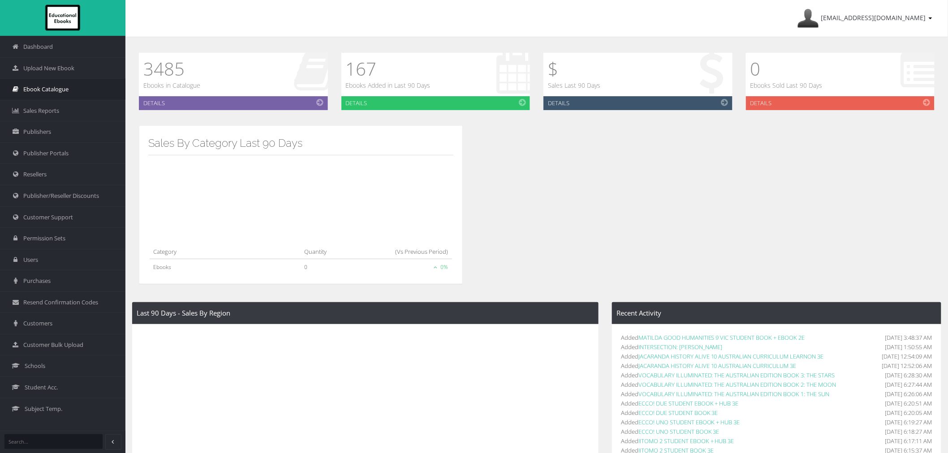
click at [59, 87] on span "Ebook Catalogue" at bounding box center [45, 89] width 45 height 9
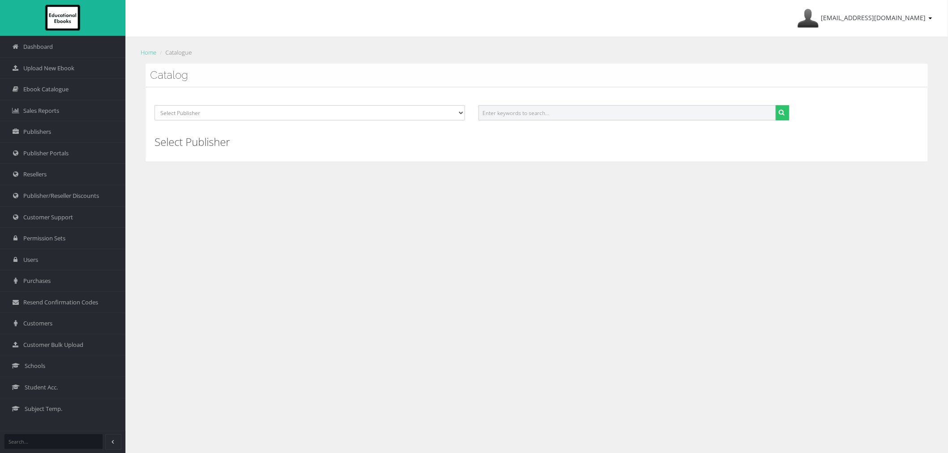
click at [531, 109] on input "text" at bounding box center [626, 112] width 297 height 15
paste input "ECCO! SENIOR"
type input "ECCO! SENIOR"
click at [775, 105] on button "submit" at bounding box center [782, 112] width 14 height 15
click at [494, 111] on input "text" at bounding box center [626, 112] width 297 height 15
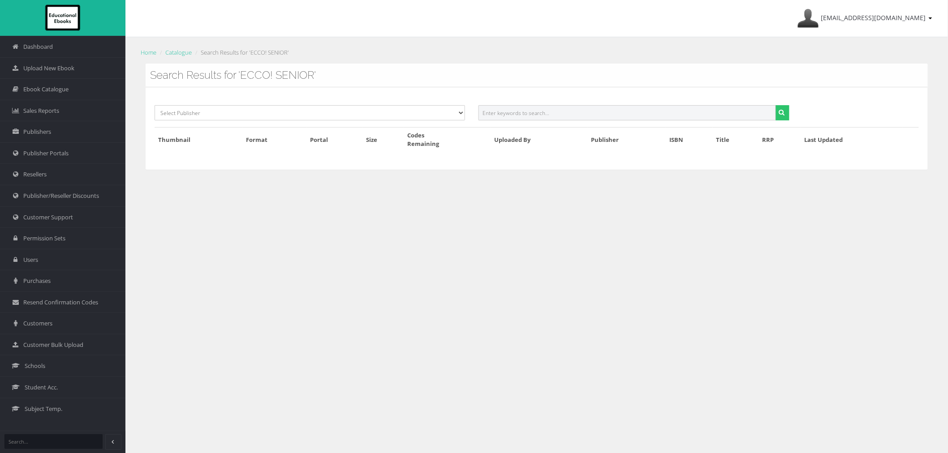
paste input "ECCO! SENIOR"
click at [498, 114] on input "ECCO! SENIOR" at bounding box center [626, 112] width 297 height 15
type input "ECCO SENIOR"
click at [775, 105] on button "submit" at bounding box center [782, 112] width 14 height 15
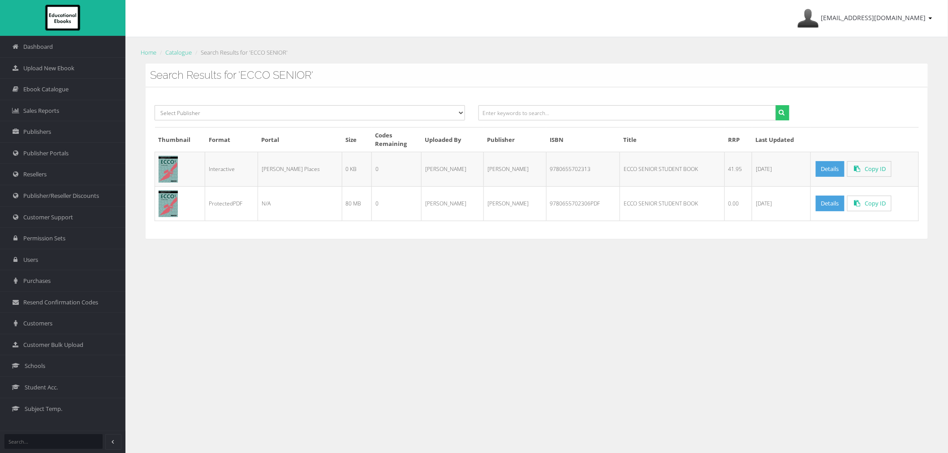
click at [548, 175] on td "9780655702313" at bounding box center [583, 169] width 74 height 34
click at [815, 172] on link "Details" at bounding box center [829, 169] width 29 height 16
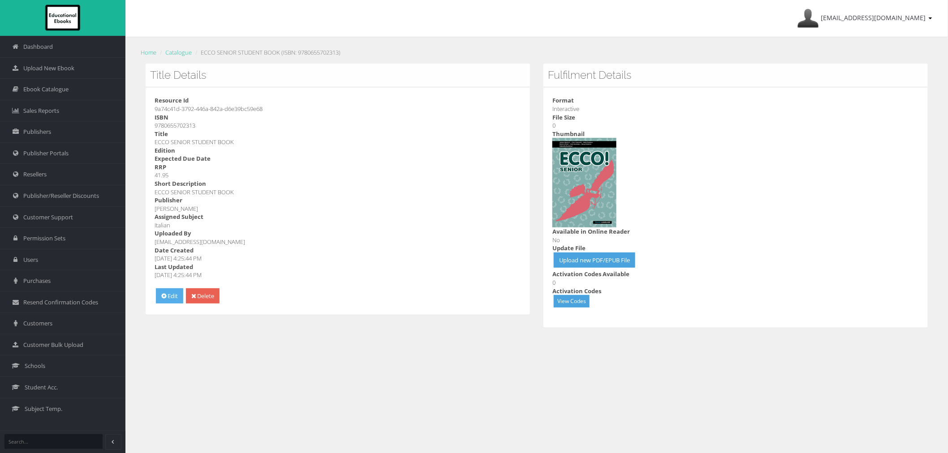
click at [174, 297] on link "Edit" at bounding box center [169, 296] width 27 height 16
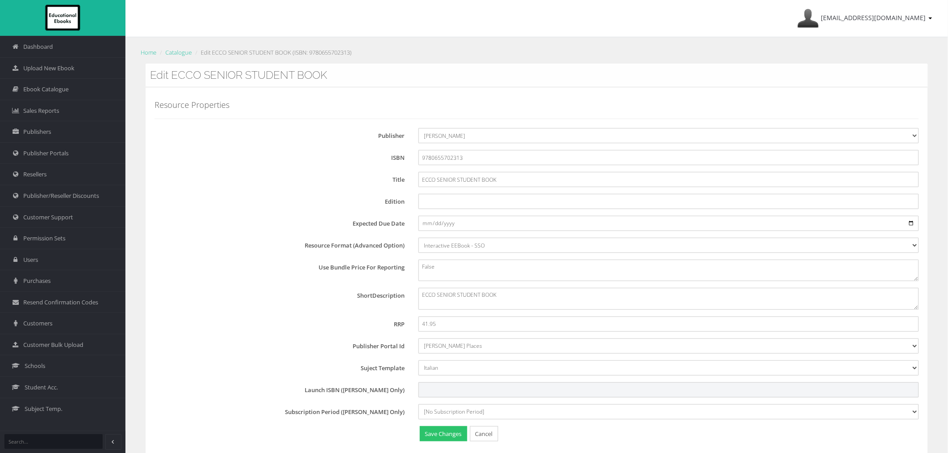
click at [449, 386] on input "Launch ISBN ([PERSON_NAME] Only)" at bounding box center [668, 389] width 500 height 15
paste input "ESP240981"
type input "ESP240981"
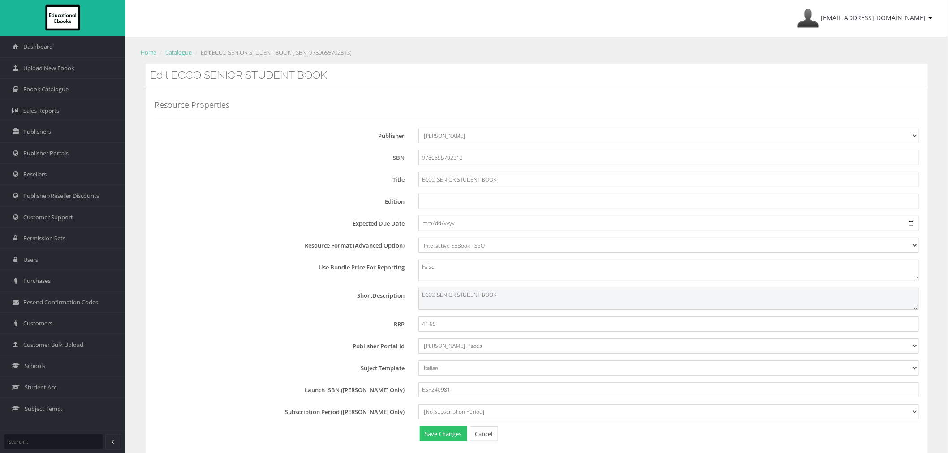
click at [517, 300] on textarea "ECCO SENIOR STUDENT BOOK" at bounding box center [668, 298] width 500 height 21
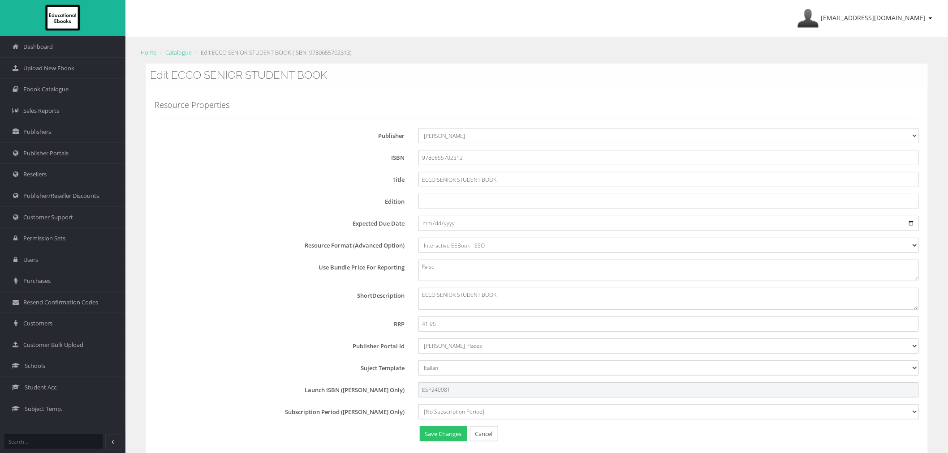
click at [460, 391] on input "ESP240981" at bounding box center [668, 389] width 500 height 15
click at [472, 396] on input "ESP240981" at bounding box center [668, 389] width 500 height 15
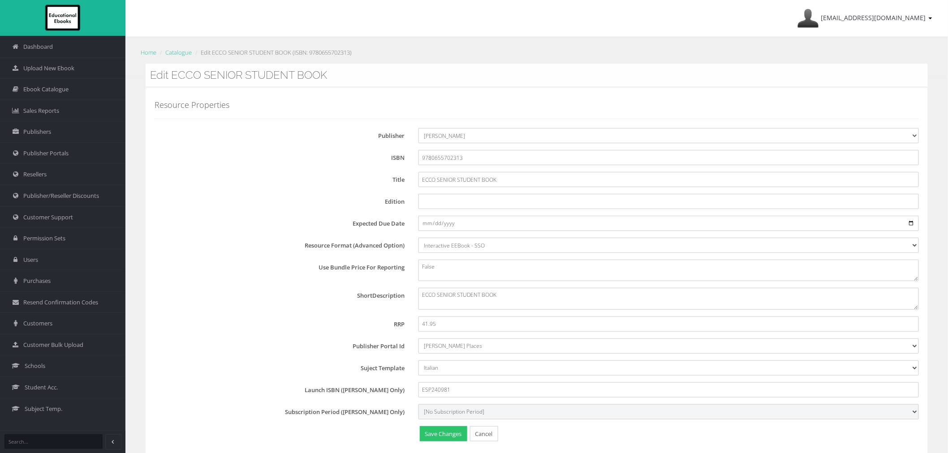
click at [473, 411] on select "[No Subscription Period] 15 27" at bounding box center [668, 411] width 500 height 15
click at [418, 404] on select "[No Subscription Period] 15 27" at bounding box center [668, 411] width 500 height 15
click at [460, 410] on select "[No Subscription Period] 15 27" at bounding box center [668, 411] width 500 height 15
click at [418, 404] on select "[No Subscription Period] 15 27" at bounding box center [668, 411] width 500 height 15
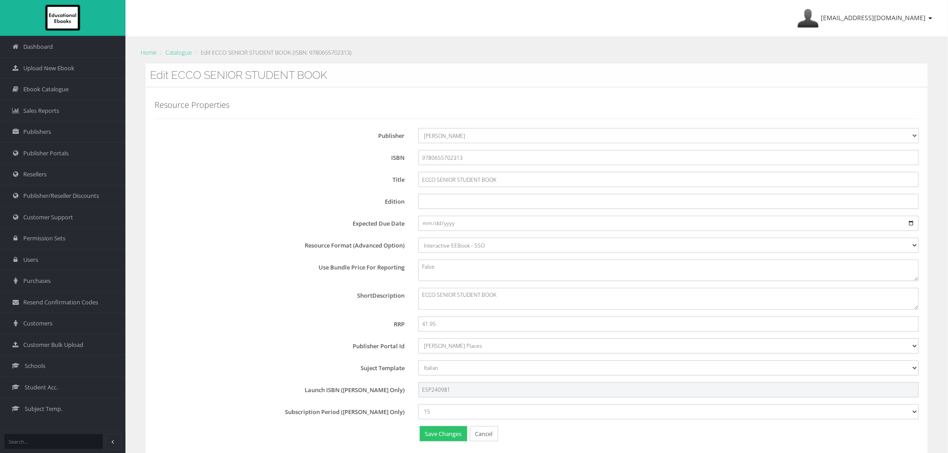
click at [450, 395] on input "ESP240981" at bounding box center [668, 389] width 500 height 15
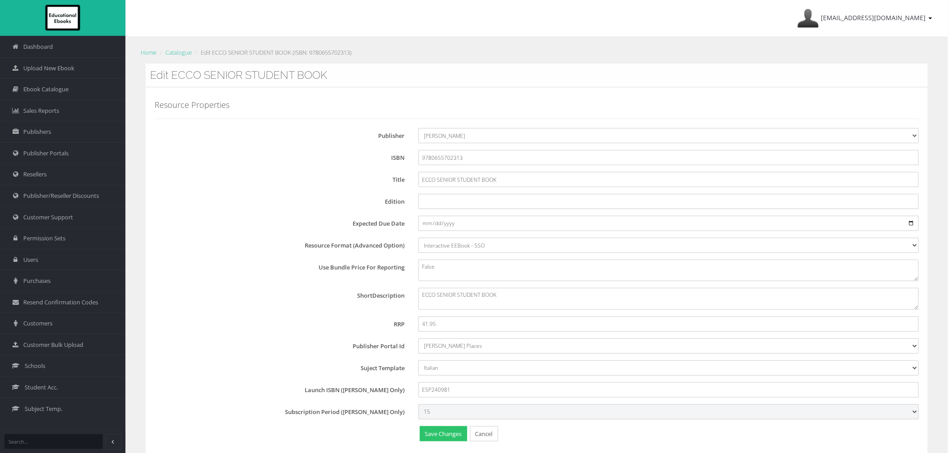
click at [454, 405] on select "[No Subscription Period] 15 27" at bounding box center [668, 411] width 500 height 15
click at [453, 410] on select "[No Subscription Period] 15 27" at bounding box center [668, 411] width 500 height 15
click at [451, 408] on select "[No Subscription Period] 15 27" at bounding box center [668, 411] width 500 height 15
select select "27"
click at [418, 404] on select "[No Subscription Period] 15 27" at bounding box center [668, 411] width 500 height 15
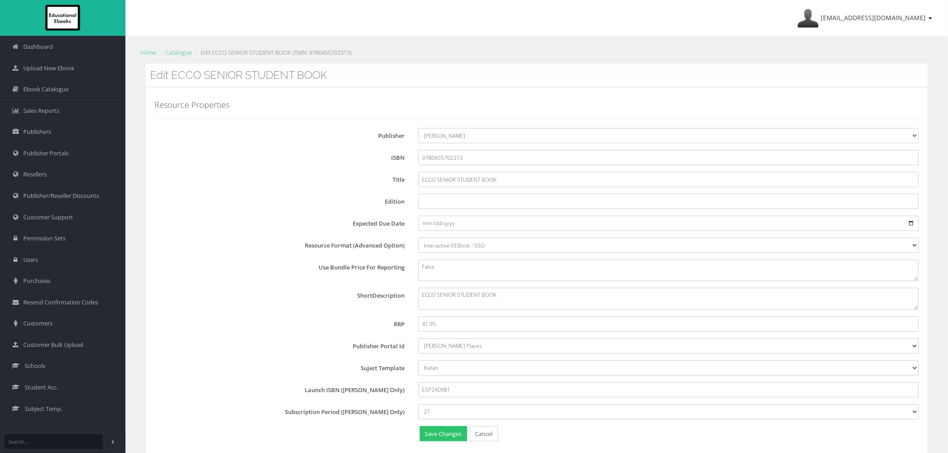
click at [244, 230] on div "Expected Due Date" at bounding box center [540, 223] width 771 height 15
click at [445, 434] on button "Save Changes" at bounding box center [443, 434] width 47 height 16
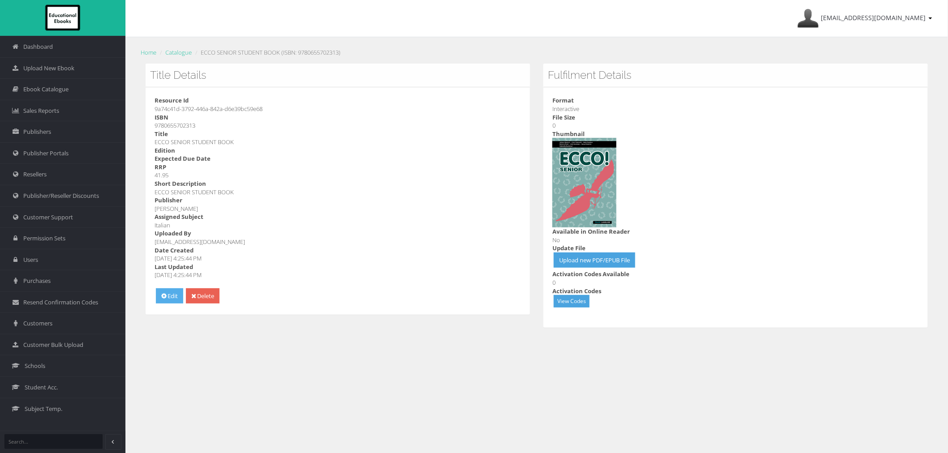
click at [157, 294] on link "Edit" at bounding box center [169, 296] width 27 height 16
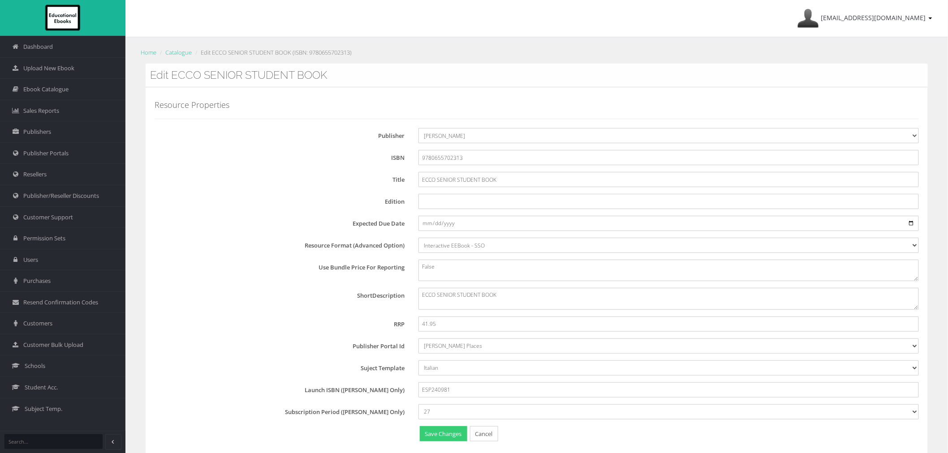
click at [435, 430] on button "Save Changes" at bounding box center [443, 434] width 47 height 16
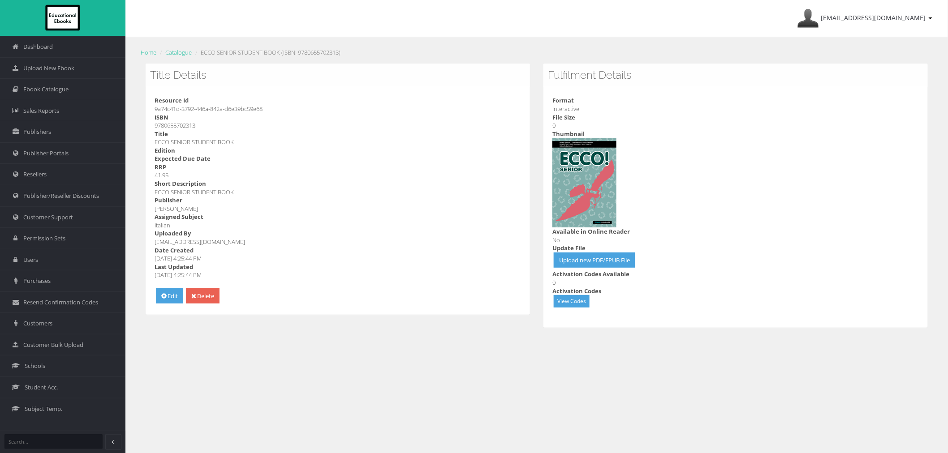
click at [175, 58] on ol "Home Catalogue ECCO SENIOR STUDENT BOOK (ISBN: 9780655702313)" at bounding box center [536, 52] width 795 height 13
click at [173, 55] on link "Catalogue" at bounding box center [178, 52] width 26 height 8
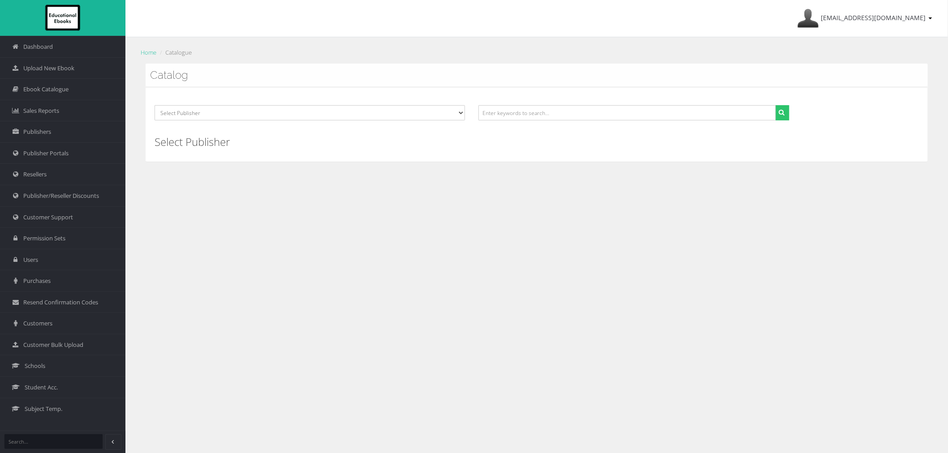
click at [556, 103] on div "Select Publisher Resources for English Academic Learning (REAL) ATAR Notes Smar…" at bounding box center [537, 124] width 782 height 74
click at [552, 114] on input "text" at bounding box center [626, 112] width 297 height 15
paste input "9781488661167"
type input "9781488661167"
click at [775, 105] on button "submit" at bounding box center [782, 112] width 14 height 15
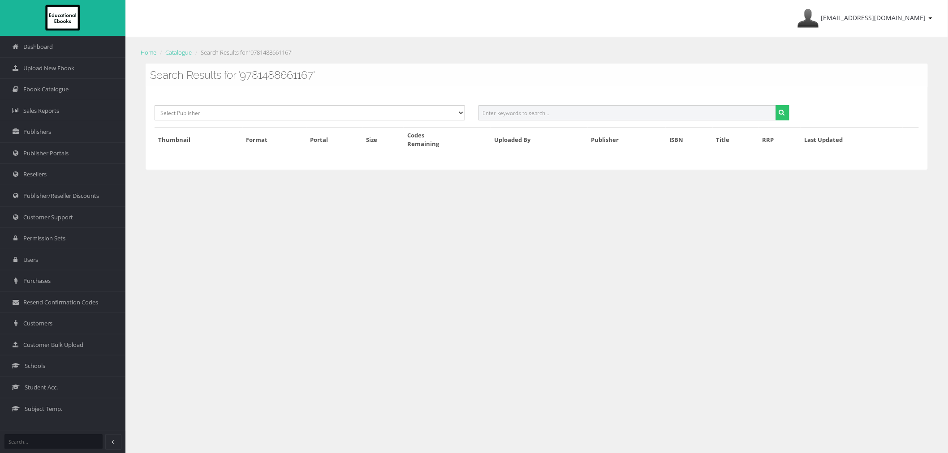
click at [519, 118] on input "text" at bounding box center [626, 112] width 297 height 15
paste input "9780655721147"
type input "9780655721147"
click at [775, 105] on button "submit" at bounding box center [782, 112] width 14 height 15
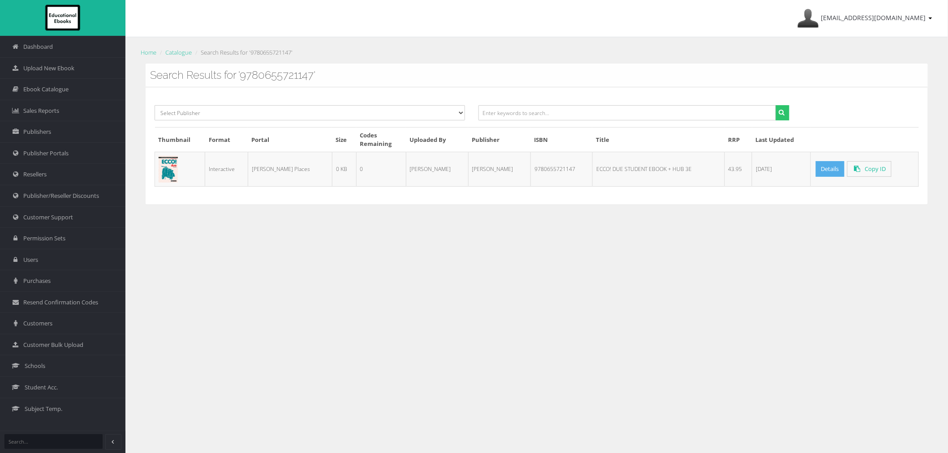
click at [815, 168] on link "Details" at bounding box center [829, 169] width 29 height 16
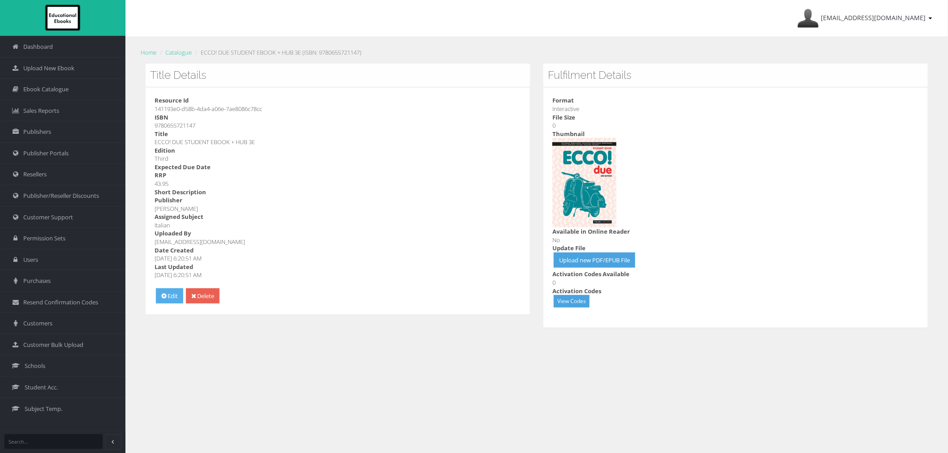
click at [172, 298] on link "Edit" at bounding box center [169, 296] width 27 height 16
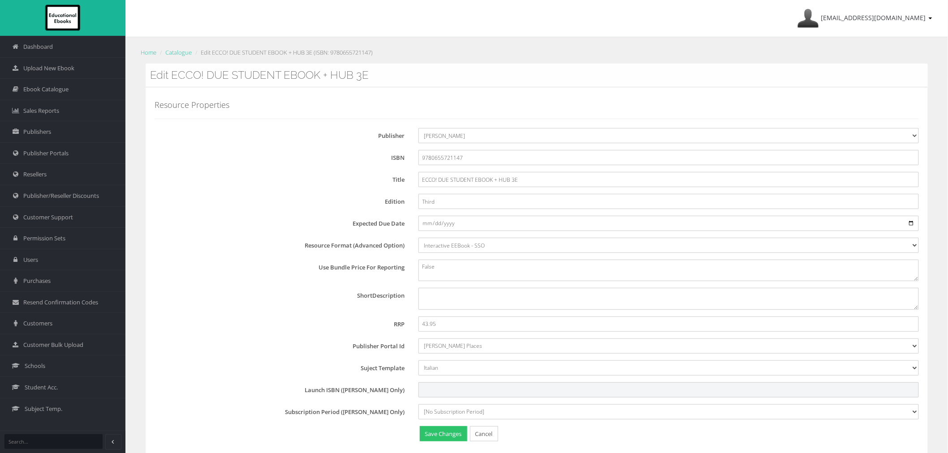
click at [426, 395] on input "Launch ISBN ([PERSON_NAME] Only)" at bounding box center [668, 389] width 500 height 15
paste input "EDP359066"
type input "EDP359066"
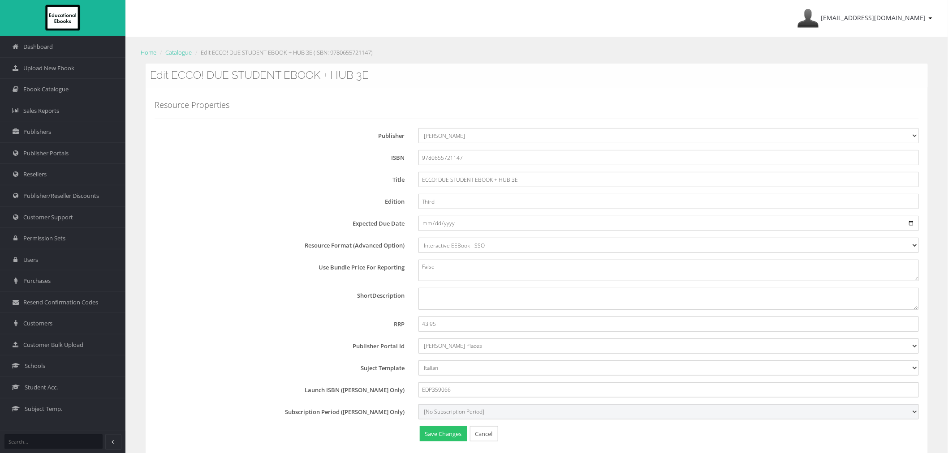
click at [468, 414] on select "[No Subscription Period] 15 27" at bounding box center [668, 411] width 500 height 15
select select "15"
click at [418, 404] on select "[No Subscription Period] 15 27" at bounding box center [668, 411] width 500 height 15
click at [274, 369] on label "Suject Template" at bounding box center [283, 367] width 257 height 13
click at [418, 369] on select "[No Subject Template] Novel Religious Studies English English Literature Englis…" at bounding box center [668, 368] width 500 height 15
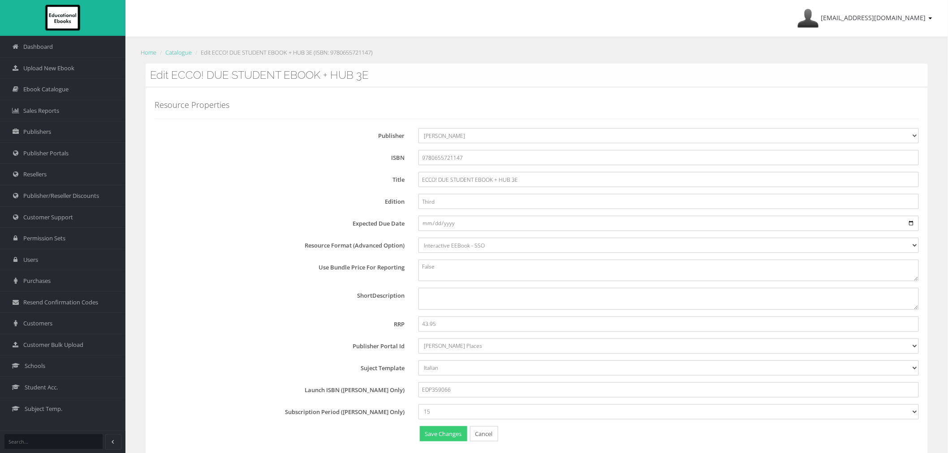
click at [445, 437] on button "Save Changes" at bounding box center [443, 434] width 47 height 16
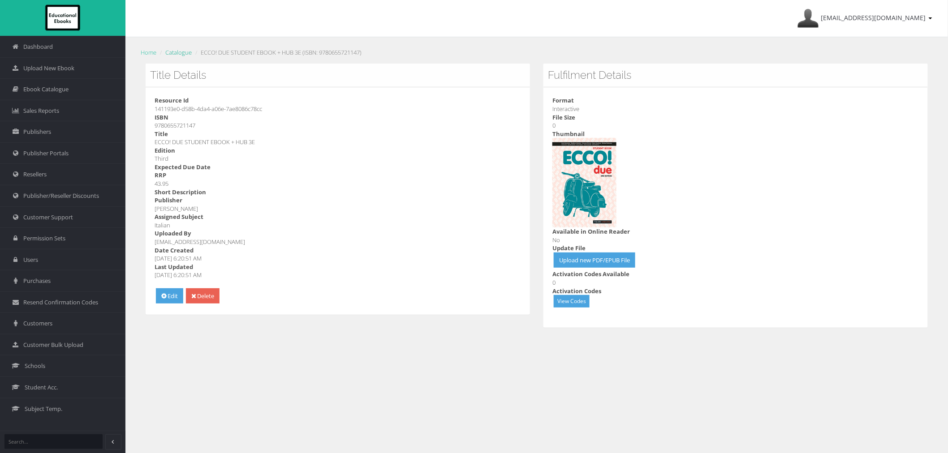
click at [180, 50] on link "Catalogue" at bounding box center [178, 52] width 26 height 8
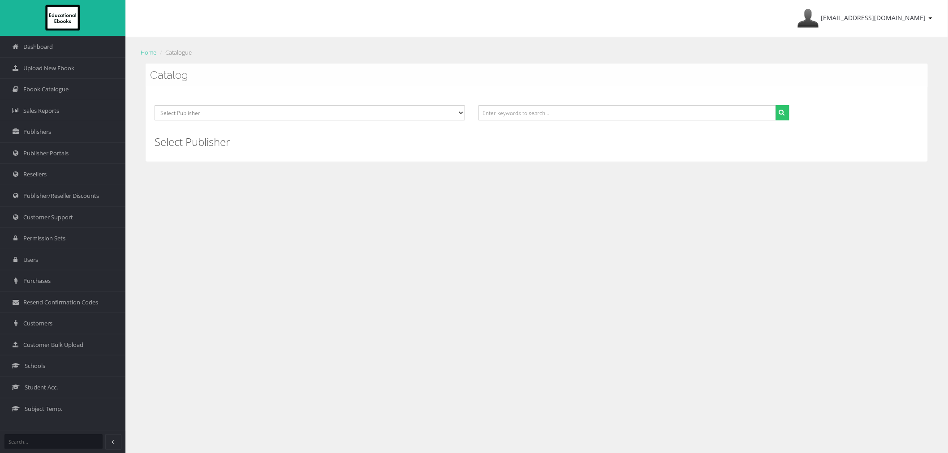
drag, startPoint x: 661, startPoint y: 95, endPoint x: 643, endPoint y: 122, distance: 32.2
click at [661, 96] on div "Select Publisher Resources for English Academic Learning (REAL) ATAR Notes Smar…" at bounding box center [537, 124] width 782 height 74
click at [644, 122] on div at bounding box center [634, 116] width 324 height 22
click at [641, 118] on input "text" at bounding box center [626, 112] width 297 height 15
paste input "9780655721130"
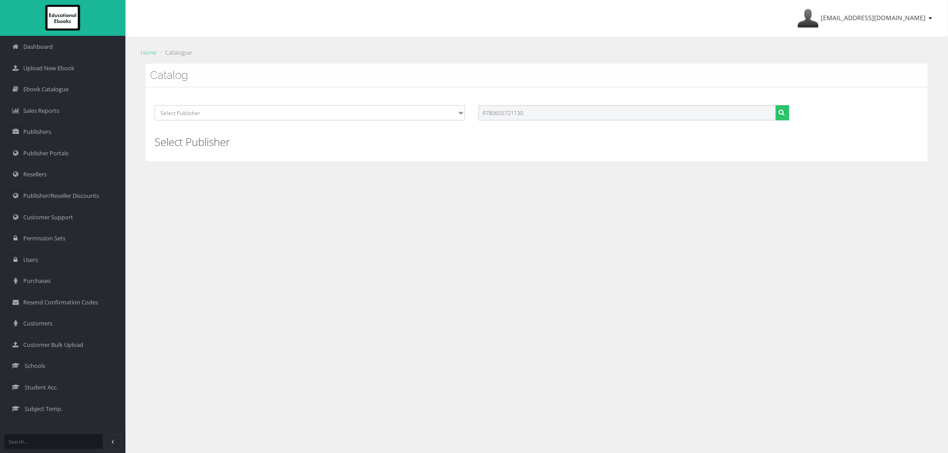
type input "9780655721130"
click at [775, 105] on button "submit" at bounding box center [782, 112] width 14 height 15
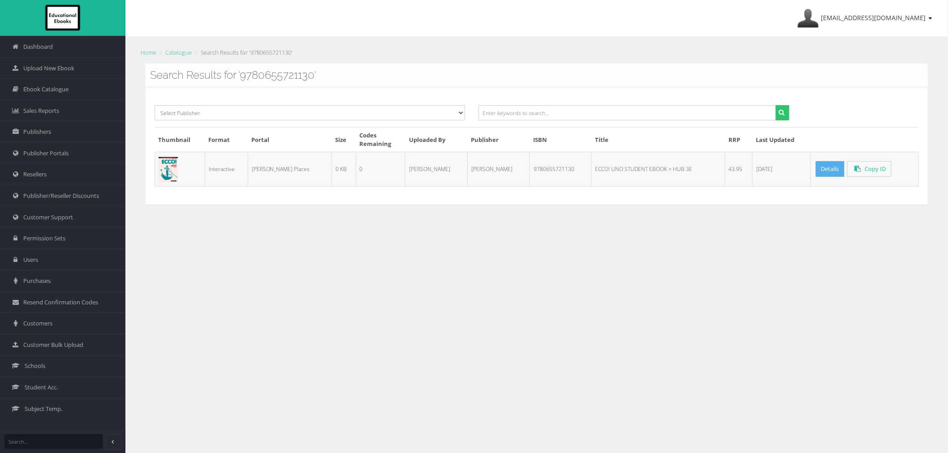
click at [815, 166] on link "Details" at bounding box center [829, 169] width 29 height 16
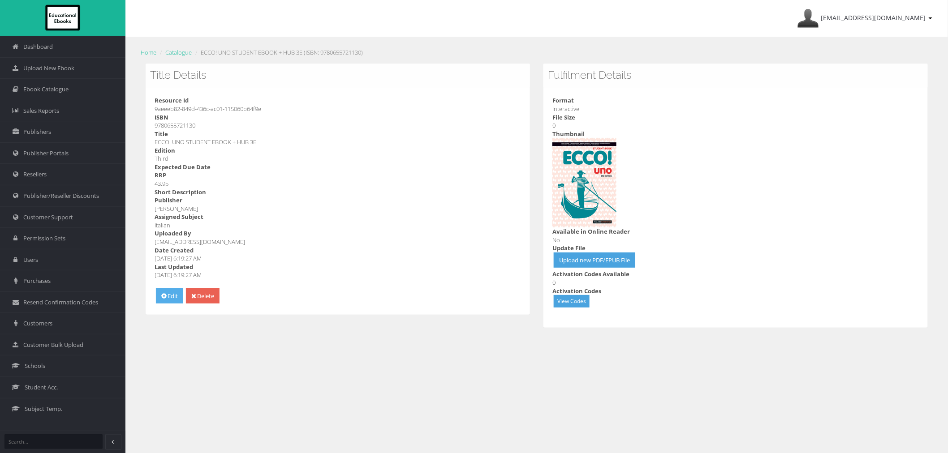
click at [167, 292] on link "Edit" at bounding box center [169, 296] width 27 height 16
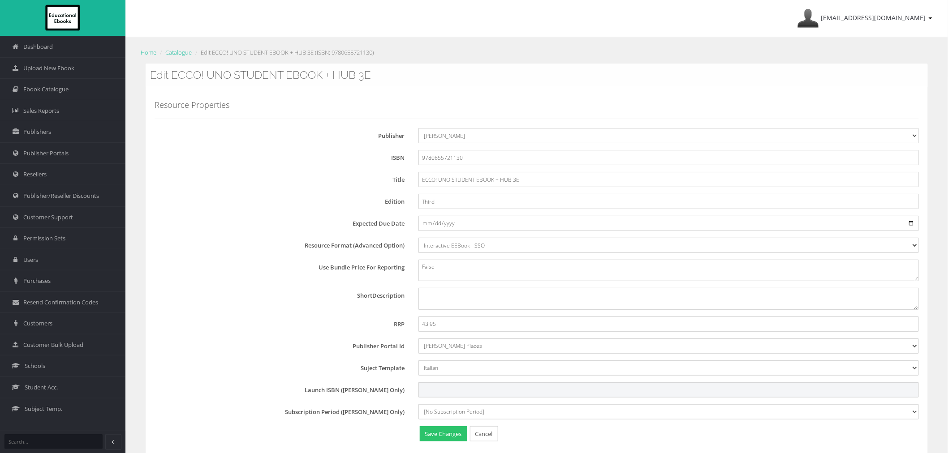
click at [436, 388] on input "Launch ISBN ([PERSON_NAME] Only)" at bounding box center [668, 389] width 500 height 15
paste input "EUP379573"
type input "EUP379573"
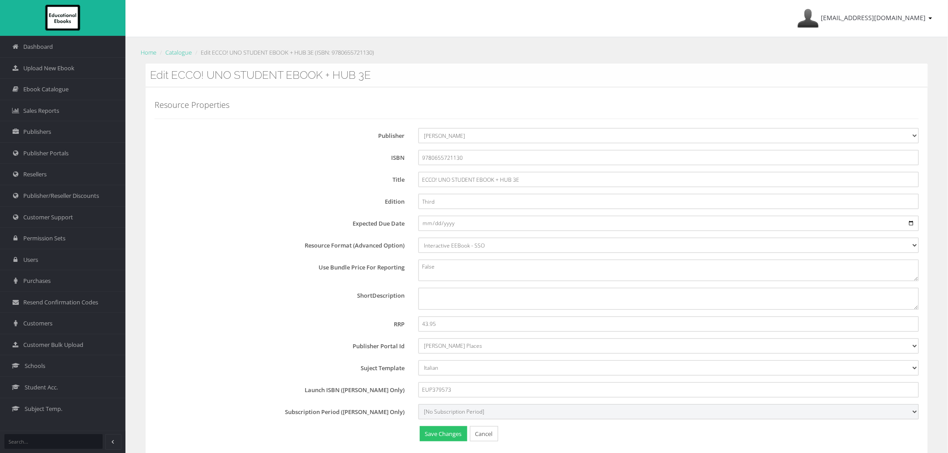
click at [440, 414] on select "[No Subscription Period] 15 27" at bounding box center [668, 411] width 500 height 15
select select "15"
click at [418, 404] on select "[No Subscription Period] 15 27" at bounding box center [668, 411] width 500 height 15
click at [447, 436] on button "Save Changes" at bounding box center [443, 434] width 47 height 16
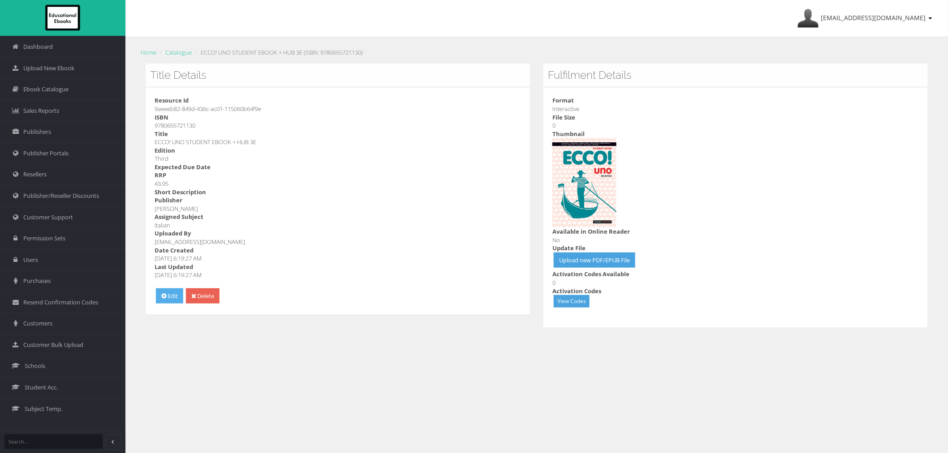
click at [183, 295] on link "Edit" at bounding box center [169, 296] width 27 height 16
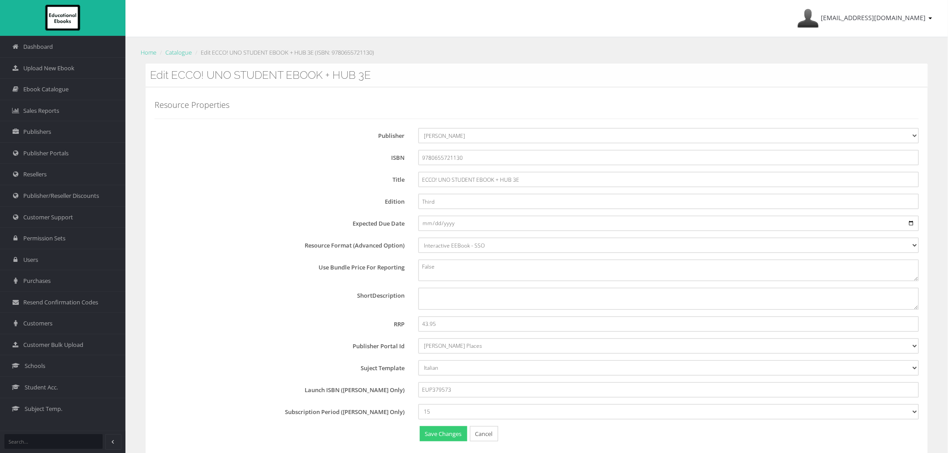
click at [440, 432] on button "Save Changes" at bounding box center [443, 434] width 47 height 16
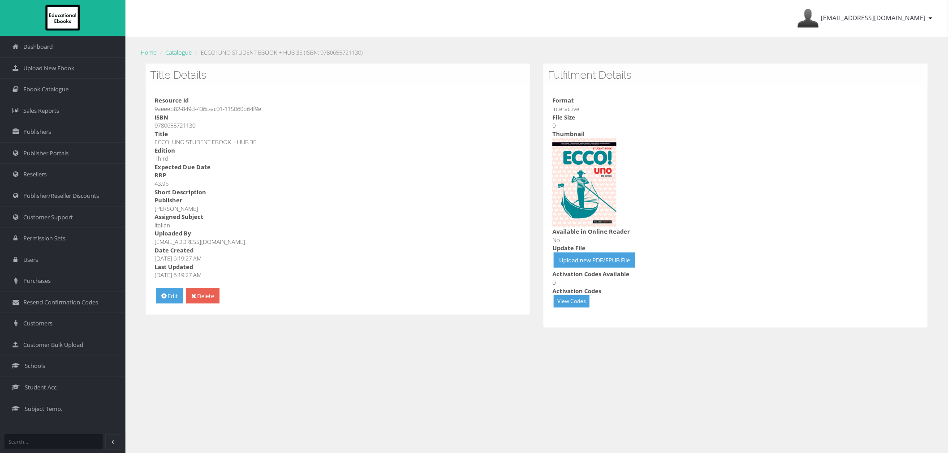
click at [186, 55] on link "Catalogue" at bounding box center [178, 52] width 26 height 8
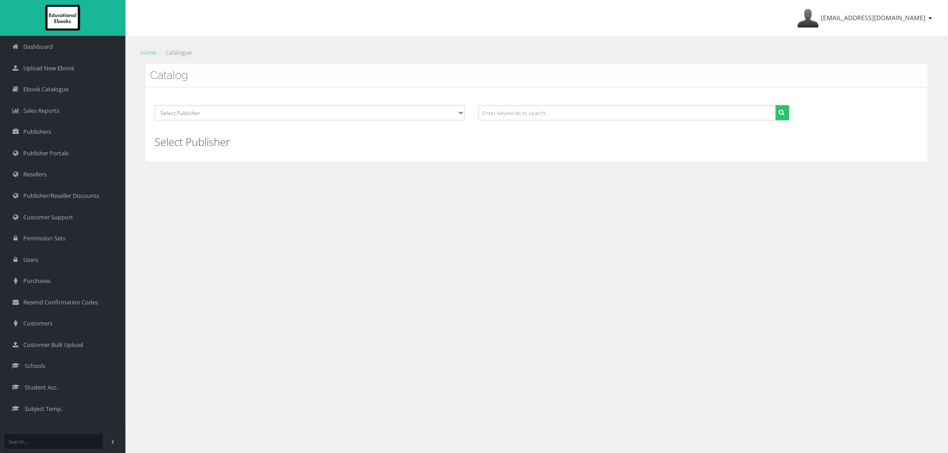
click at [596, 99] on div "Select Publisher Resources for English Academic Learning (REAL) ATAR Notes Smar…" at bounding box center [537, 124] width 782 height 74
click at [596, 107] on input "text" at bounding box center [626, 112] width 297 height 15
paste input "9780655700111"
type input "9780655700111"
click at [775, 105] on button "submit" at bounding box center [782, 112] width 14 height 15
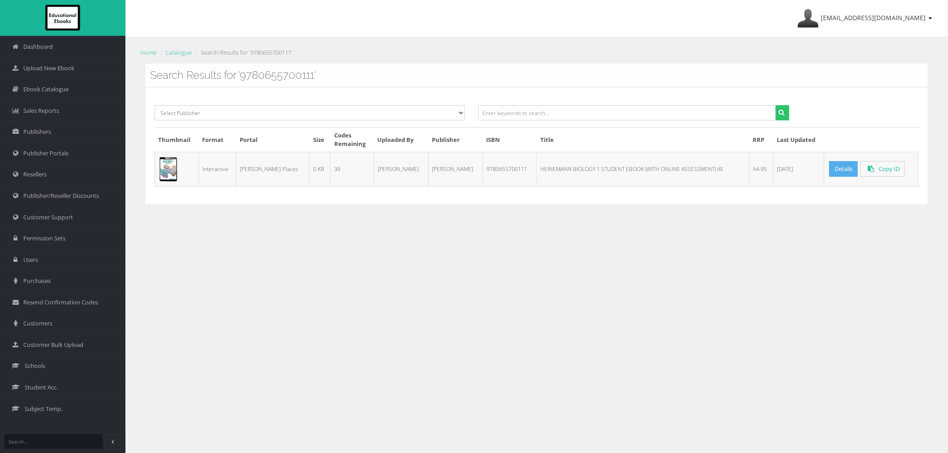
click at [829, 167] on link "Details" at bounding box center [843, 169] width 29 height 16
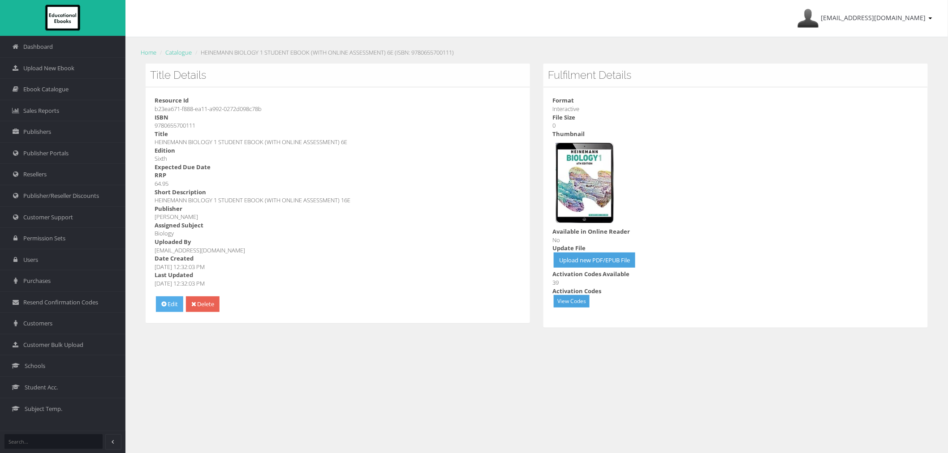
click at [174, 303] on link "Edit" at bounding box center [169, 304] width 27 height 16
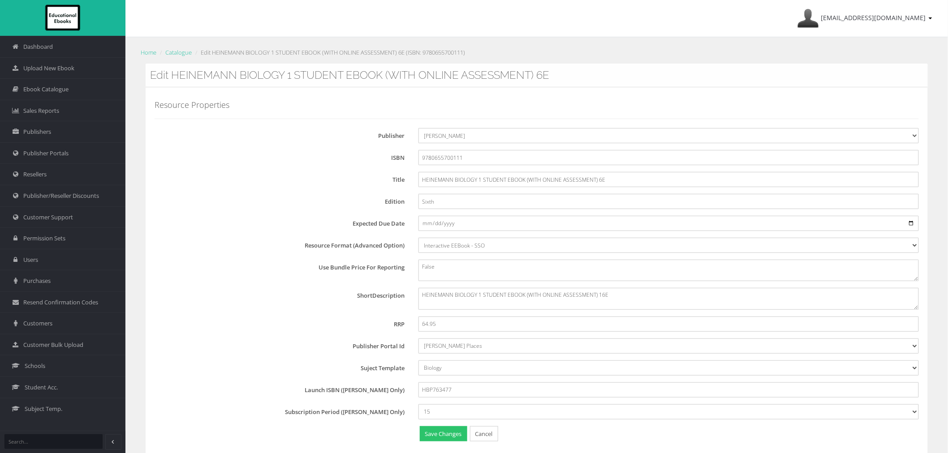
click at [180, 57] on li "Catalogue" at bounding box center [175, 52] width 34 height 9
click at [180, 55] on link "Catalogue" at bounding box center [178, 52] width 26 height 8
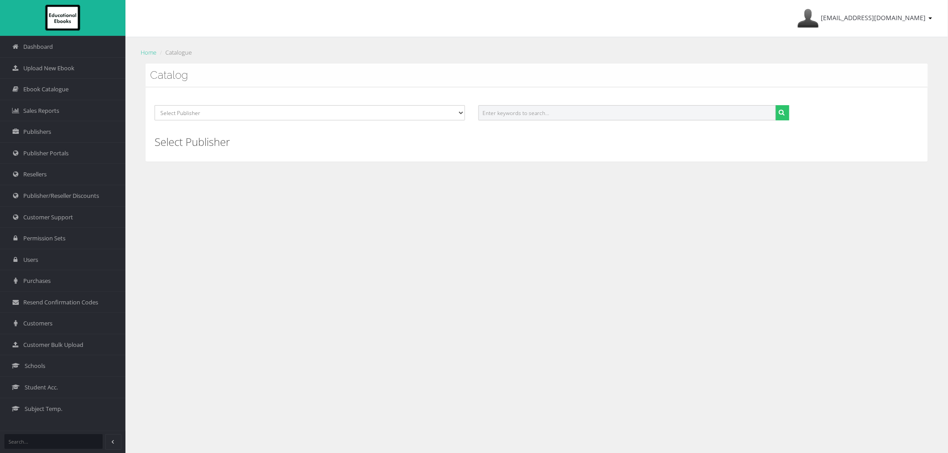
click at [547, 119] on input "text" at bounding box center [626, 112] width 297 height 15
paste input "9780655700289"
type input "9780655700289"
click at [775, 105] on button "submit" at bounding box center [782, 112] width 14 height 15
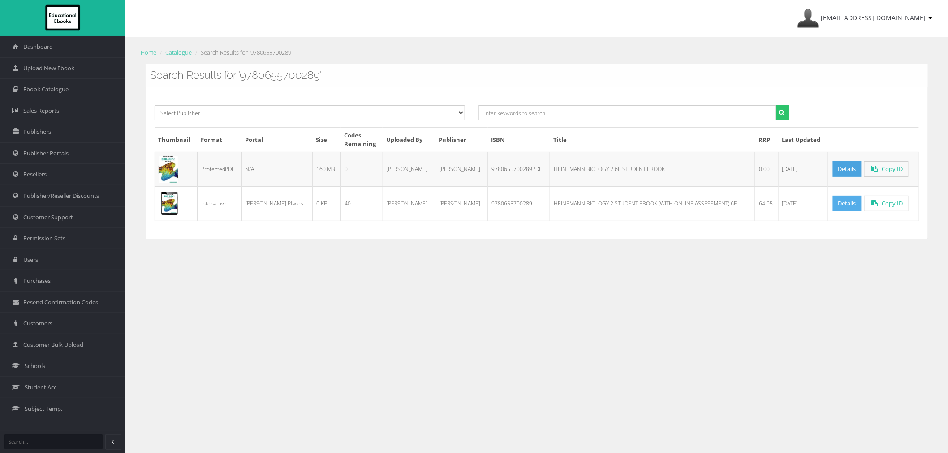
click at [839, 206] on link "Details" at bounding box center [847, 204] width 29 height 16
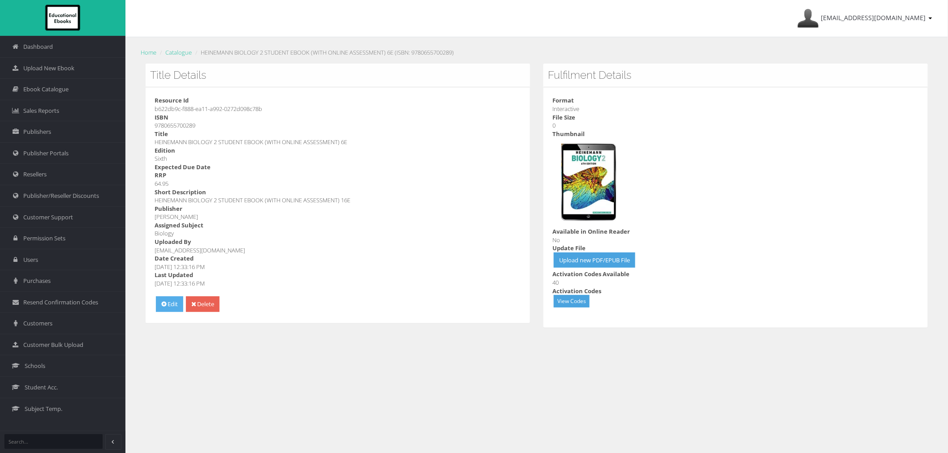
click at [167, 311] on link "Edit" at bounding box center [169, 304] width 27 height 16
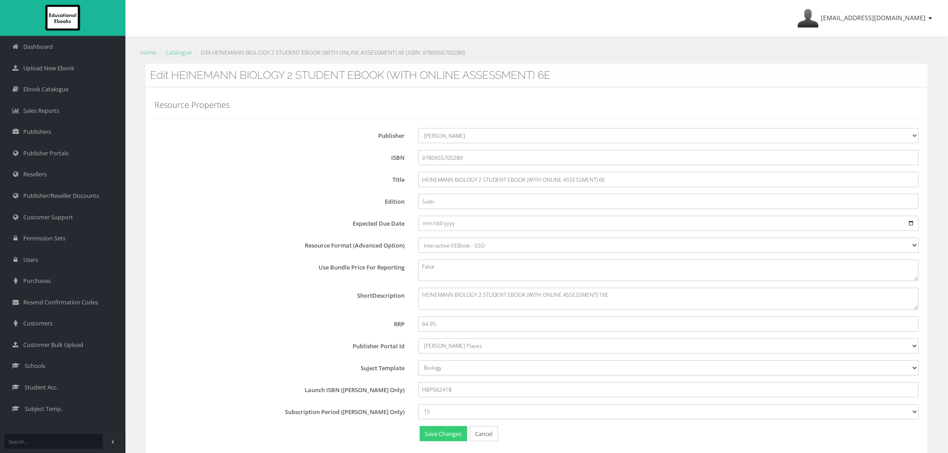
click at [446, 430] on button "Save Changes" at bounding box center [443, 434] width 47 height 16
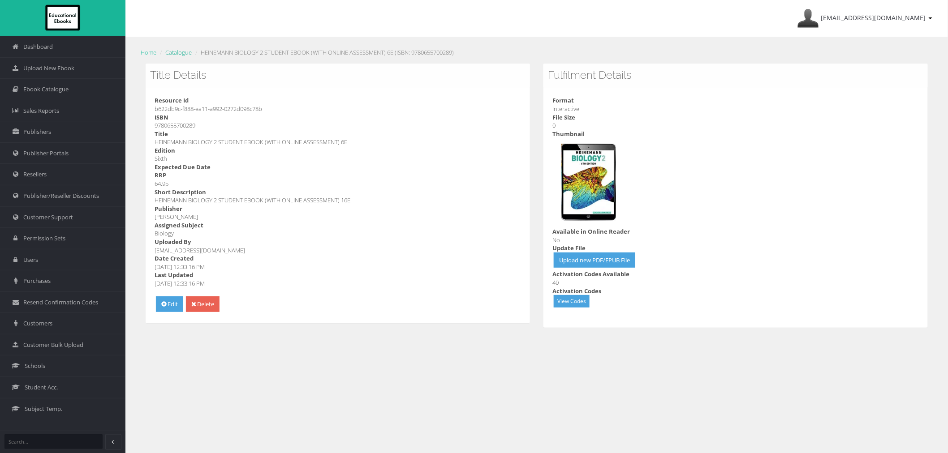
click at [180, 51] on link "Catalogue" at bounding box center [178, 52] width 26 height 8
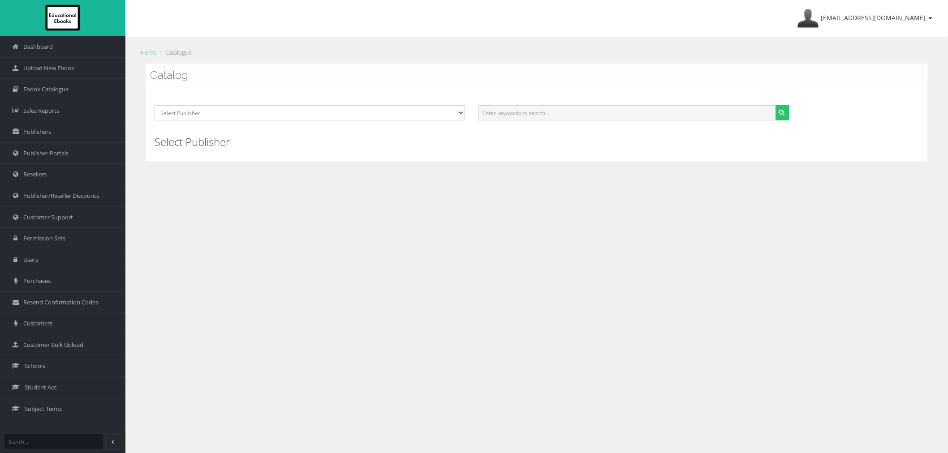
click at [517, 116] on input "text" at bounding box center [626, 112] width 297 height 15
paste input "9780655700128"
type input "9780655700128"
click at [775, 105] on button "submit" at bounding box center [782, 112] width 14 height 15
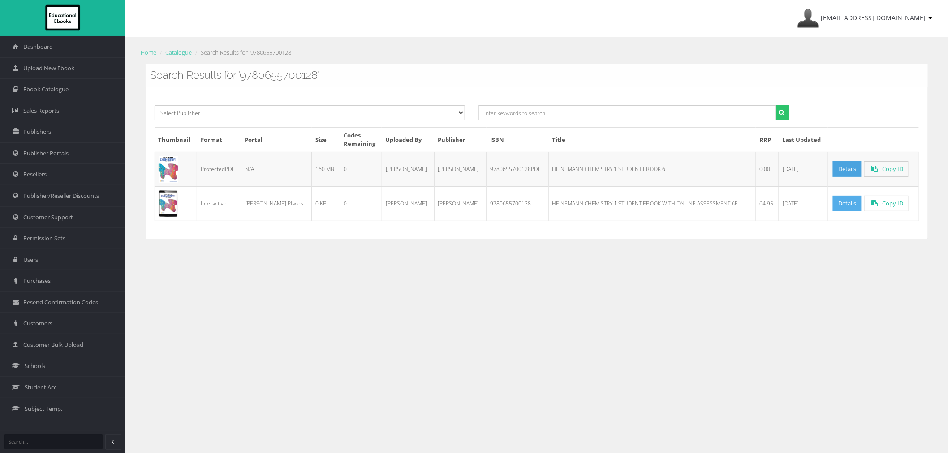
click at [837, 206] on link "Details" at bounding box center [847, 204] width 29 height 16
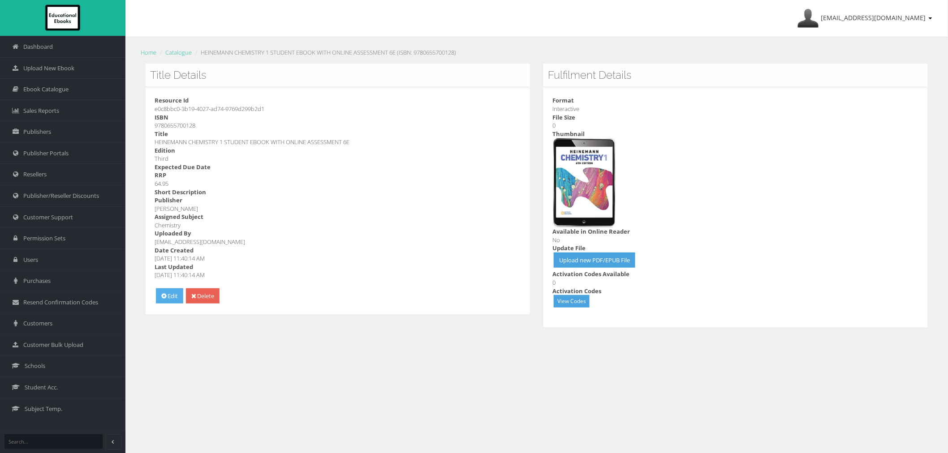
click at [178, 298] on link "Edit" at bounding box center [169, 296] width 27 height 16
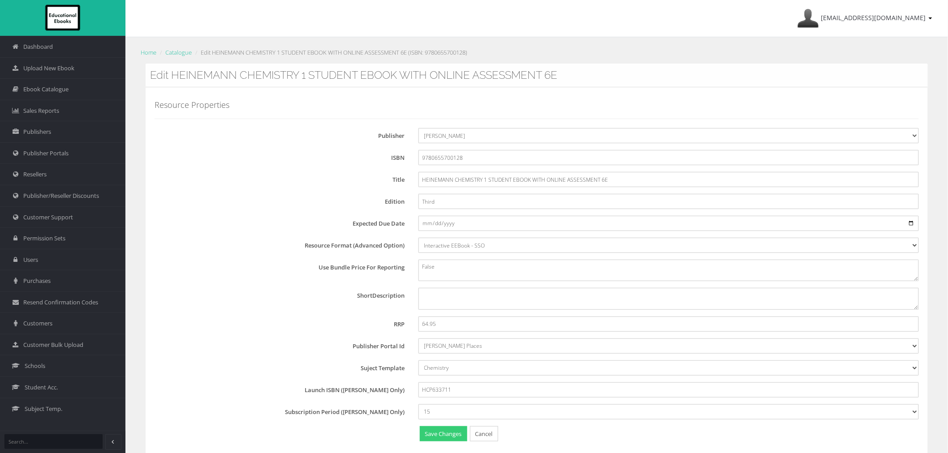
click at [441, 435] on button "Save Changes" at bounding box center [443, 434] width 47 height 16
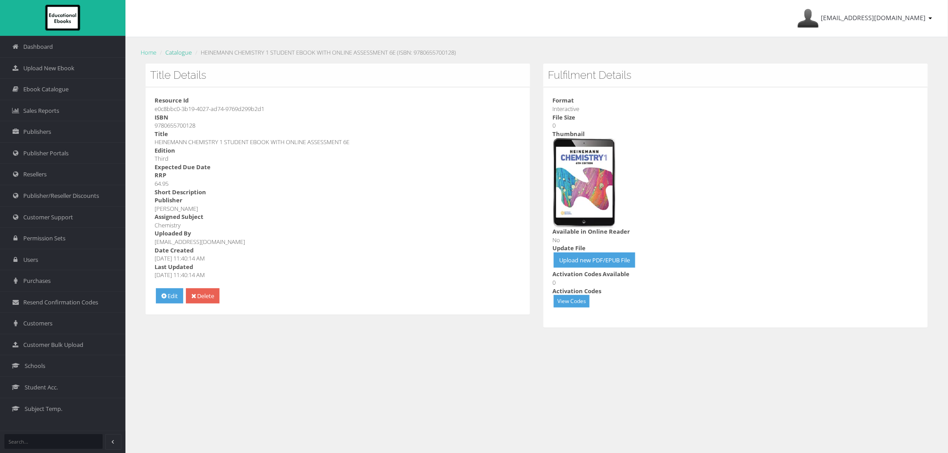
click at [173, 53] on link "Catalogue" at bounding box center [178, 52] width 26 height 8
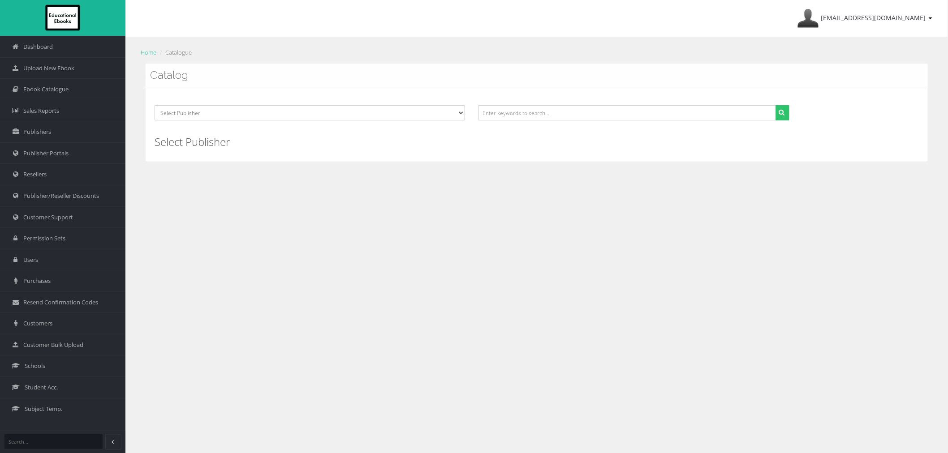
click at [608, 129] on div "Select Publisher Resources for English Academic Learning (REAL) ATAR Notes Smar…" at bounding box center [537, 124] width 782 height 74
click at [606, 114] on input "text" at bounding box center [626, 112] width 297 height 15
paste input "9780655700302"
type input "9780655700302"
click at [775, 105] on button "submit" at bounding box center [782, 112] width 14 height 15
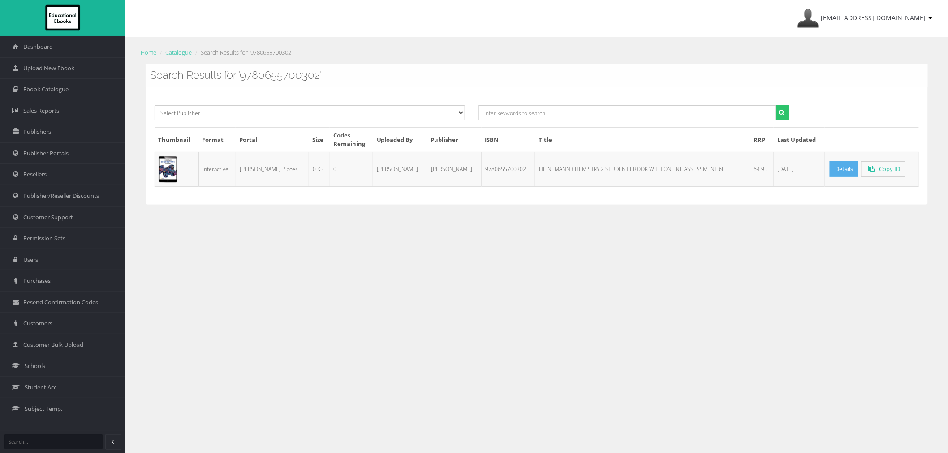
click at [844, 168] on link "Details" at bounding box center [843, 169] width 29 height 16
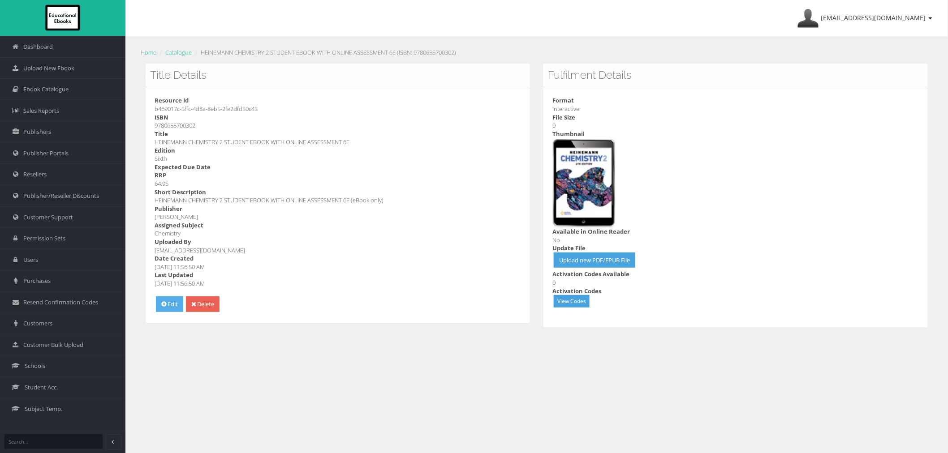
click at [175, 302] on link "Edit" at bounding box center [169, 304] width 27 height 16
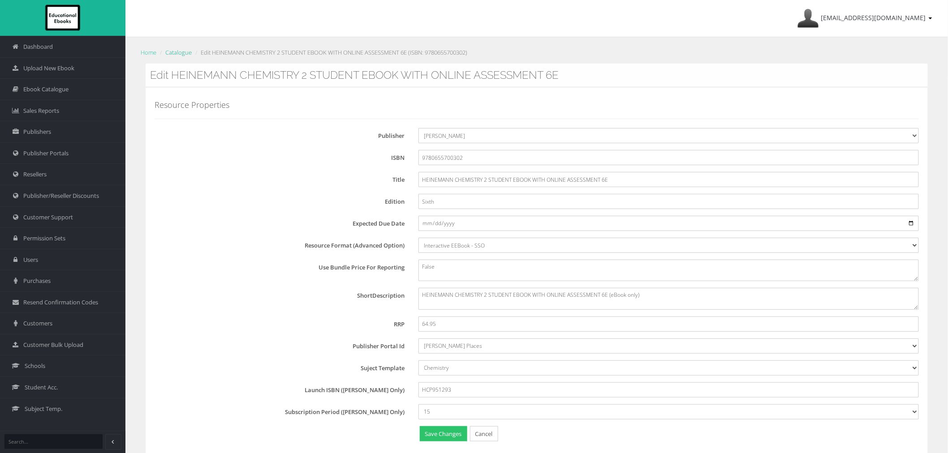
click at [190, 49] on link "Catalogue" at bounding box center [178, 52] width 26 height 8
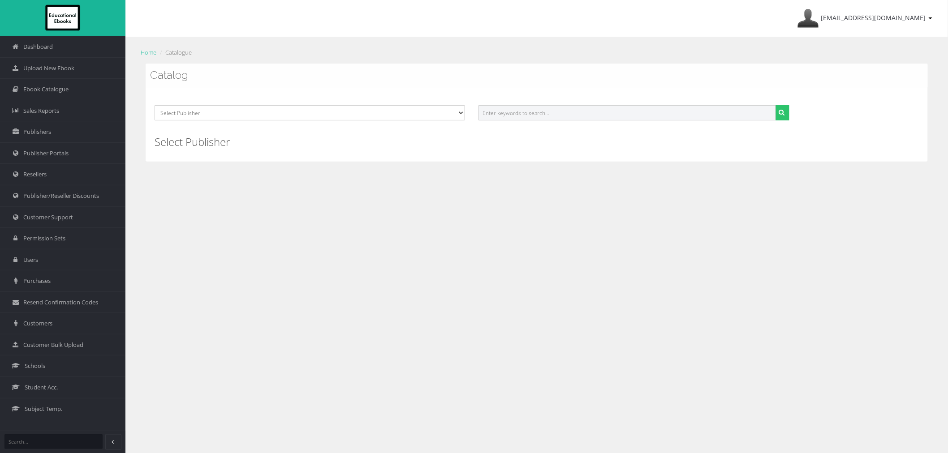
click at [563, 115] on input "text" at bounding box center [626, 112] width 297 height 15
paste input "9781488663574"
type input "9781488663574"
click at [775, 105] on button "submit" at bounding box center [782, 112] width 14 height 15
click at [526, 112] on input "text" at bounding box center [626, 112] width 297 height 15
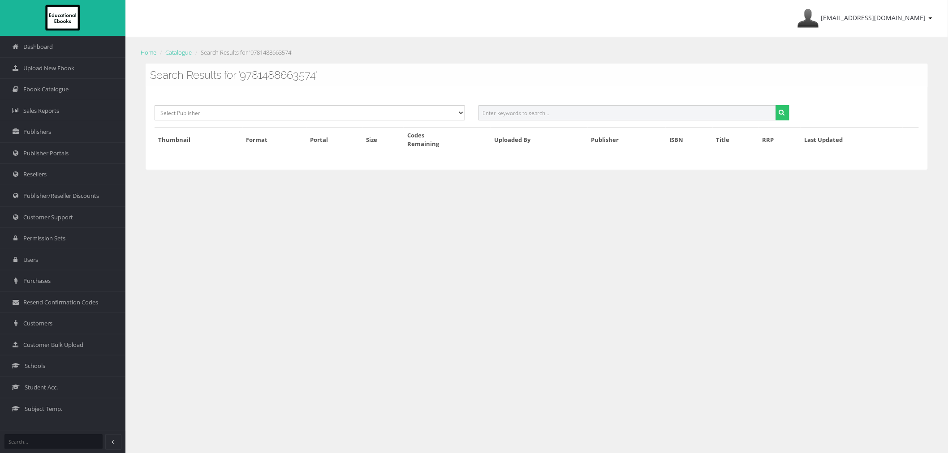
paste input "9780655700135"
type input "9780655700135"
click at [775, 105] on button "submit" at bounding box center [782, 112] width 14 height 15
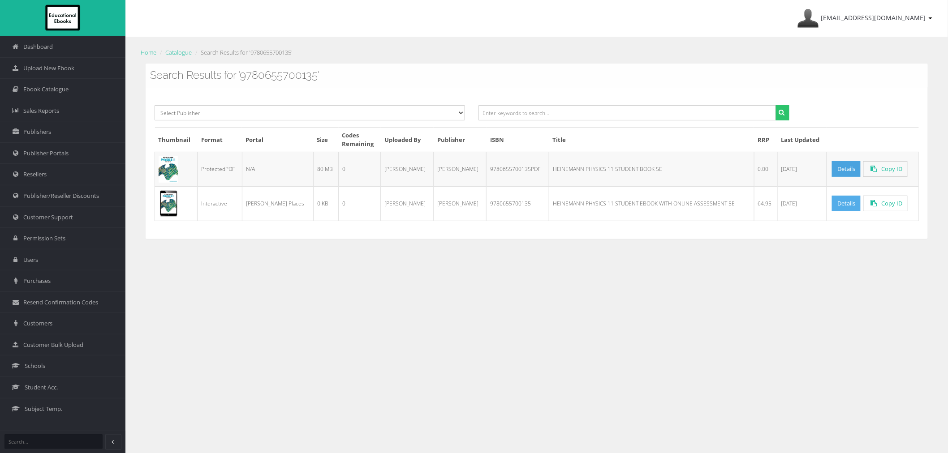
click at [827, 204] on td "Details Copy ID" at bounding box center [873, 203] width 92 height 34
click at [832, 203] on link "Details" at bounding box center [846, 204] width 29 height 16
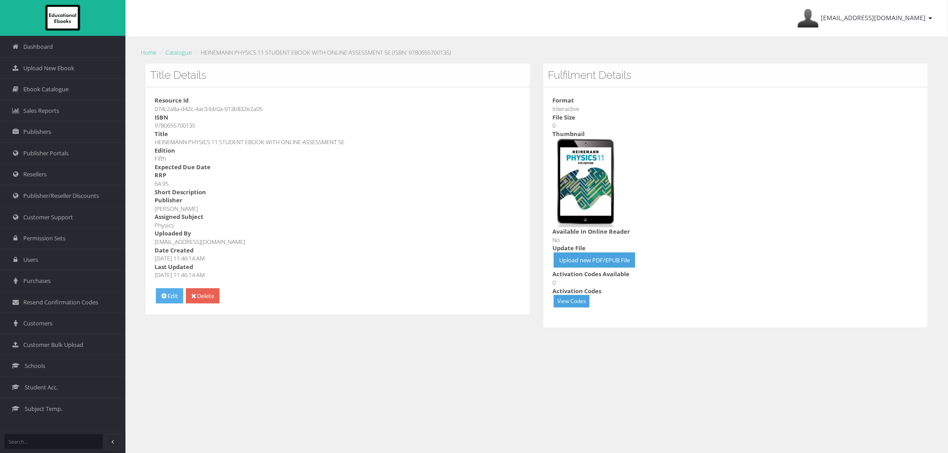
click at [163, 298] on icon at bounding box center [163, 296] width 5 height 6
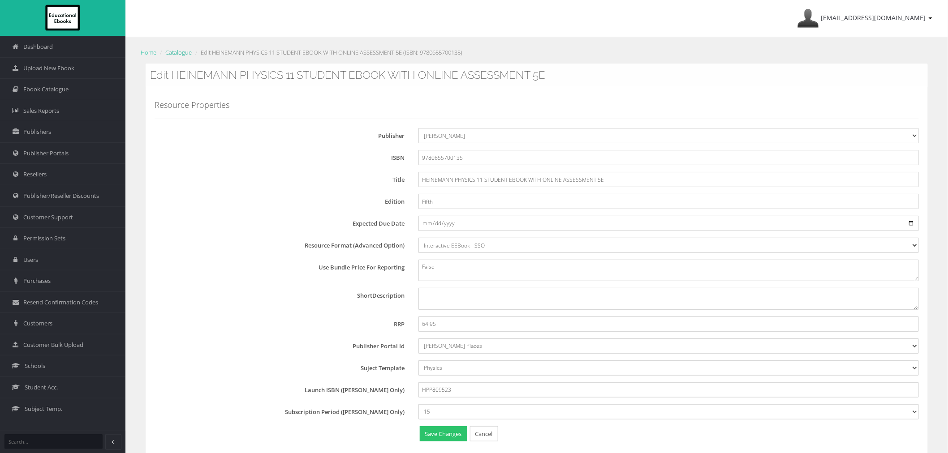
click at [176, 52] on link "Catalogue" at bounding box center [178, 52] width 26 height 8
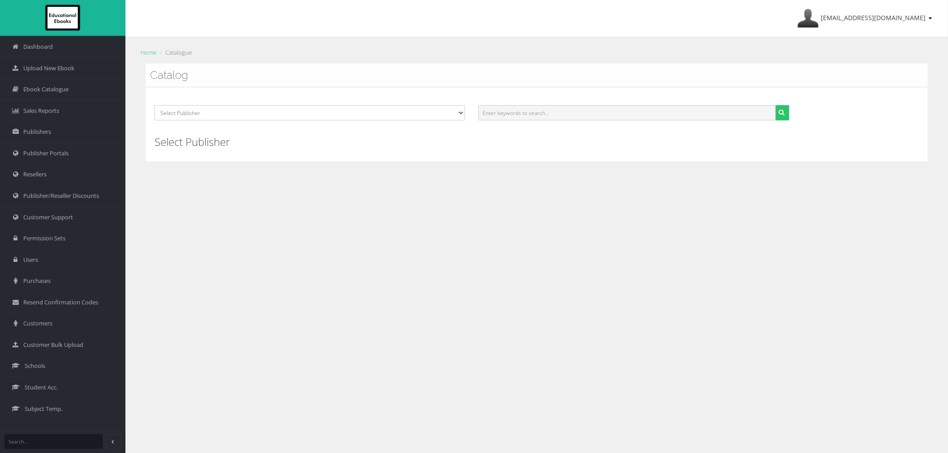
click at [549, 114] on input "text" at bounding box center [626, 112] width 297 height 15
paste input "9780655700210"
type input "9780655700210"
click at [775, 105] on button "submit" at bounding box center [782, 112] width 14 height 15
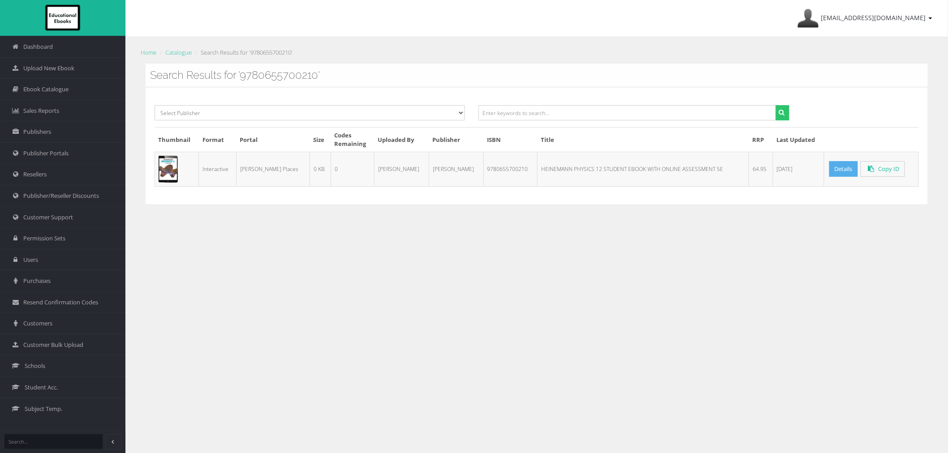
click at [841, 162] on link "Details" at bounding box center [843, 169] width 29 height 16
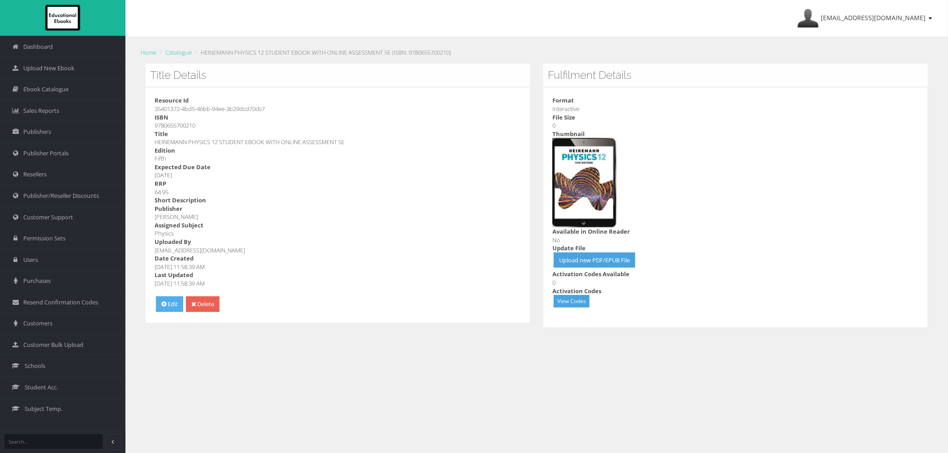
click at [183, 310] on link "Edit" at bounding box center [169, 304] width 27 height 16
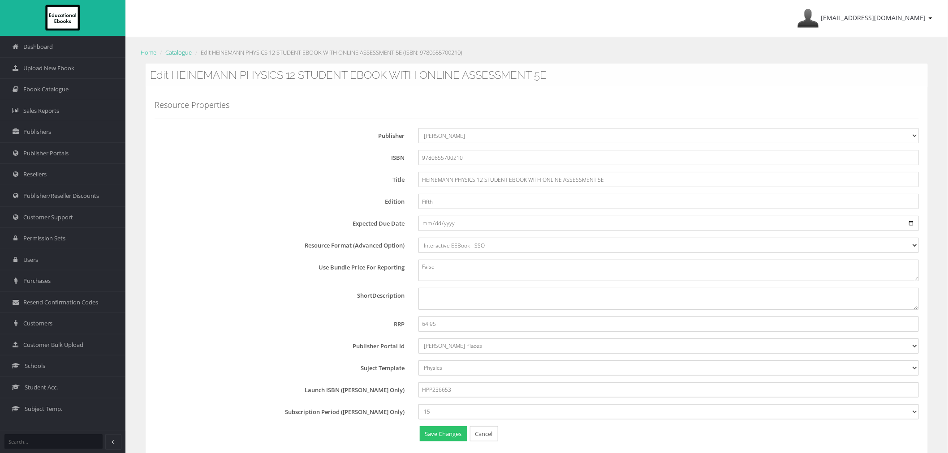
click at [181, 54] on link "Catalogue" at bounding box center [178, 52] width 26 height 8
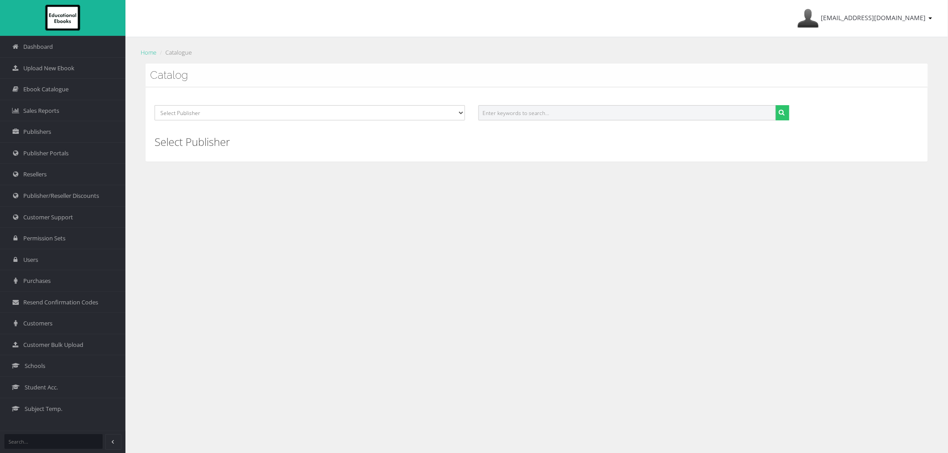
click at [577, 116] on input "text" at bounding box center [626, 112] width 297 height 15
paste input "9780655721192"
type input "9780655721192"
click at [775, 105] on button "submit" at bounding box center [782, 112] width 14 height 15
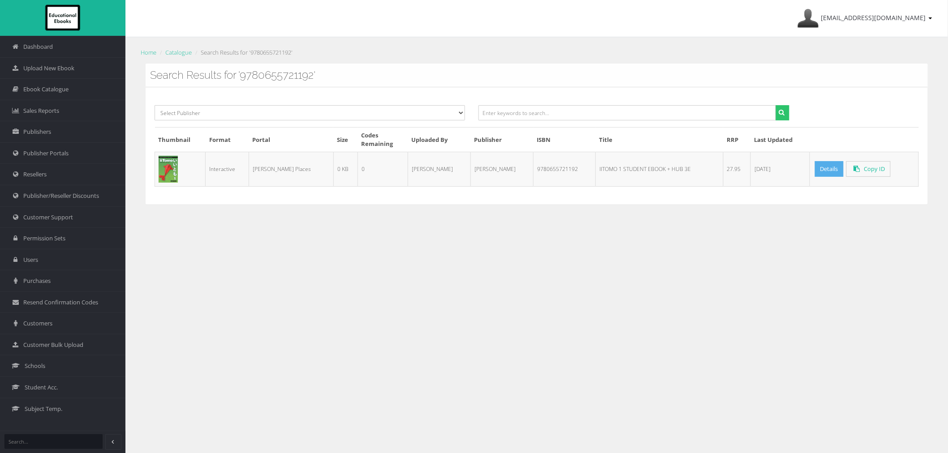
click at [815, 176] on link "Details" at bounding box center [829, 169] width 29 height 16
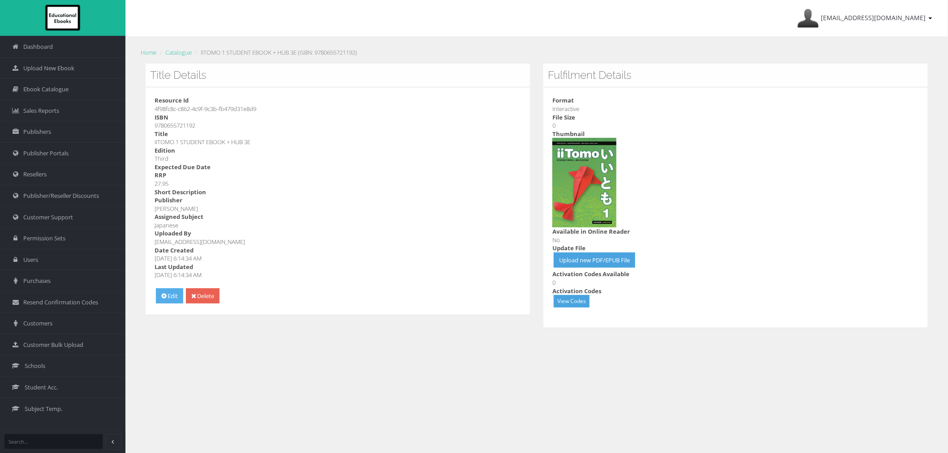
click at [173, 296] on link "Edit" at bounding box center [169, 296] width 27 height 16
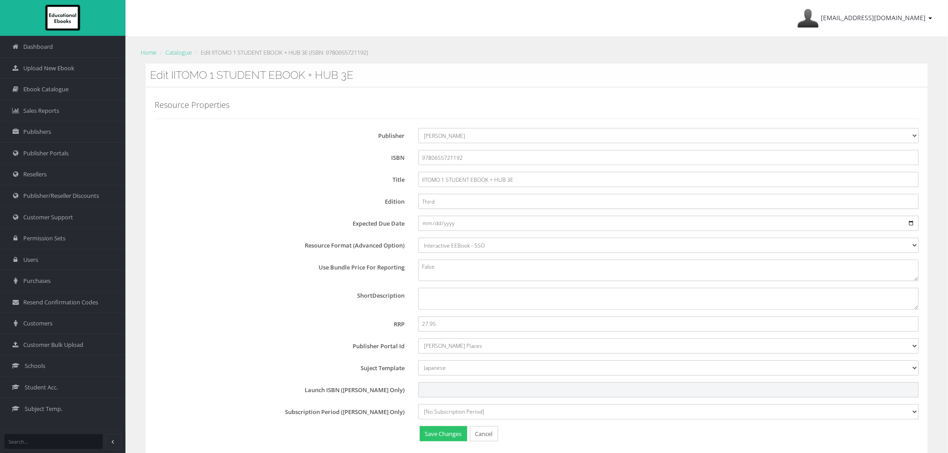
click at [456, 389] on input "Launch ISBN ([PERSON_NAME] Only)" at bounding box center [668, 389] width 500 height 15
paste input "I1P890864"
type input "I1P890864"
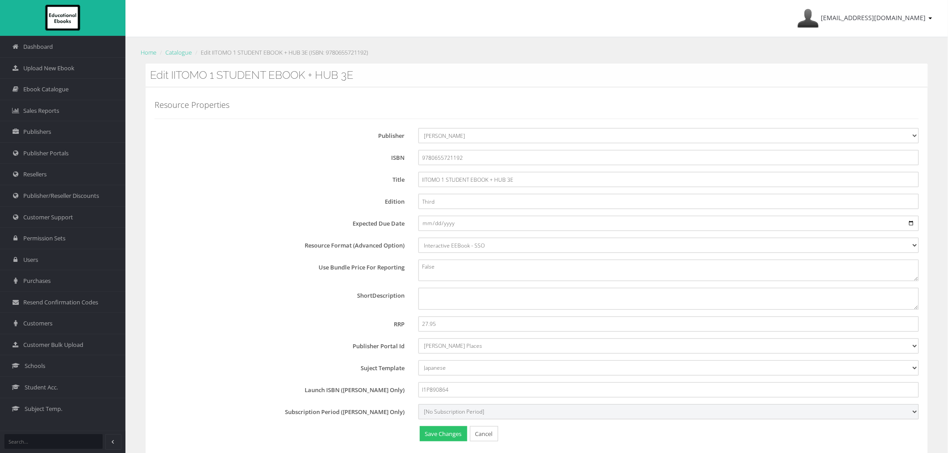
click at [449, 410] on select "[No Subscription Period] 15 27" at bounding box center [668, 411] width 500 height 15
select select "15"
click at [418, 404] on select "[No Subscription Period] 15 27" at bounding box center [668, 411] width 500 height 15
click at [433, 436] on button "Save Changes" at bounding box center [443, 434] width 47 height 16
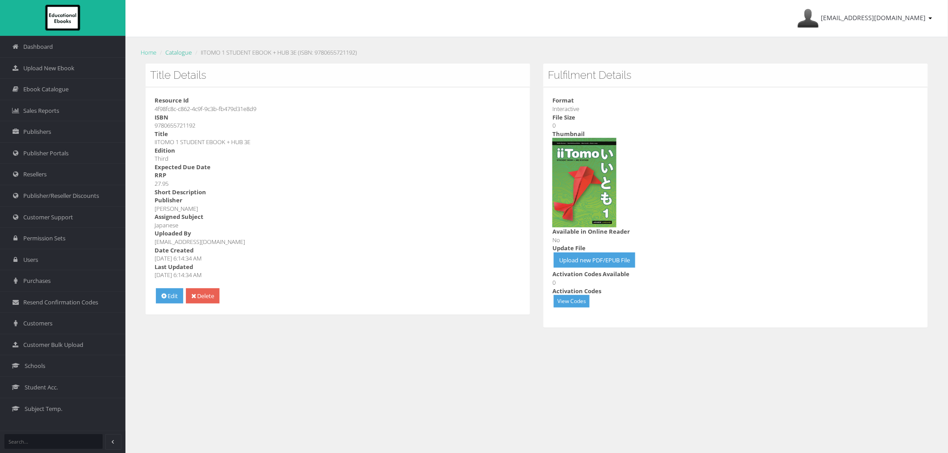
click at [172, 52] on link "Catalogue" at bounding box center [178, 52] width 26 height 8
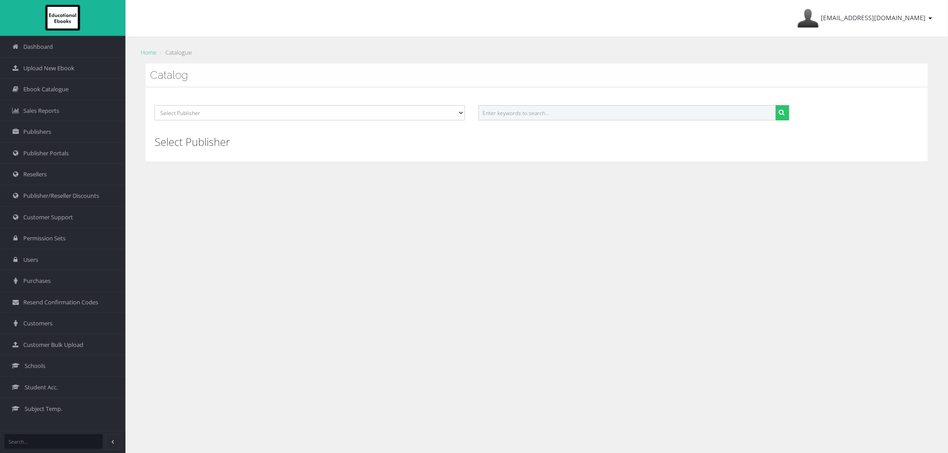
click at [612, 108] on input "text" at bounding box center [626, 112] width 297 height 15
paste input "9780655721208"
type input "9780655721208"
click at [775, 105] on button "submit" at bounding box center [782, 112] width 14 height 15
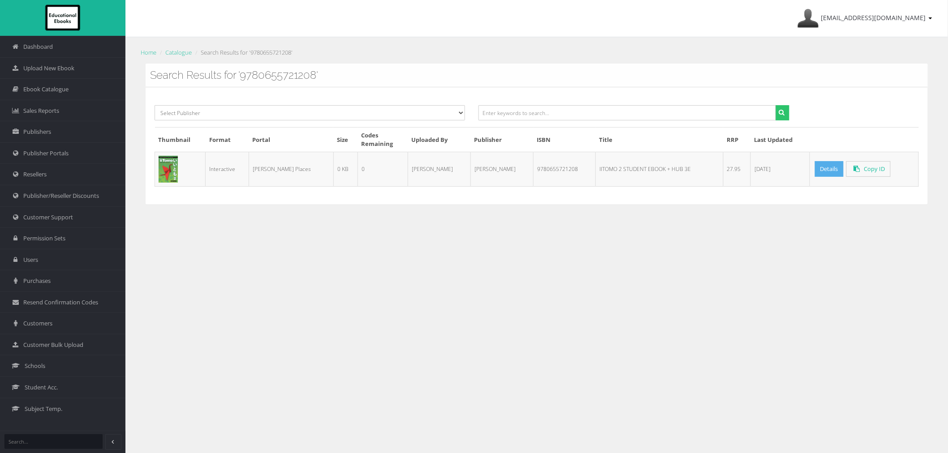
click at [815, 168] on link "Details" at bounding box center [829, 169] width 29 height 16
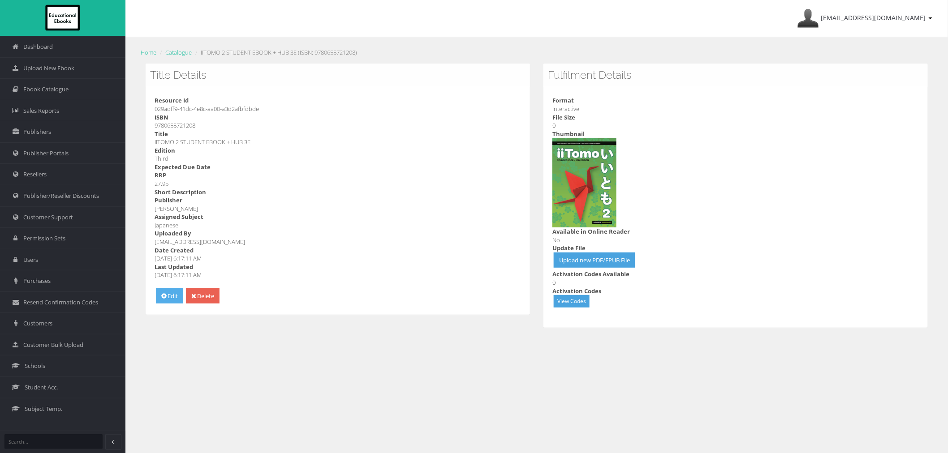
click at [167, 296] on link "Edit" at bounding box center [169, 296] width 27 height 16
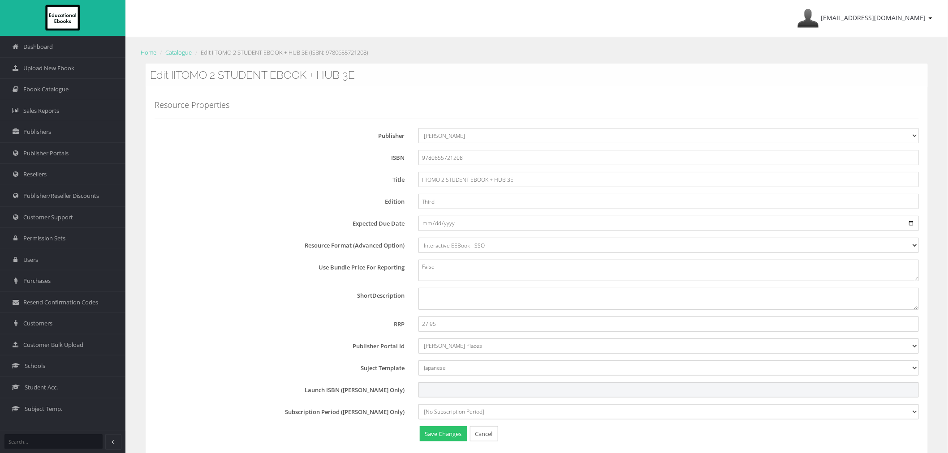
click at [475, 392] on input "Launch ISBN ([PERSON_NAME] Only)" at bounding box center [668, 389] width 500 height 15
paste input "I2P431453"
type input "I2P431453"
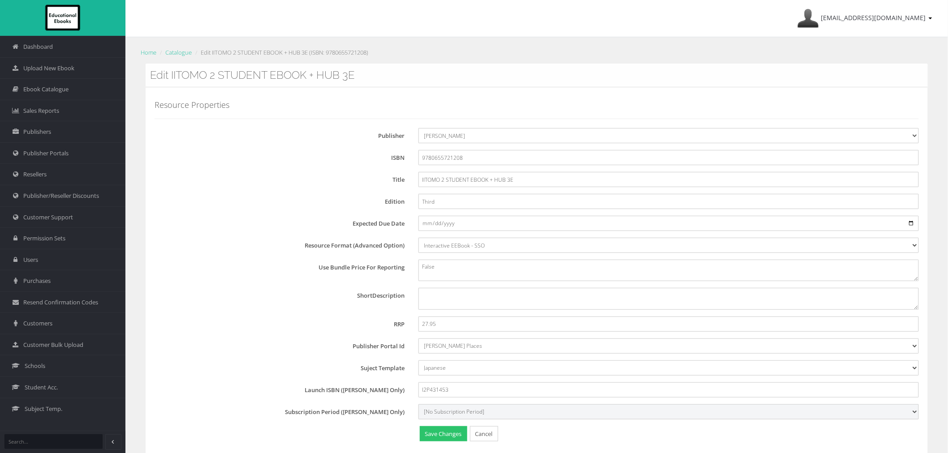
click at [459, 413] on select "[No Subscription Period] 15 27" at bounding box center [668, 411] width 500 height 15
select select "15"
click at [418, 404] on select "[No Subscription Period] 15 27" at bounding box center [668, 411] width 500 height 15
click at [453, 437] on button "Save Changes" at bounding box center [443, 434] width 47 height 16
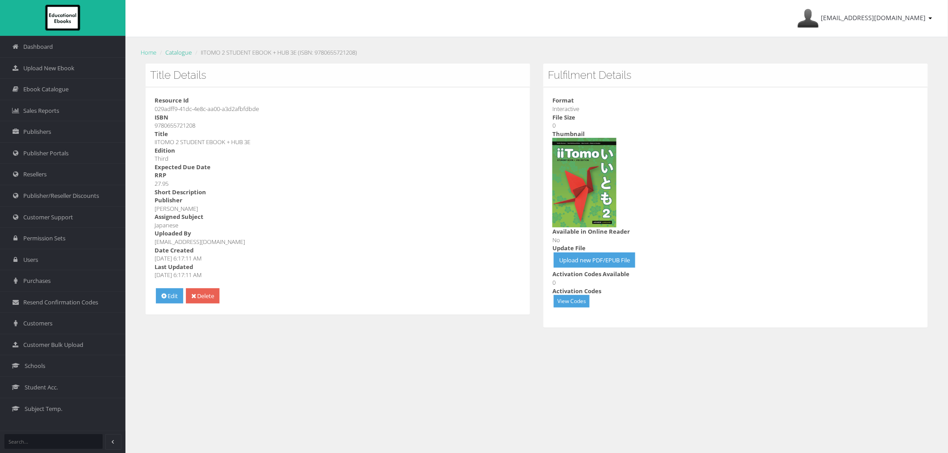
click at [187, 52] on link "Catalogue" at bounding box center [178, 52] width 26 height 8
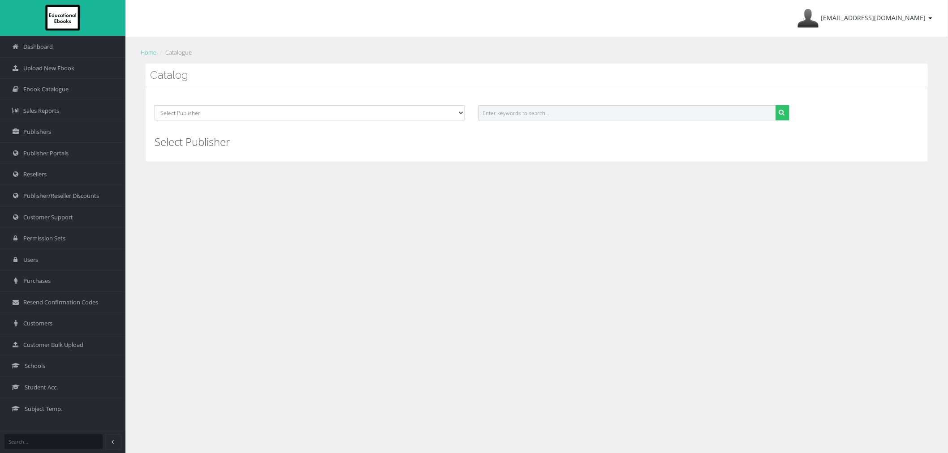
drag, startPoint x: 592, startPoint y: 107, endPoint x: 584, endPoint y: 99, distance: 11.5
click at [592, 108] on input "text" at bounding box center [626, 112] width 297 height 15
paste input "9781488672668"
type input "9781488672668"
click at [775, 105] on button "submit" at bounding box center [782, 112] width 14 height 15
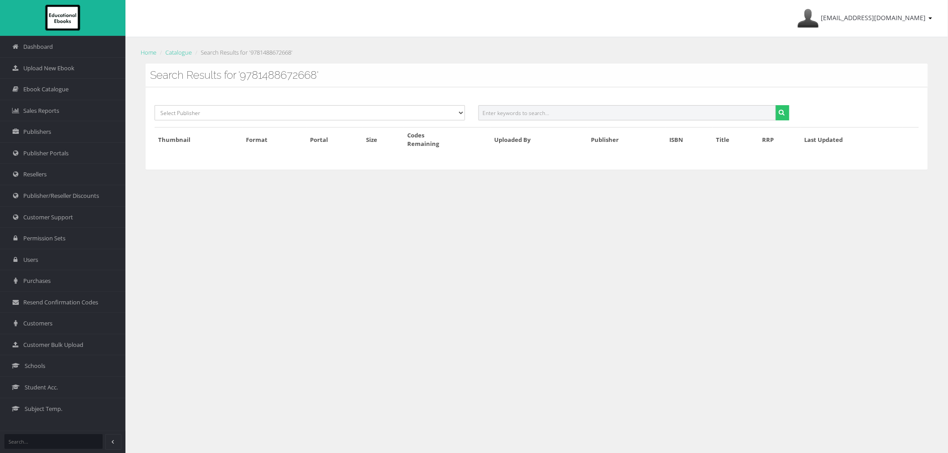
click at [554, 114] on input "text" at bounding box center [626, 112] width 297 height 15
paste input "9780655716211"
type input "9780655716211"
click at [775, 105] on button "submit" at bounding box center [782, 112] width 14 height 15
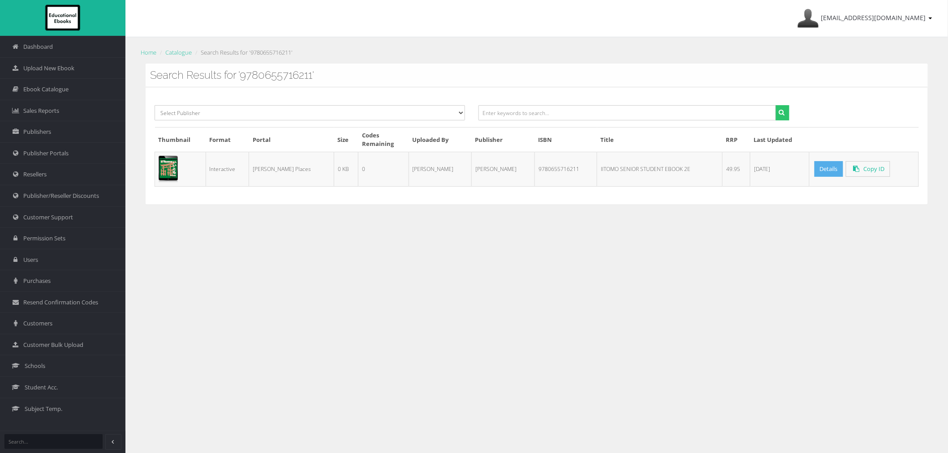
click at [814, 166] on link "Details" at bounding box center [828, 169] width 29 height 16
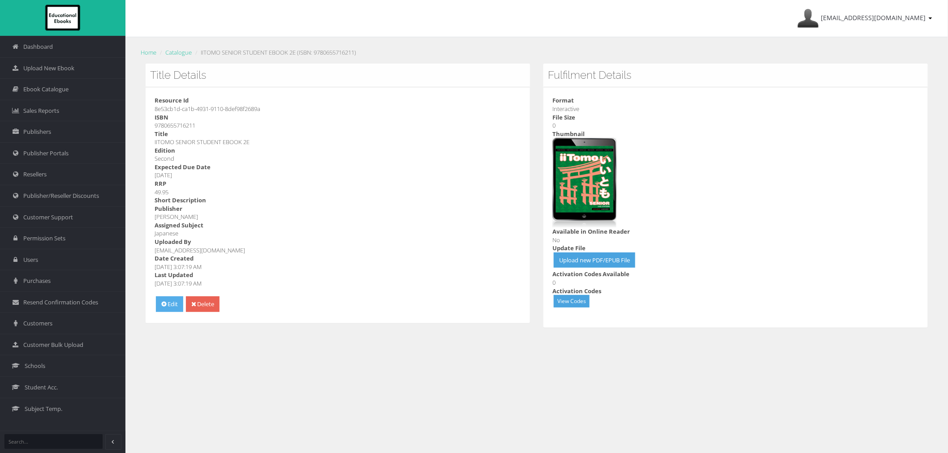
click at [176, 304] on link "Edit" at bounding box center [169, 304] width 27 height 16
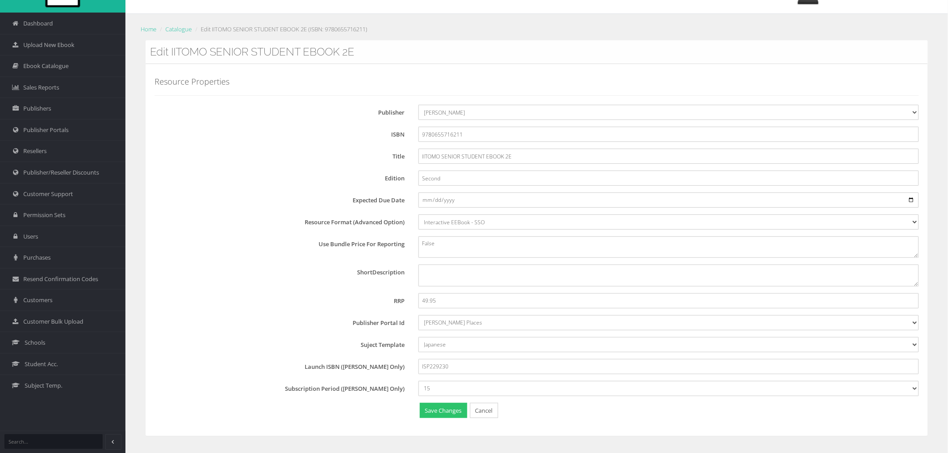
scroll to position [56, 0]
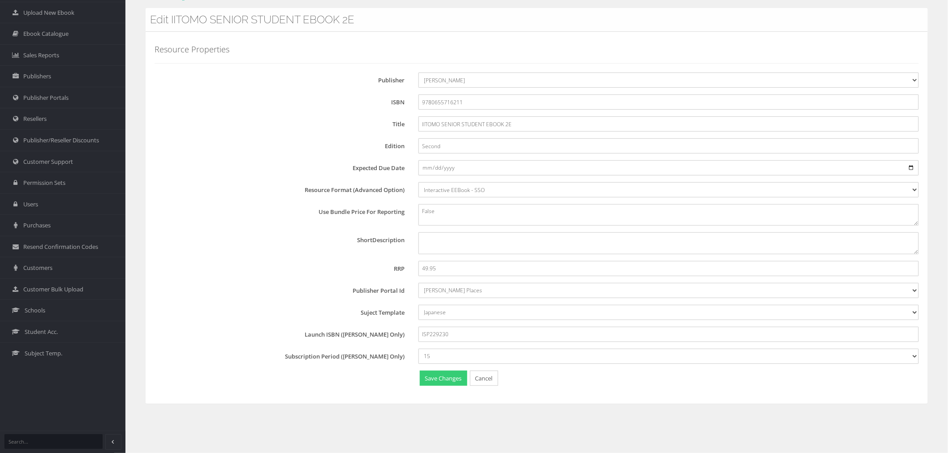
click at [445, 383] on button "Save Changes" at bounding box center [443, 379] width 47 height 16
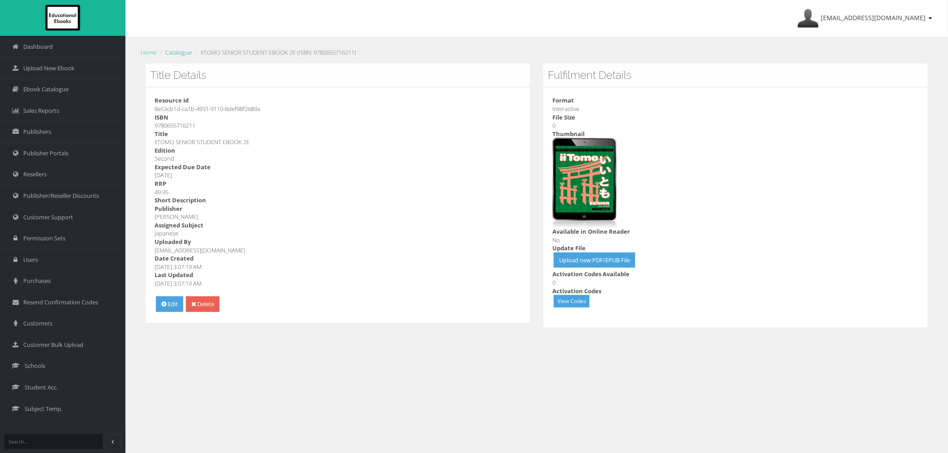
click at [184, 54] on link "Catalogue" at bounding box center [178, 52] width 26 height 8
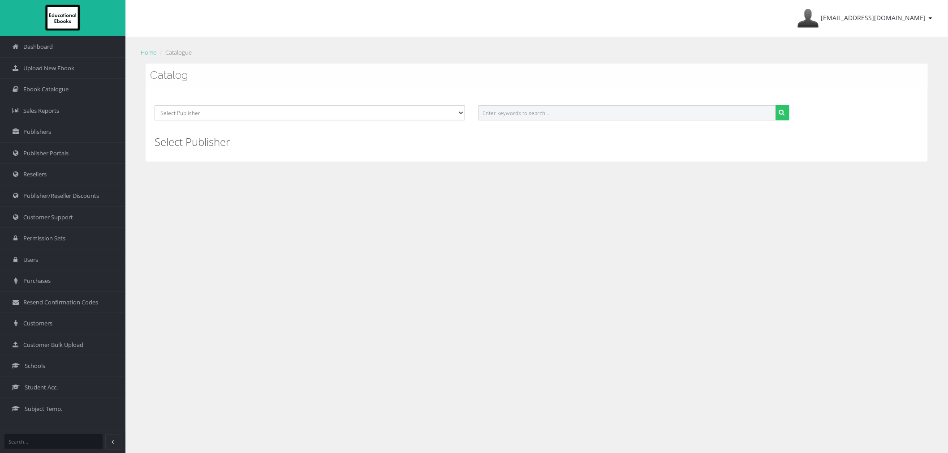
click at [578, 109] on input "text" at bounding box center [626, 112] width 297 height 15
paste input "Katzensprung 1"
type input "Katzensprung"
click at [775, 105] on button "submit" at bounding box center [782, 112] width 14 height 15
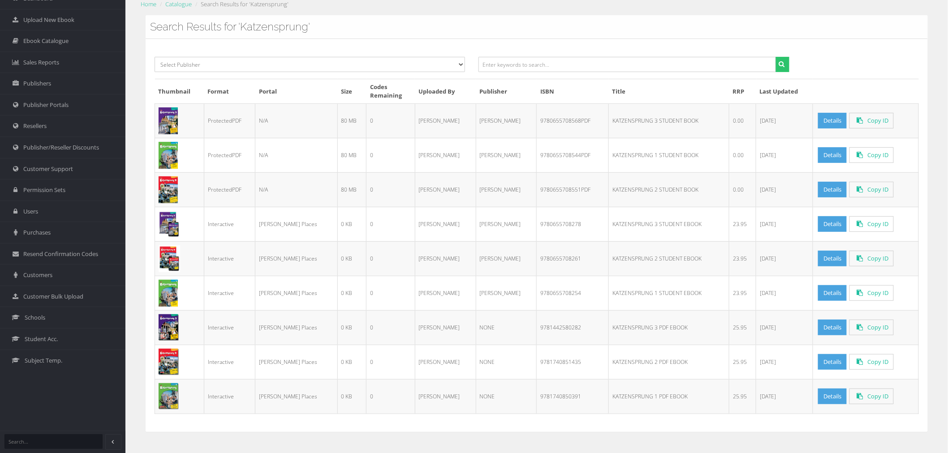
scroll to position [56, 0]
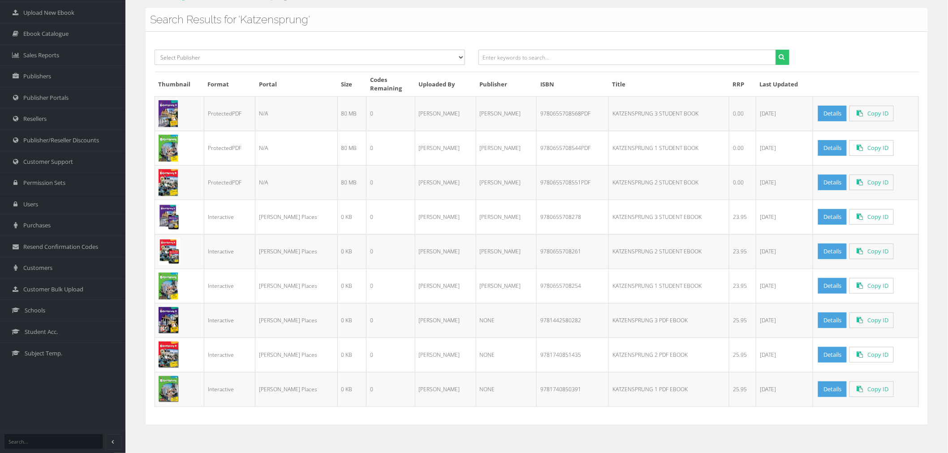
click at [667, 286] on td "KATZENSPRUNG 1 STUDENT EBOOK" at bounding box center [669, 286] width 120 height 34
click at [476, 285] on td "[PERSON_NAME]" at bounding box center [506, 286] width 61 height 34
click at [315, 285] on td "Pearson Places" at bounding box center [296, 286] width 82 height 34
click at [828, 284] on link "Details" at bounding box center [832, 286] width 29 height 16
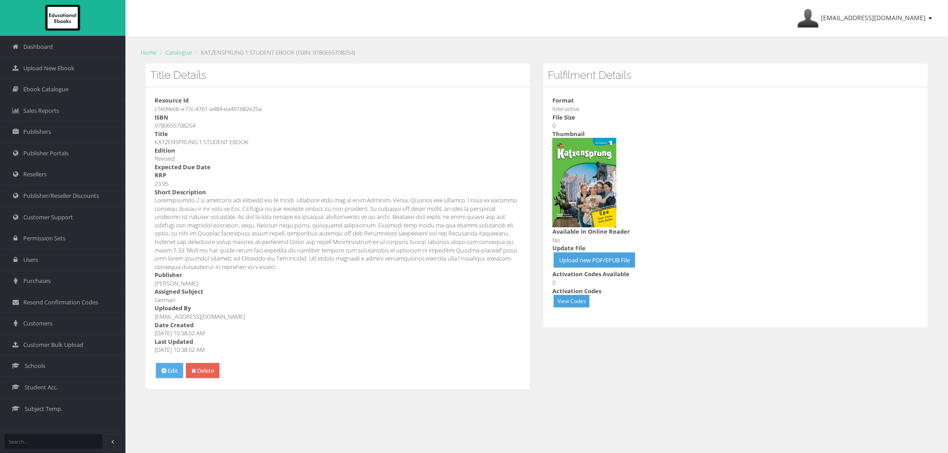
click at [165, 374] on icon at bounding box center [163, 371] width 5 height 6
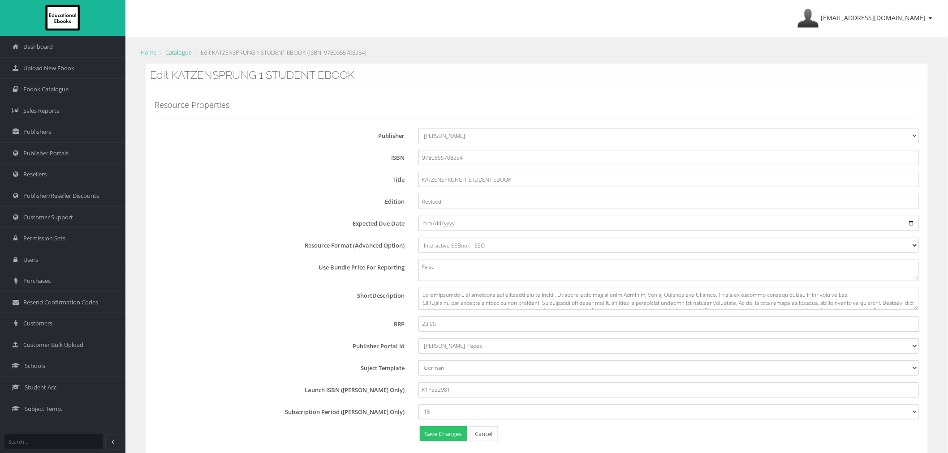
drag, startPoint x: 172, startPoint y: 59, endPoint x: 173, endPoint y: 54, distance: 5.5
click at [171, 58] on div "Home Catalogue Edit KATZENSPRUNG 1 STUDENT EBOOK (ISBN: 9780655708254)" at bounding box center [536, 54] width 795 height 17
click at [173, 53] on link "Catalogue" at bounding box center [178, 52] width 26 height 8
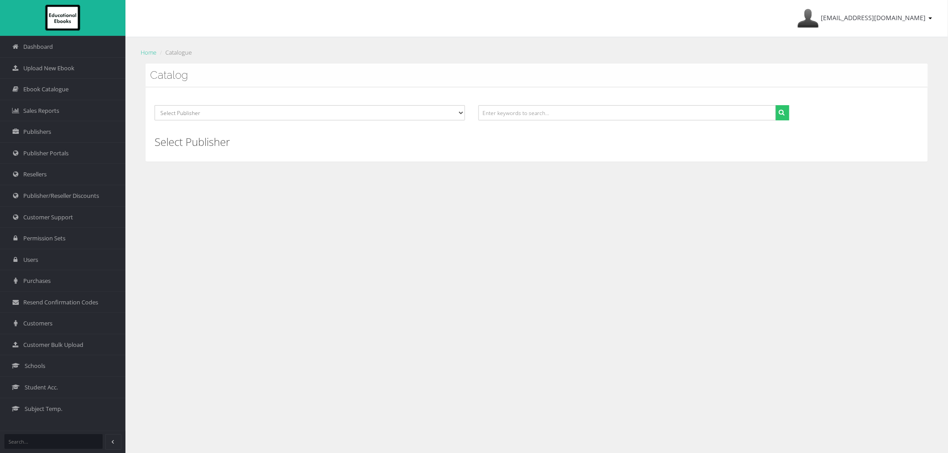
click at [503, 122] on div at bounding box center [634, 116] width 324 height 22
click at [504, 116] on input "text" at bounding box center [626, 112] width 297 height 15
paste input "9781488661280"
type input "9781488661280"
click at [775, 105] on button "submit" at bounding box center [782, 112] width 14 height 15
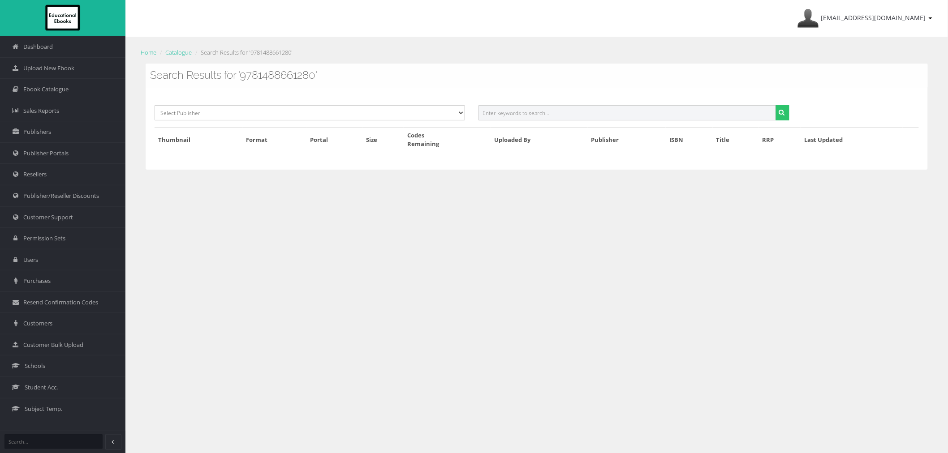
click at [590, 116] on input "text" at bounding box center [626, 112] width 297 height 15
paste input "PEARSON ENGLISH"
type input "PEARSON ENGLISH"
click at [775, 105] on button "submit" at bounding box center [782, 112] width 14 height 15
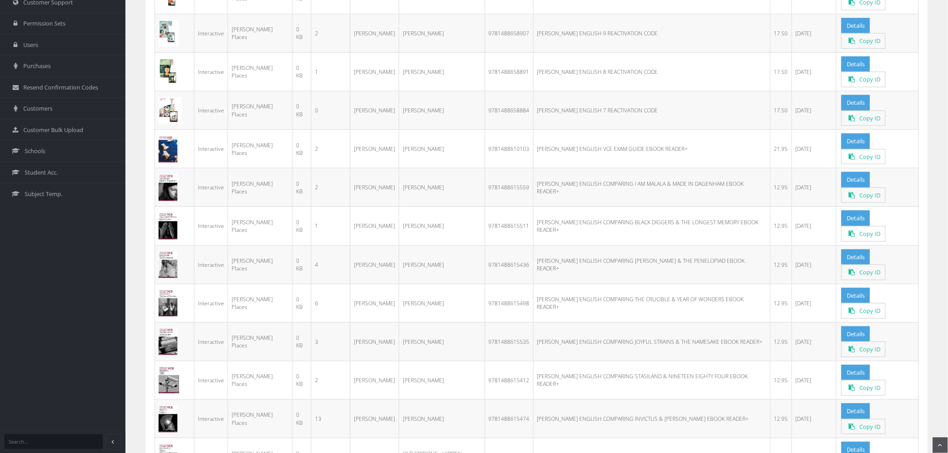
scroll to position [95, 0]
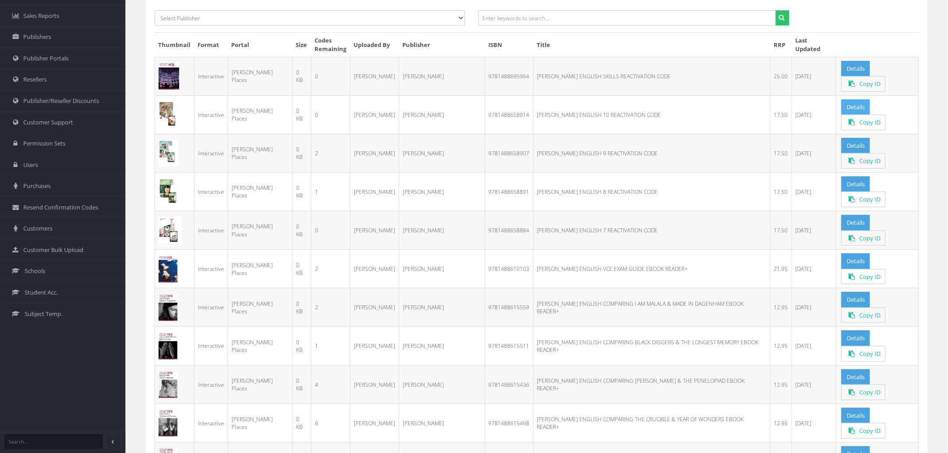
click at [857, 106] on link "Details" at bounding box center [855, 107] width 29 height 16
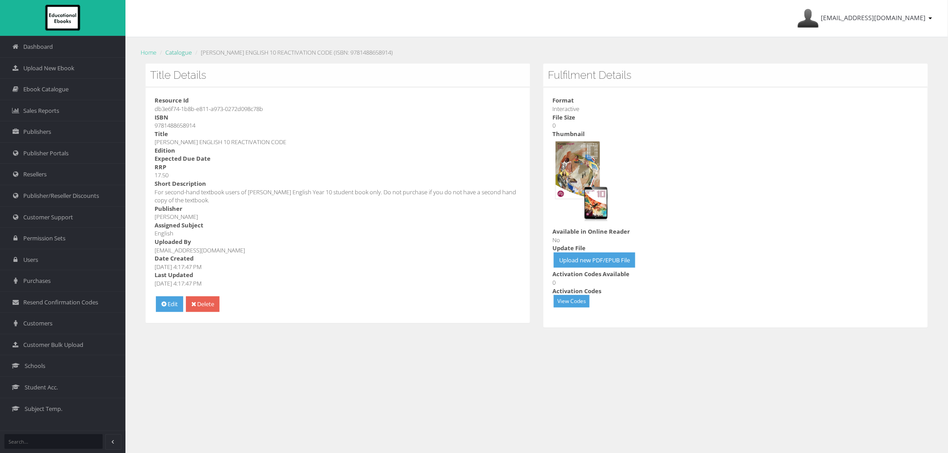
click at [178, 54] on link "Catalogue" at bounding box center [178, 52] width 26 height 8
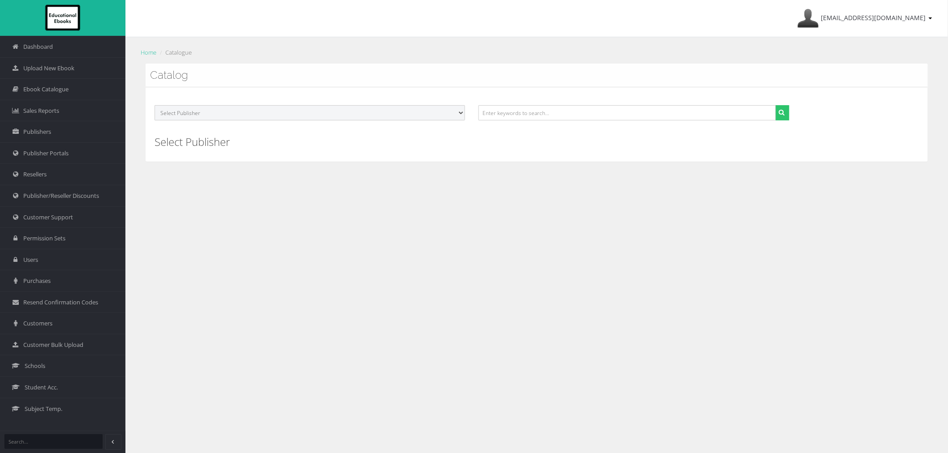
click at [208, 114] on select "Select Publisher Resources for English Academic Learning (REAL) ATAR Notes Smar…" at bounding box center [310, 112] width 310 height 15
select select "695a1c29-4148-e411-817c-00155d7a4405"
click at [155, 105] on select "Select Publisher Resources for English Academic Learning (REAL) ATAR Notes Smar…" at bounding box center [310, 112] width 310 height 15
click at [578, 115] on input "text" at bounding box center [626, 112] width 297 height 15
type input "english"
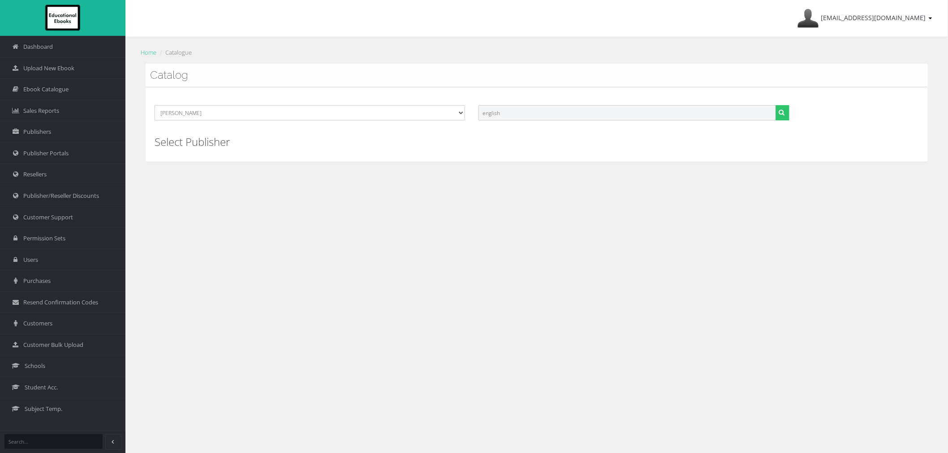
click at [775, 105] on button "submit" at bounding box center [782, 112] width 14 height 15
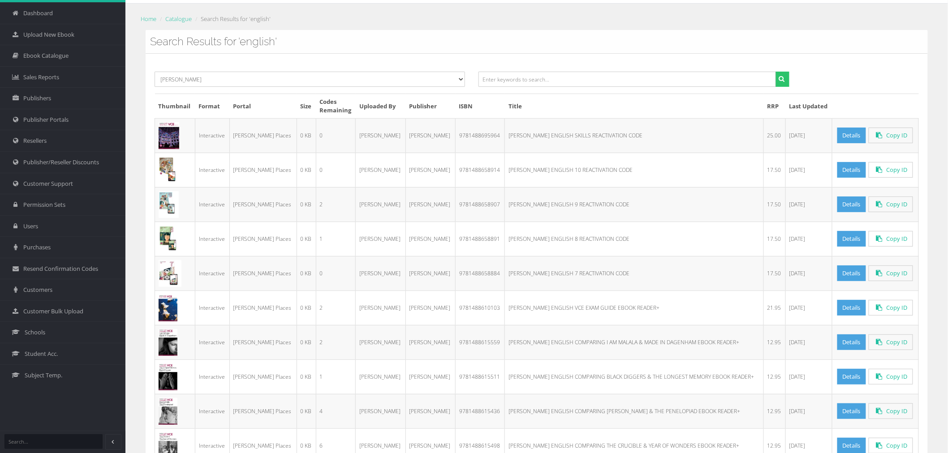
scroll to position [50, 0]
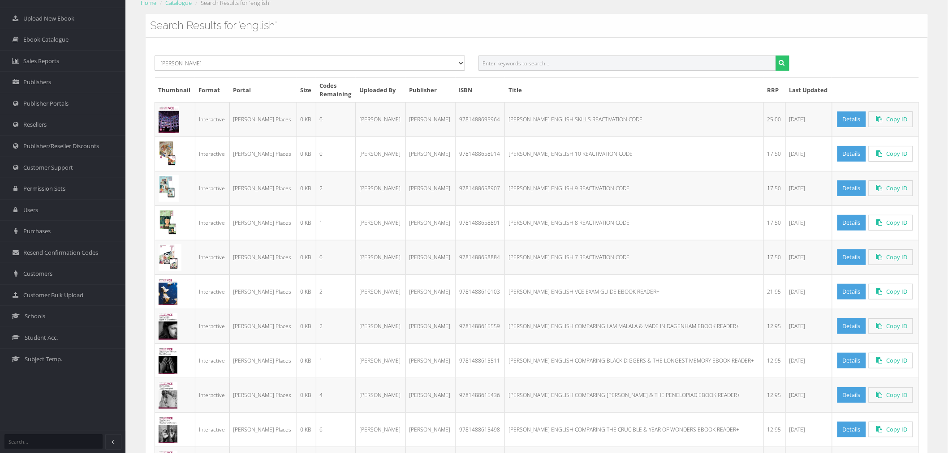
click at [571, 66] on input "text" at bounding box center [626, 63] width 297 height 15
paste input "9781488657245"
click at [775, 56] on button "submit" at bounding box center [782, 63] width 14 height 15
click at [515, 64] on input "9781488657245" at bounding box center [626, 63] width 297 height 15
drag, startPoint x: 570, startPoint y: 61, endPoint x: 255, endPoint y: 66, distance: 314.9
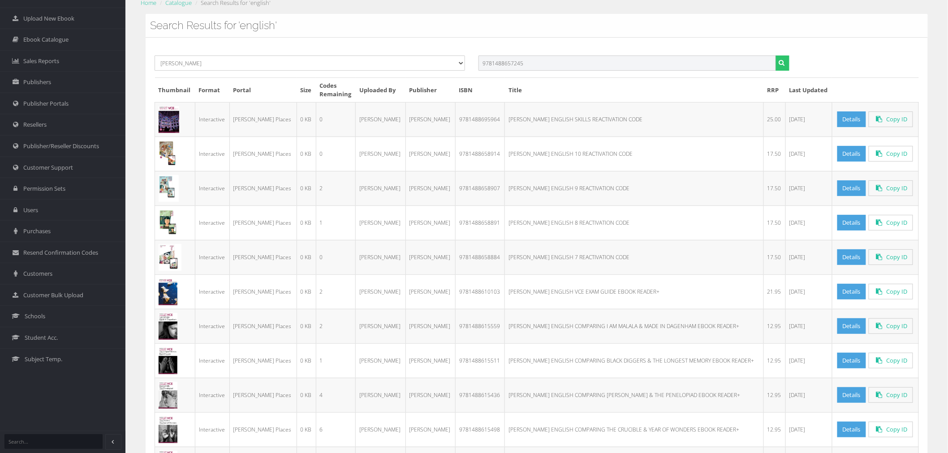
click at [255, 66] on div "Select Publisher Resources for English Academic Learning (REAL) ATAR Notes Smar…" at bounding box center [536, 67] width 777 height 22
paste input "61501"
type input "9781488661501"
click at [775, 56] on button "submit" at bounding box center [782, 63] width 14 height 15
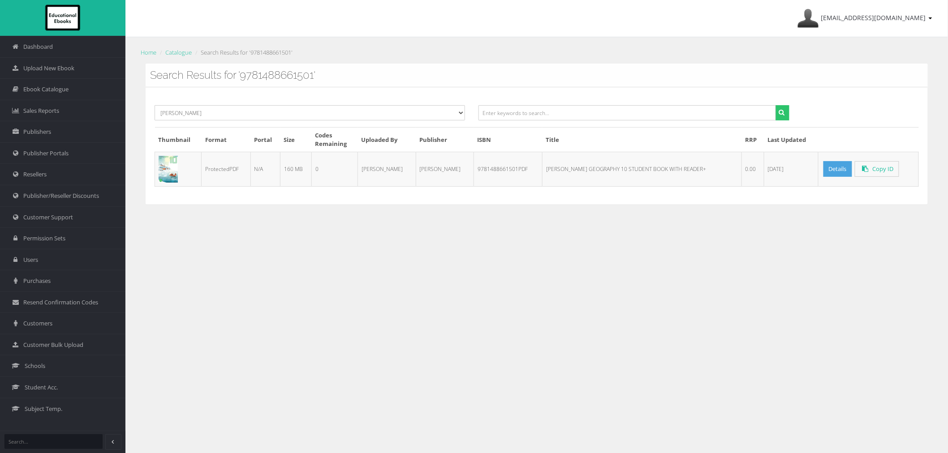
drag, startPoint x: 545, startPoint y: 170, endPoint x: 606, endPoint y: 172, distance: 60.5
click at [606, 172] on td "PEARSON GEOGRAPHY 10 STUDENT BOOK WITH READER+" at bounding box center [641, 169] width 199 height 34
drag, startPoint x: 536, startPoint y: 115, endPoint x: 480, endPoint y: 94, distance: 59.5
click at [534, 115] on input "text" at bounding box center [626, 112] width 297 height 15
paste input "PEARSON GEOGRAPHY 10"
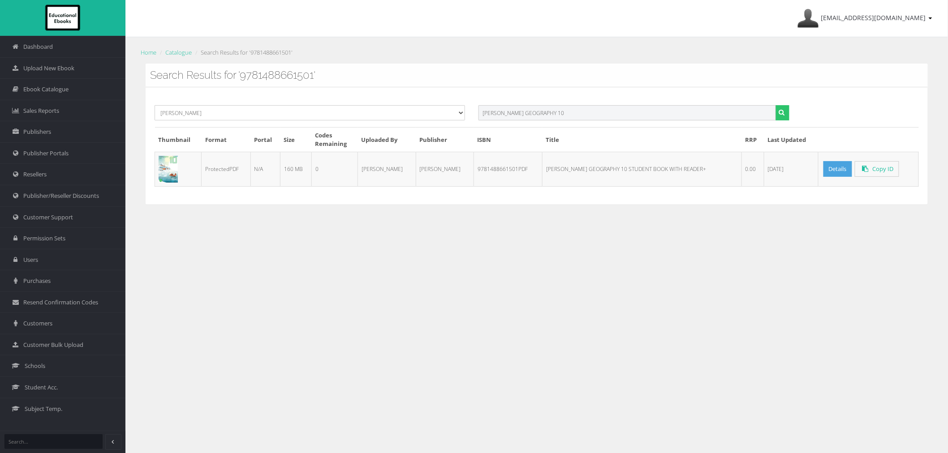
type input "PEARSON GEOGRAPHY 10"
click at [775, 105] on button "submit" at bounding box center [782, 112] width 14 height 15
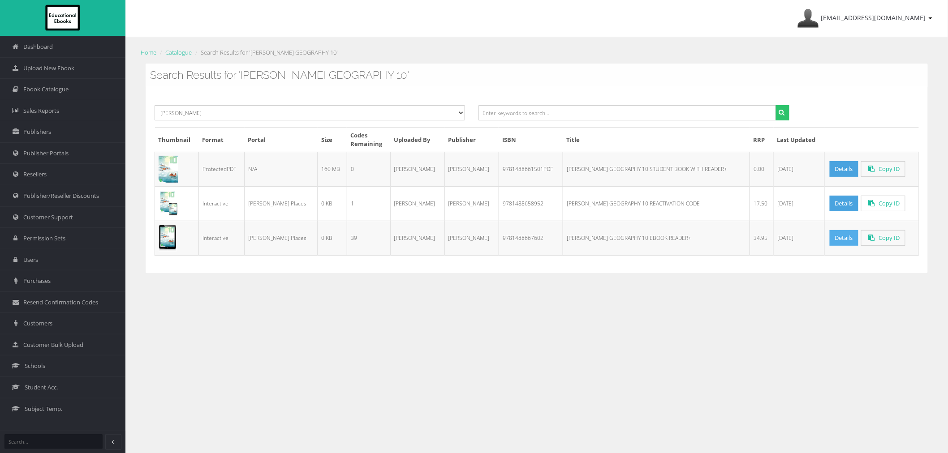
click at [829, 236] on link "Details" at bounding box center [843, 238] width 29 height 16
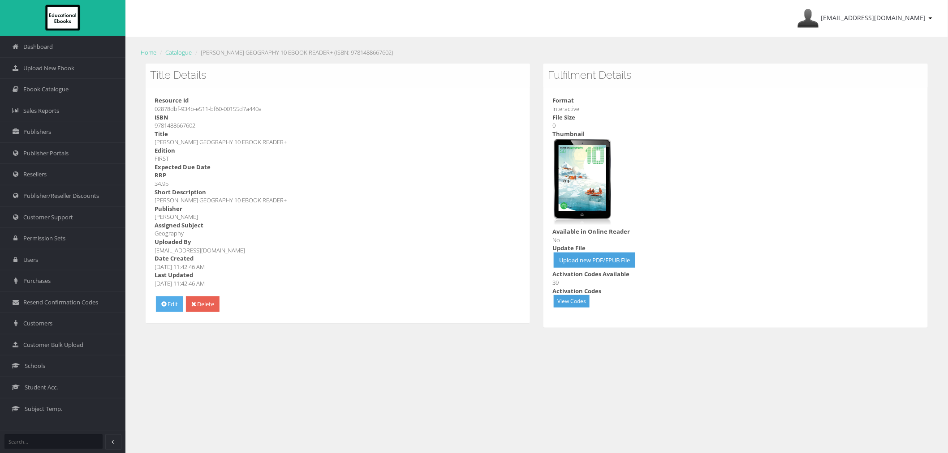
click at [167, 309] on link "Edit" at bounding box center [169, 304] width 27 height 16
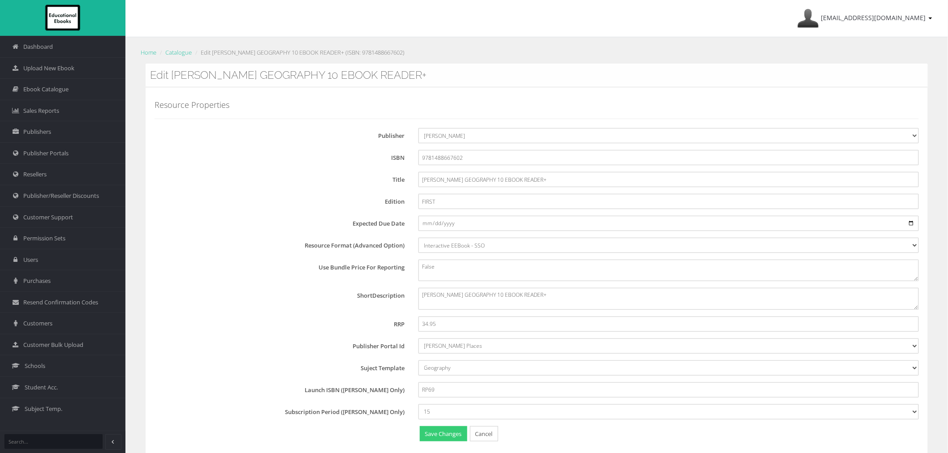
click at [458, 436] on button "Save Changes" at bounding box center [443, 434] width 47 height 16
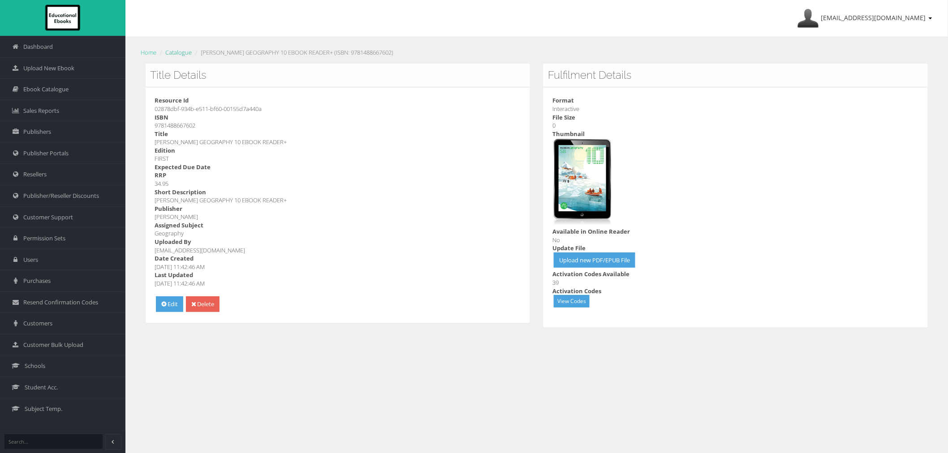
click at [182, 50] on link "Catalogue" at bounding box center [178, 52] width 26 height 8
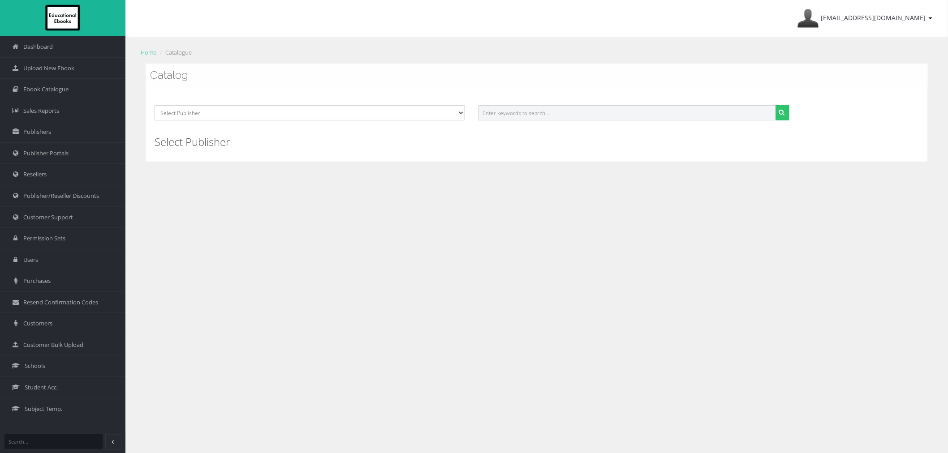
click at [500, 114] on input "text" at bounding box center [626, 112] width 297 height 15
paste input "Pearson Geography 7"
type input "Pearson Geography 7"
click at [775, 105] on button "submit" at bounding box center [782, 112] width 14 height 15
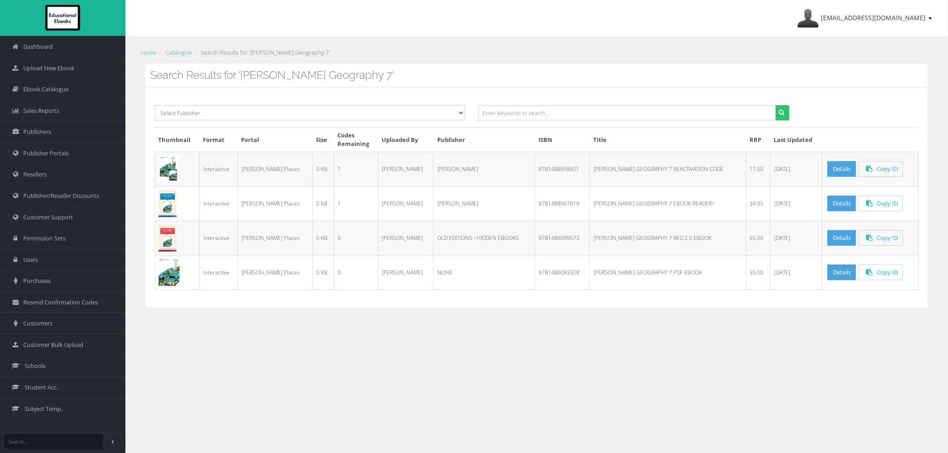
click at [189, 202] on td at bounding box center [177, 203] width 45 height 34
click at [203, 203] on td "Interactive" at bounding box center [218, 203] width 38 height 34
click at [529, 116] on input "text" at bounding box center [626, 112] width 297 height 15
paste input "[PERSON_NAME] History 10"
type input "[PERSON_NAME] History 10"
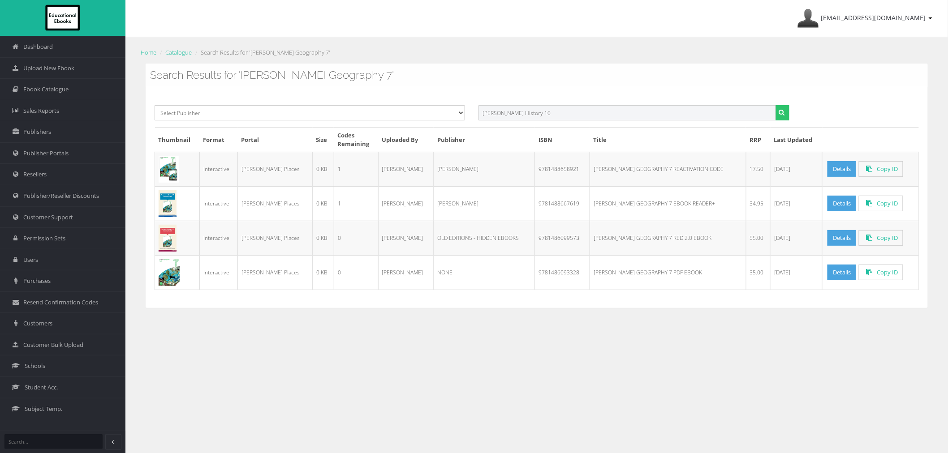
click at [775, 105] on button "submit" at bounding box center [782, 112] width 14 height 15
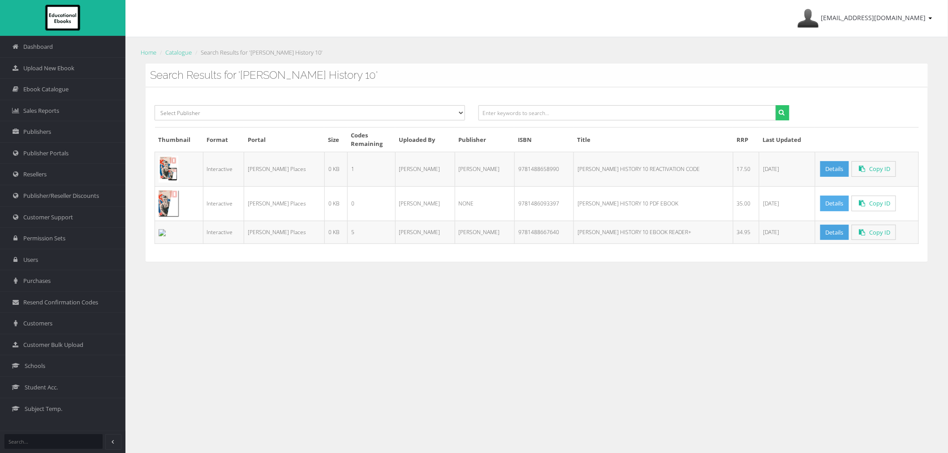
click at [820, 199] on link "Details" at bounding box center [834, 204] width 29 height 16
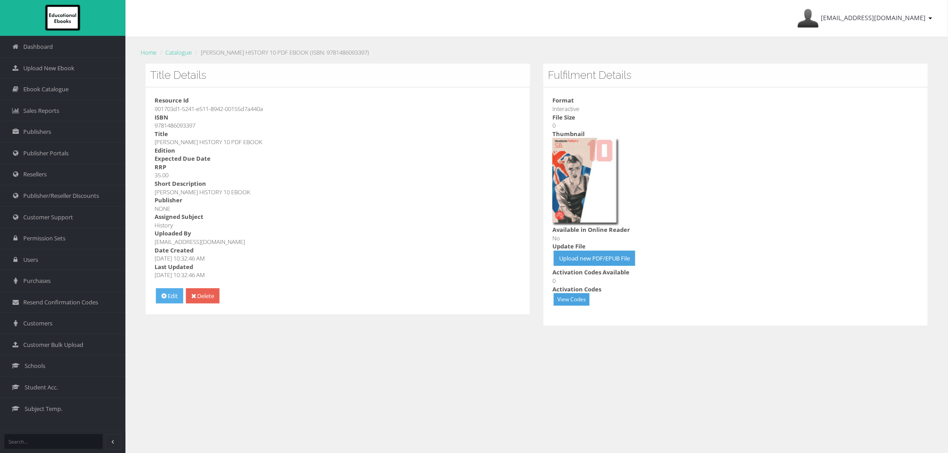
click at [163, 301] on link "Edit" at bounding box center [169, 296] width 27 height 16
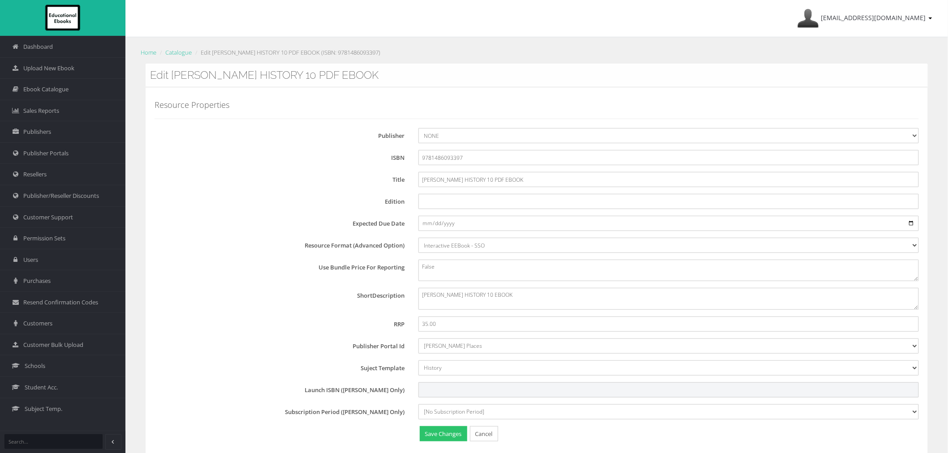
click at [448, 387] on input "Launch ISBN (Pearson Only)" at bounding box center [668, 389] width 500 height 15
paste input "RP58"
type input "RP58"
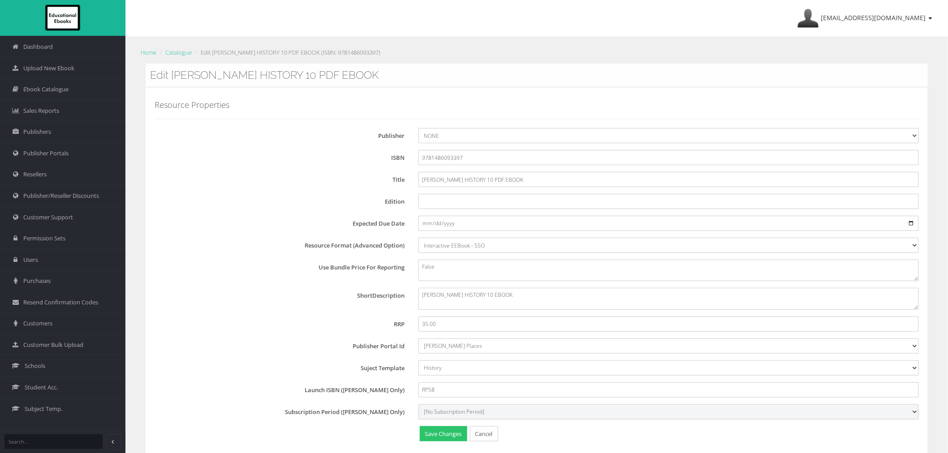
click at [459, 412] on select "[No Subscription Period] 15 27" at bounding box center [668, 411] width 500 height 15
select select "15"
click at [418, 404] on select "[No Subscription Period] 15 27" at bounding box center [668, 411] width 500 height 15
click at [441, 444] on div "Resource Properties Publisher [No Publisher] Resources for English Academic Lea…" at bounding box center [537, 273] width 782 height 372
click at [442, 437] on button "Save Changes" at bounding box center [443, 434] width 47 height 16
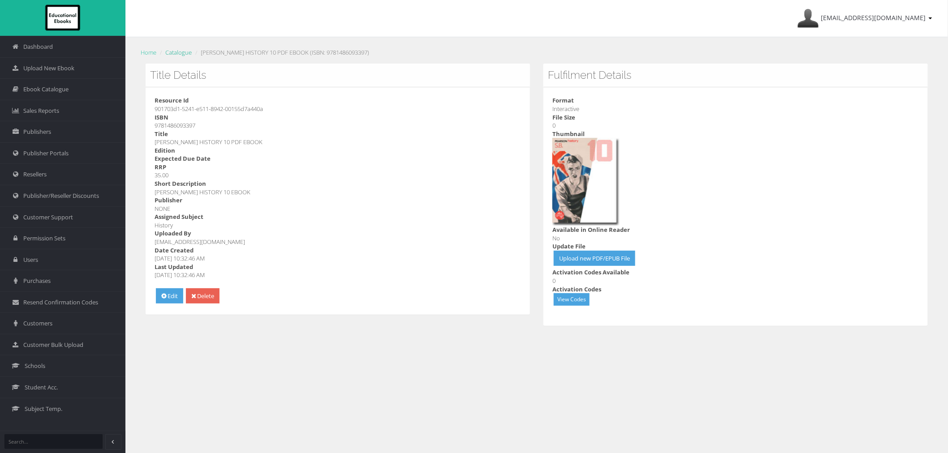
click at [180, 54] on link "Catalogue" at bounding box center [178, 52] width 26 height 8
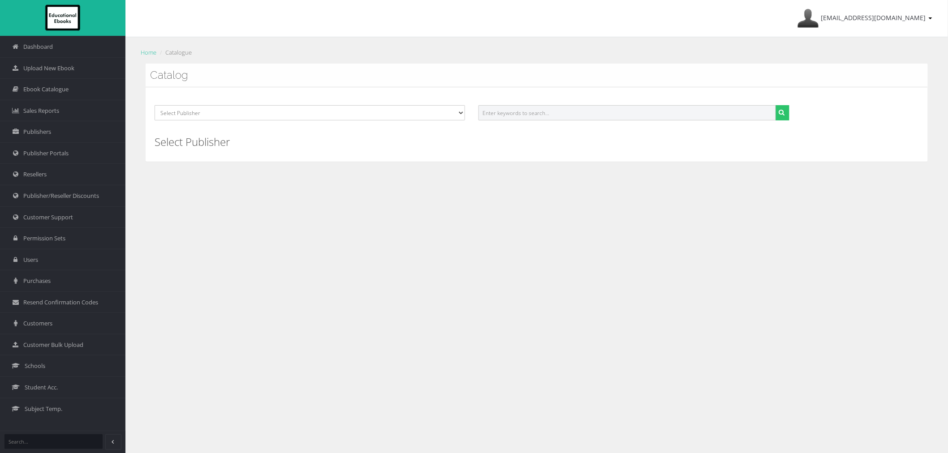
drag, startPoint x: 566, startPoint y: 108, endPoint x: 566, endPoint y: 101, distance: 7.2
click at [566, 108] on input "text" at bounding box center [626, 112] width 297 height 15
paste input "[PERSON_NAME] Humanities Victoria 10"
type input "[PERSON_NAME] Humanities Victoria 10"
click at [775, 105] on button "submit" at bounding box center [782, 112] width 14 height 15
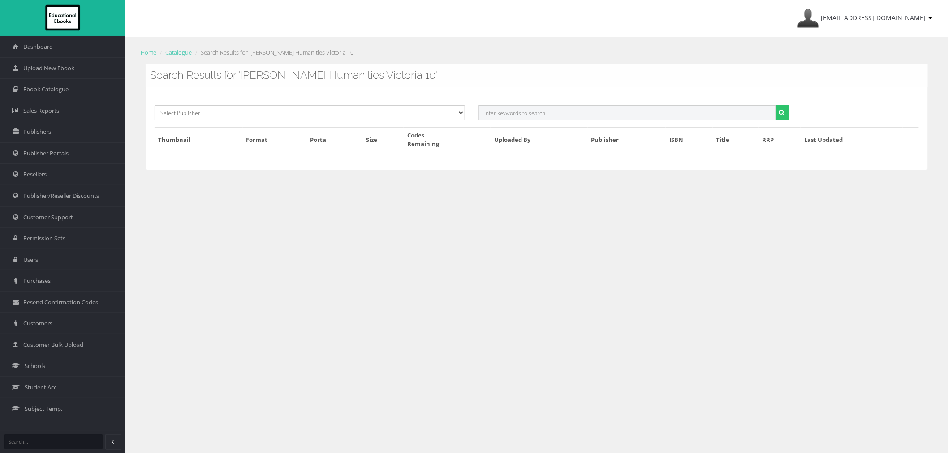
drag, startPoint x: 556, startPoint y: 114, endPoint x: 548, endPoint y: 94, distance: 21.3
click at [556, 114] on input "text" at bounding box center [626, 112] width 297 height 15
paste input "9780655718826"
type input "9780655718826"
click at [775, 105] on button "submit" at bounding box center [782, 112] width 14 height 15
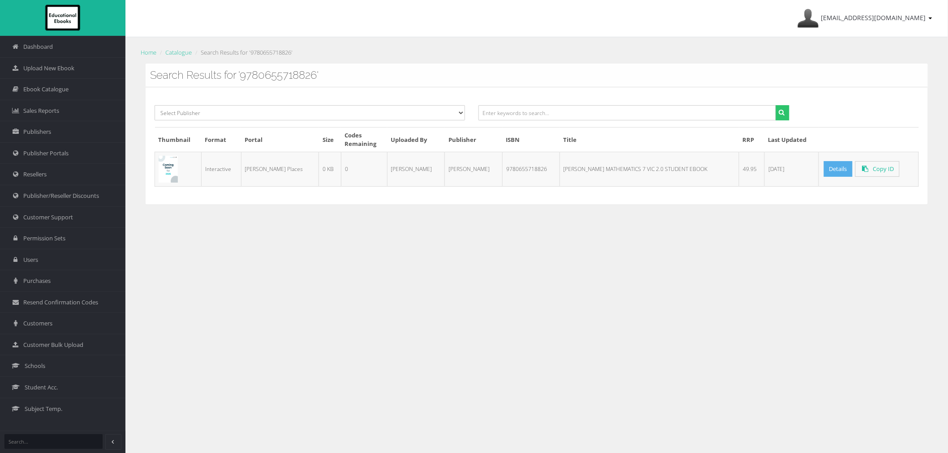
click at [824, 171] on link "Details" at bounding box center [838, 169] width 29 height 16
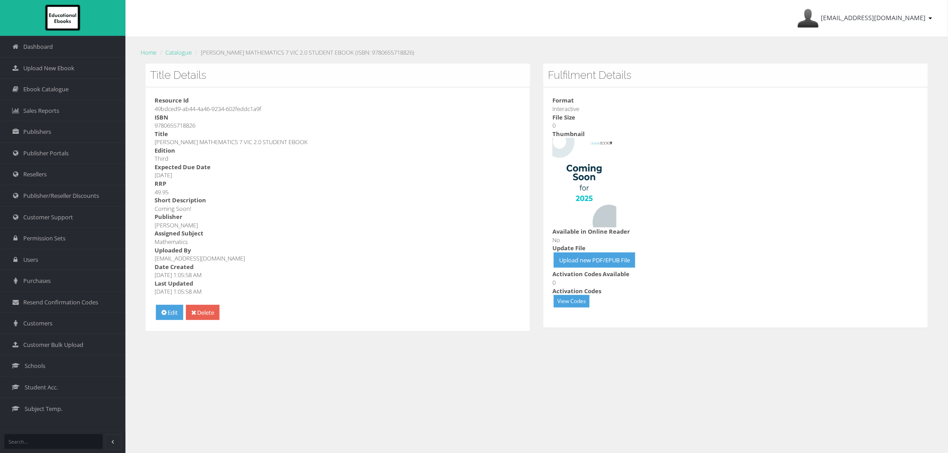
click at [171, 305] on div "Resource Id 49bdced9-ab44-4a46-9234-602feddc1a9f ISBN 9780655718826 Title PEARS…" at bounding box center [338, 209] width 384 height 244
click at [163, 313] on icon at bounding box center [163, 312] width 5 height 6
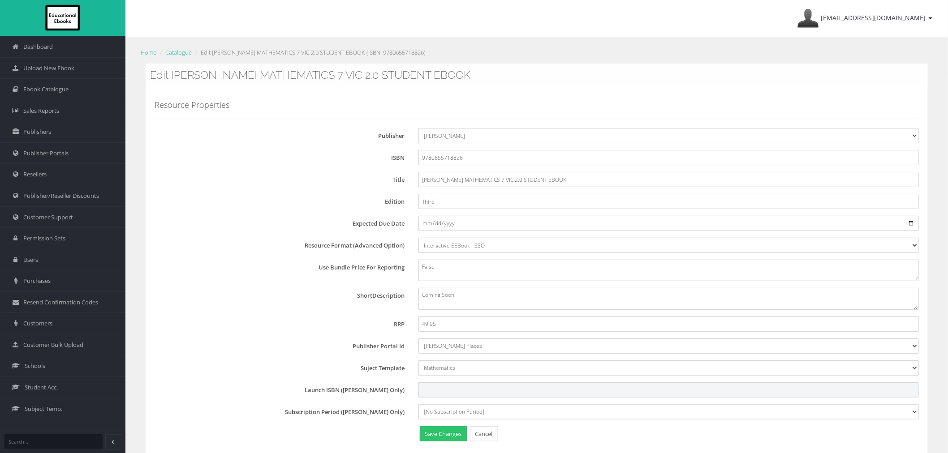
click at [464, 392] on input "Launch ISBN ([PERSON_NAME] Only)" at bounding box center [668, 389] width 500 height 15
paste input "PMP677019"
type input "PMP677019"
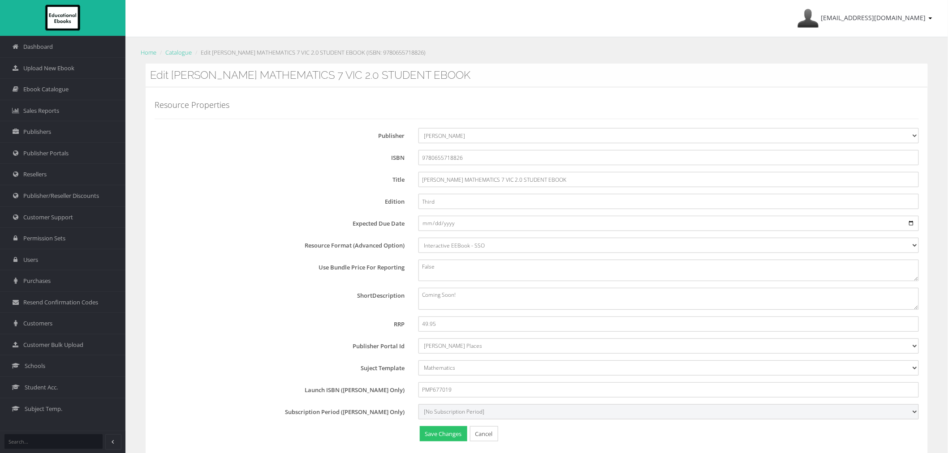
click at [464, 415] on select "[No Subscription Period] 15 27" at bounding box center [668, 411] width 500 height 15
select select "15"
click at [418, 404] on select "[No Subscription Period] 15 27" at bounding box center [668, 411] width 500 height 15
click at [446, 436] on button "Save Changes" at bounding box center [443, 434] width 47 height 16
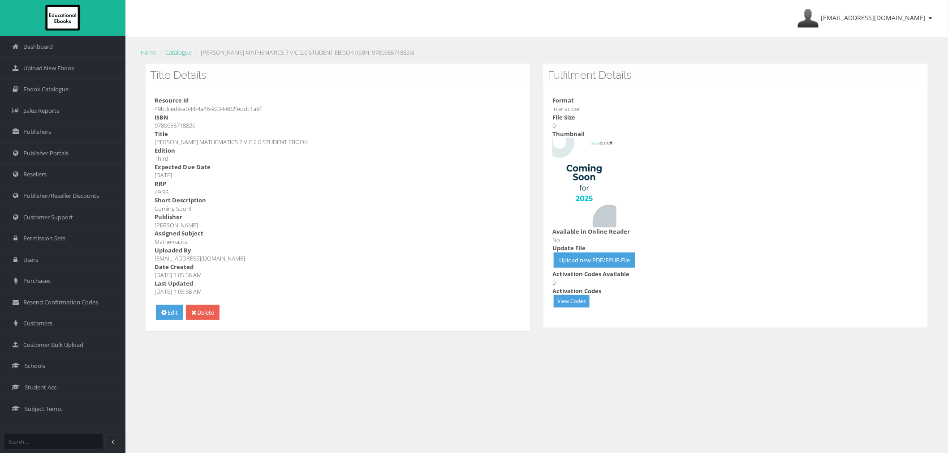
click at [180, 52] on link "Catalogue" at bounding box center [178, 52] width 26 height 8
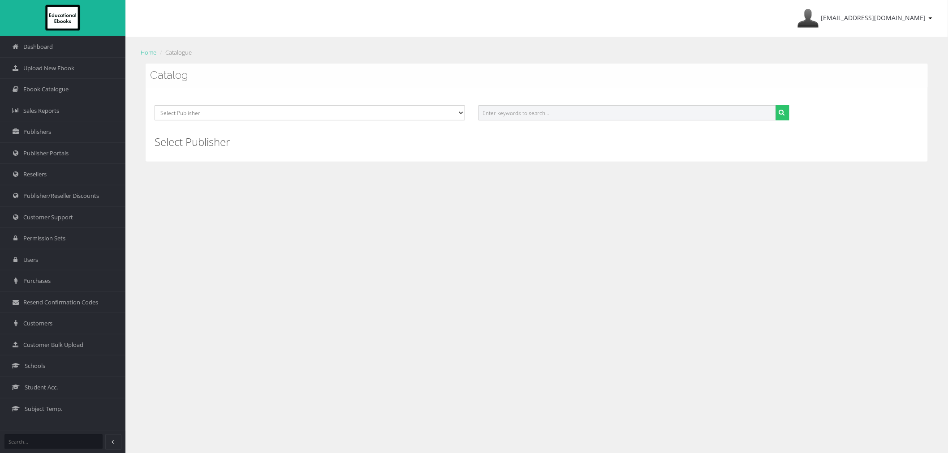
click at [554, 119] on input "text" at bounding box center [626, 112] width 297 height 15
paste input "9780655718833"
type input "9780655718833"
click at [775, 105] on button "submit" at bounding box center [782, 112] width 14 height 15
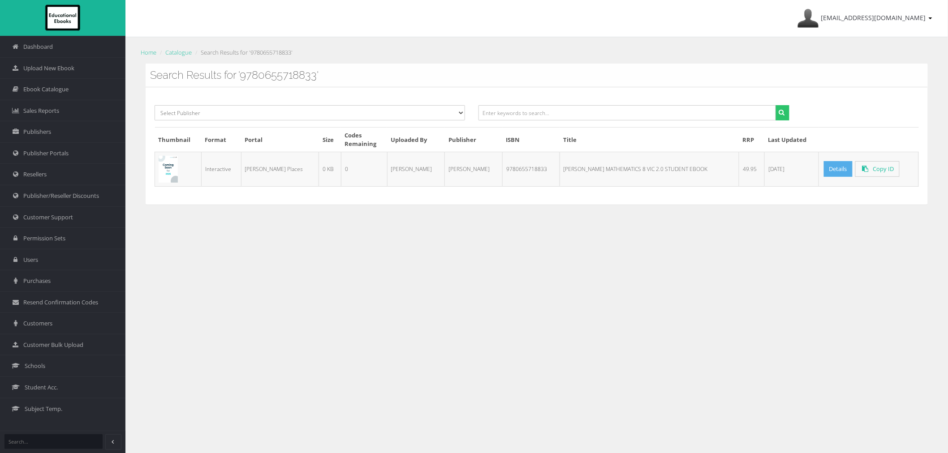
click at [824, 170] on link "Details" at bounding box center [838, 169] width 29 height 16
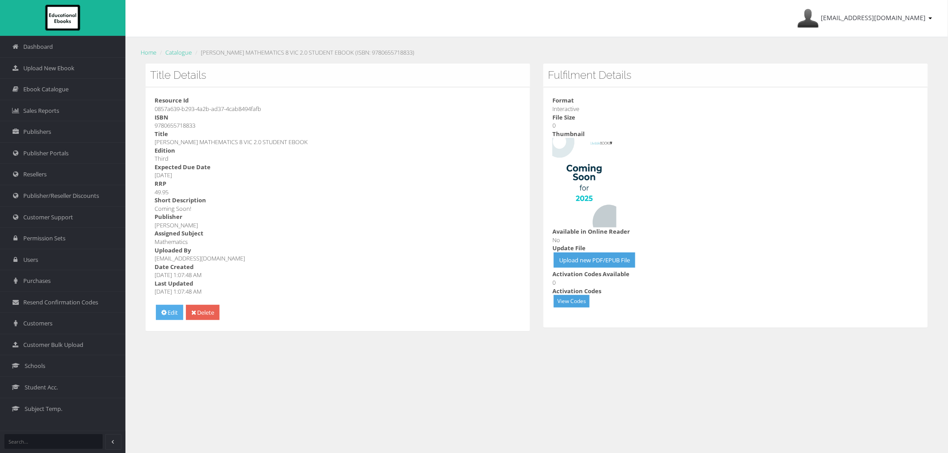
click at [175, 318] on link "Edit" at bounding box center [169, 313] width 27 height 16
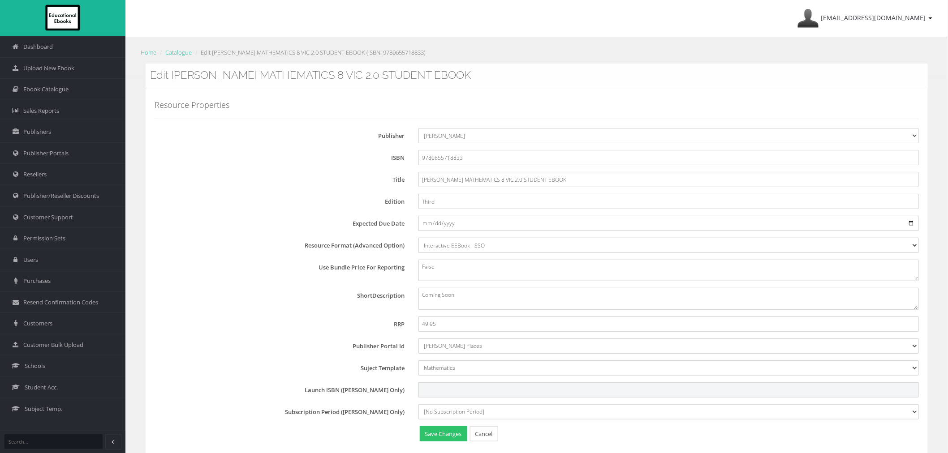
click at [441, 390] on input "Launch ISBN ([PERSON_NAME] Only)" at bounding box center [668, 389] width 500 height 15
paste input "PMP682231"
type input "PMP682231"
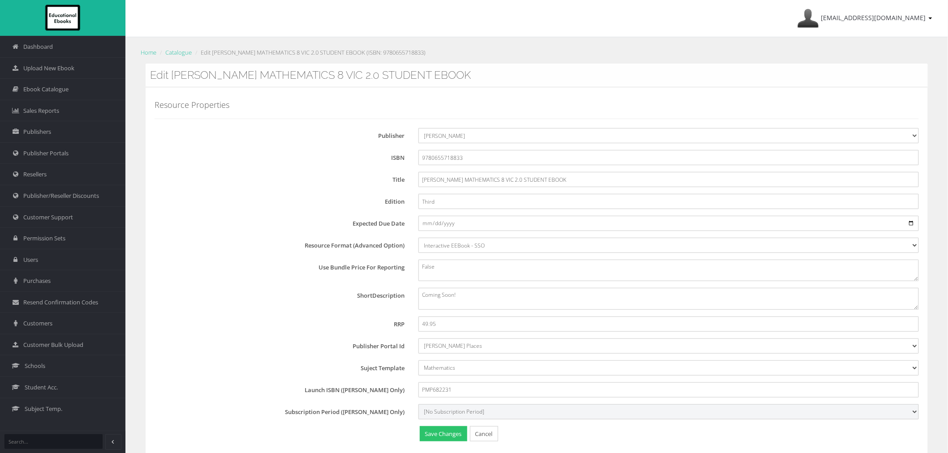
click at [451, 410] on select "[No Subscription Period] 15 27" at bounding box center [668, 411] width 500 height 15
select select "15"
click at [418, 404] on select "[No Subscription Period] 15 27" at bounding box center [668, 411] width 500 height 15
click at [441, 445] on div "Resource Properties Publisher [No Publisher] Resources for English Academic Lea…" at bounding box center [537, 273] width 782 height 372
click at [441, 435] on button "Save Changes" at bounding box center [443, 434] width 47 height 16
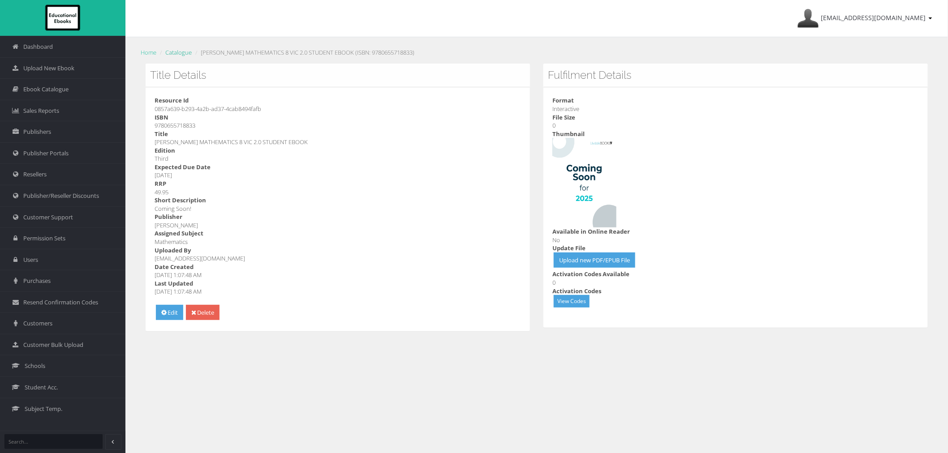
click at [176, 54] on link "Catalogue" at bounding box center [178, 52] width 26 height 8
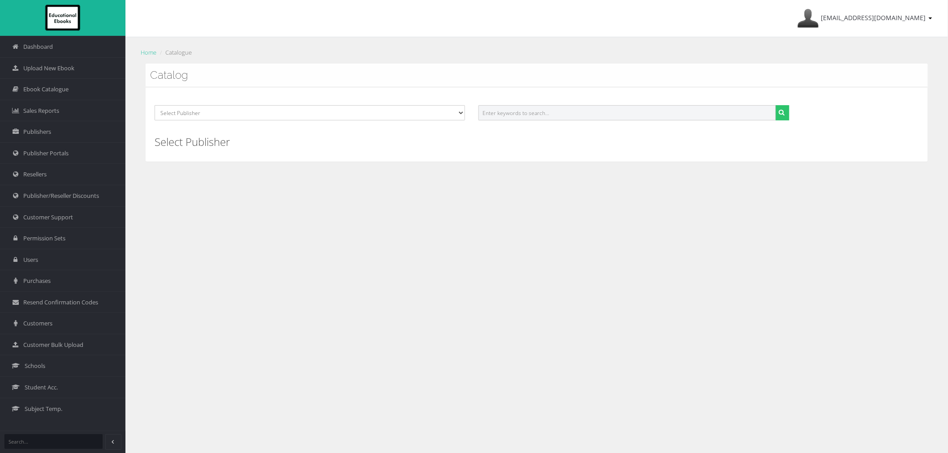
click at [588, 115] on input "text" at bounding box center [626, 112] width 297 height 15
paste input "9780655718840"
type input "9780655718840"
click at [775, 105] on button "submit" at bounding box center [782, 112] width 14 height 15
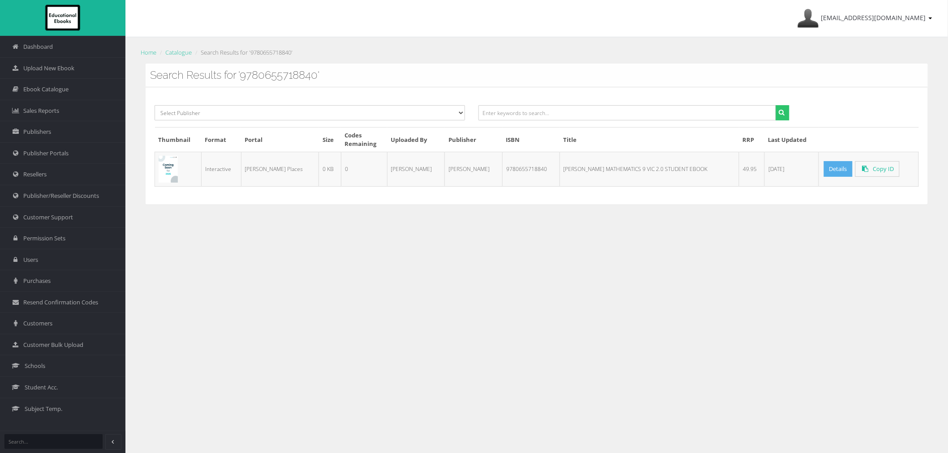
click at [824, 172] on link "Details" at bounding box center [838, 169] width 29 height 16
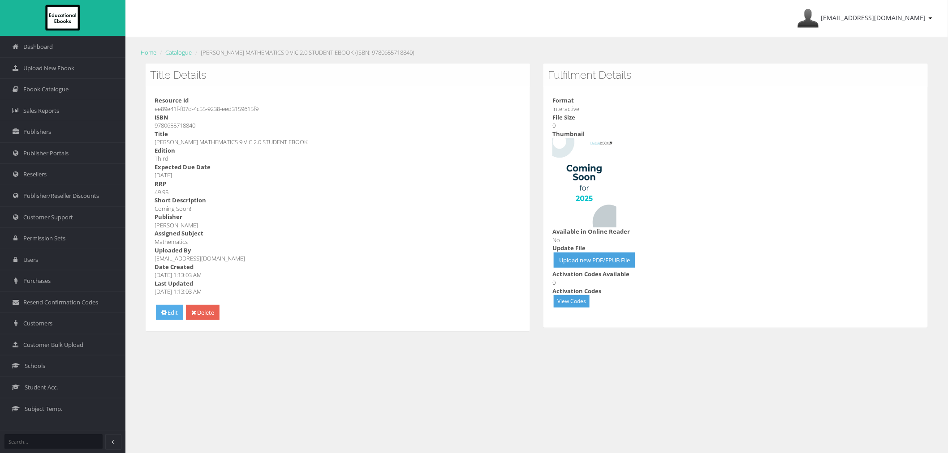
click at [160, 309] on link "Edit" at bounding box center [169, 313] width 27 height 16
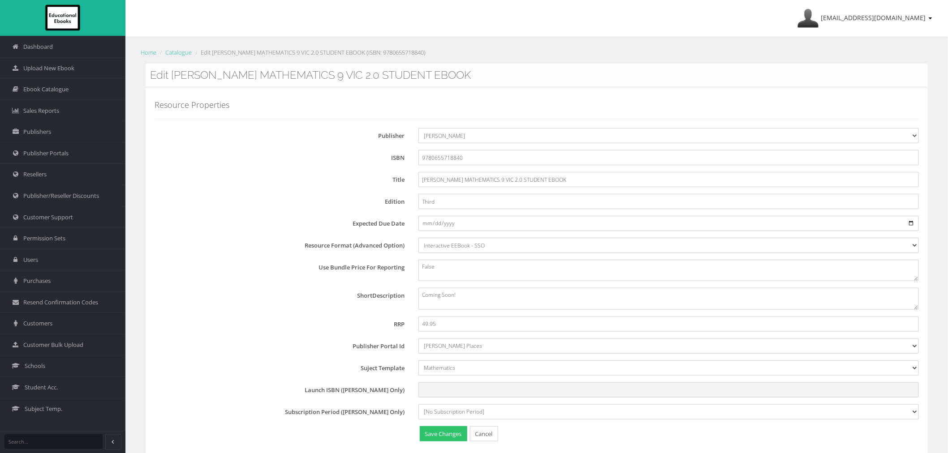
click at [449, 391] on input "Launch ISBN ([PERSON_NAME] Only)" at bounding box center [668, 389] width 500 height 15
paste input "PMP738227"
type input "PMP738227"
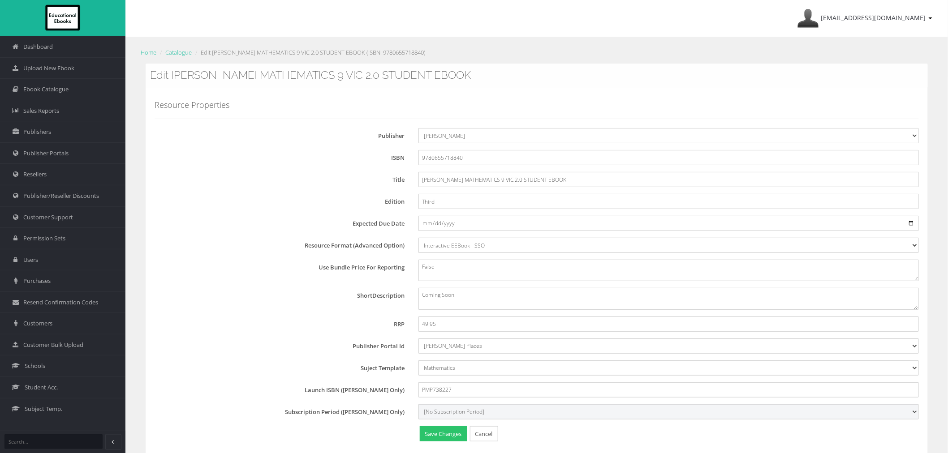
click at [451, 409] on select "[No Subscription Period] 15 27" at bounding box center [668, 411] width 500 height 15
select select "15"
click at [418, 404] on select "[No Subscription Period] 15 27" at bounding box center [668, 411] width 500 height 15
click at [444, 429] on button "Save Changes" at bounding box center [443, 434] width 47 height 16
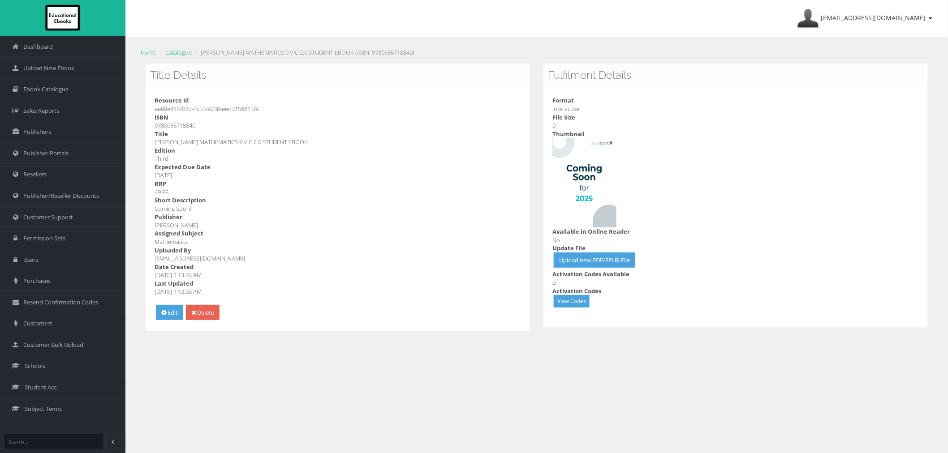
click at [167, 54] on link "Catalogue" at bounding box center [178, 52] width 26 height 8
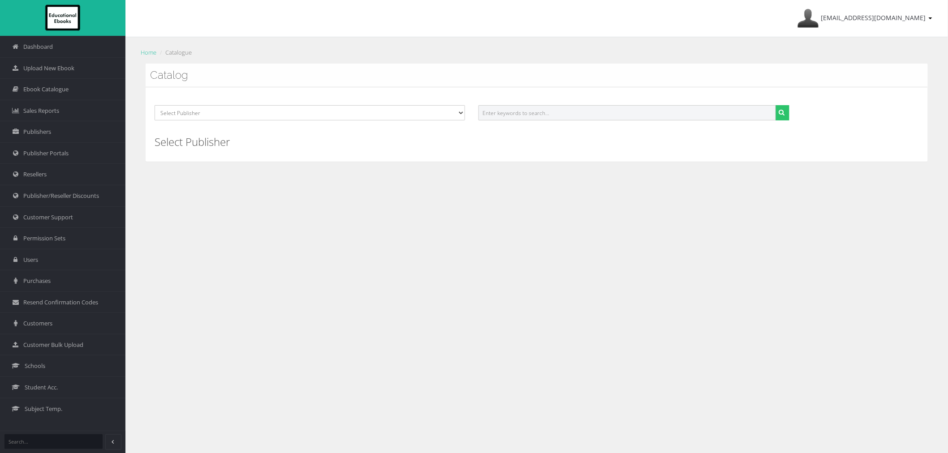
click at [619, 113] on input "text" at bounding box center [626, 112] width 297 height 15
paste input "9780655718857"
type input "9780655718857"
click at [775, 105] on button "submit" at bounding box center [782, 112] width 14 height 15
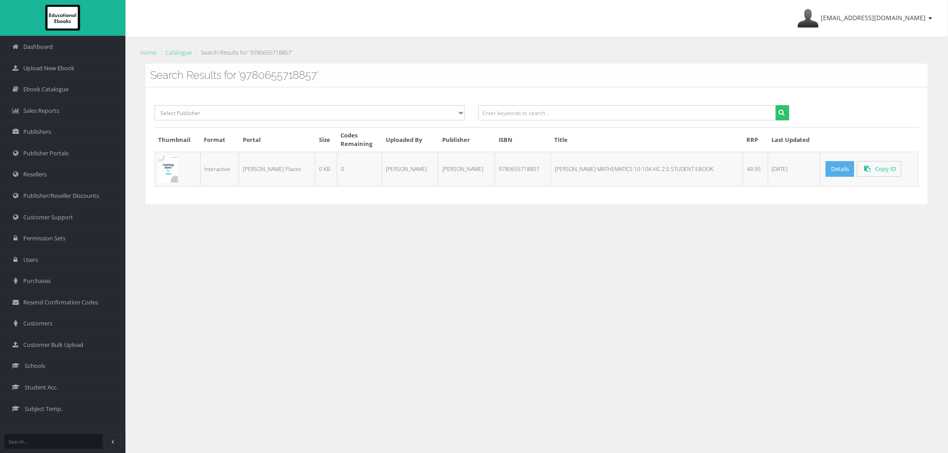
click at [825, 168] on link "Details" at bounding box center [839, 169] width 29 height 16
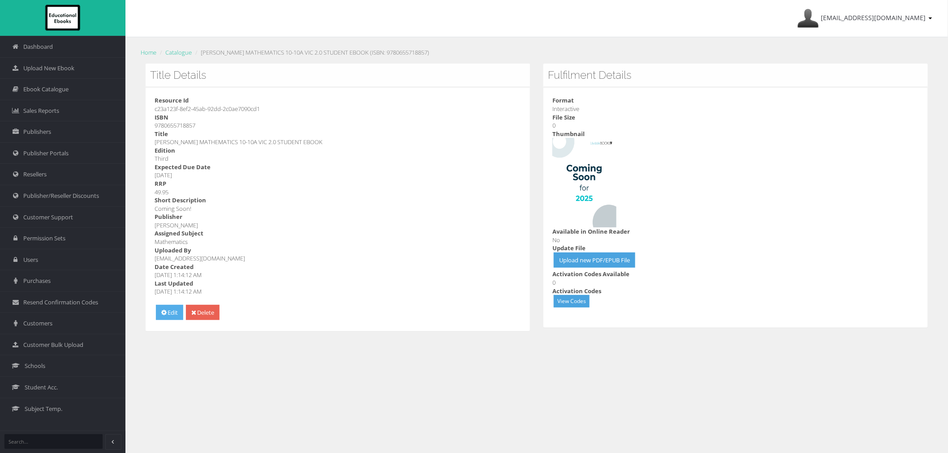
click at [175, 312] on link "Edit" at bounding box center [169, 313] width 27 height 16
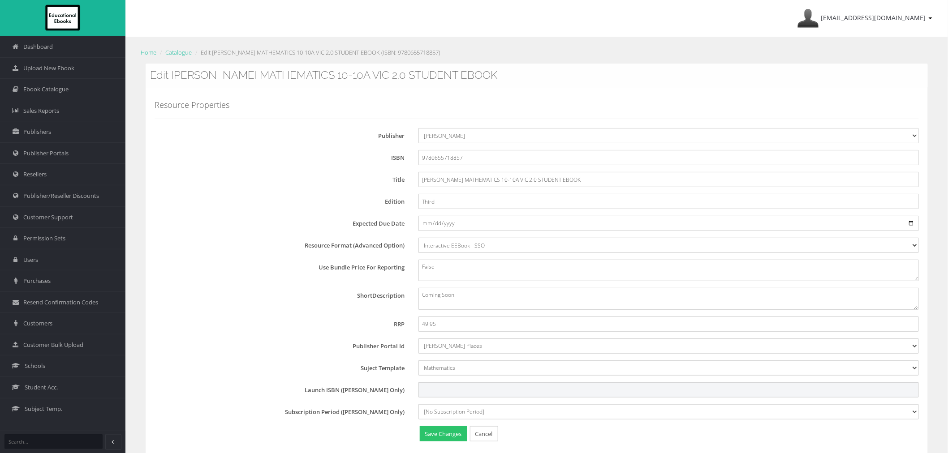
click at [439, 390] on input "Launch ISBN ([PERSON_NAME] Only)" at bounding box center [668, 389] width 500 height 15
paste input "PMP503556"
type input "PMP503556"
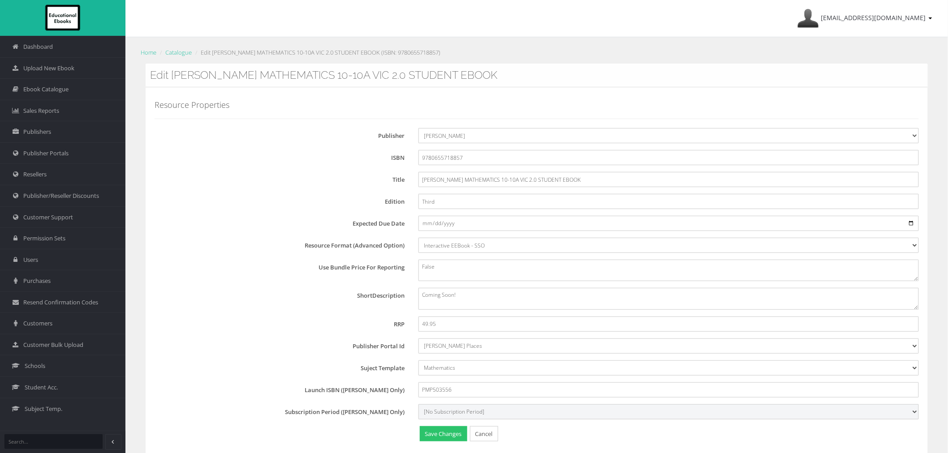
click at [455, 411] on select "[No Subscription Period] 15 27" at bounding box center [668, 411] width 500 height 15
select select "15"
click at [418, 404] on select "[No Subscription Period] 15 27" at bounding box center [668, 411] width 500 height 15
click at [451, 435] on button "Save Changes" at bounding box center [443, 434] width 47 height 16
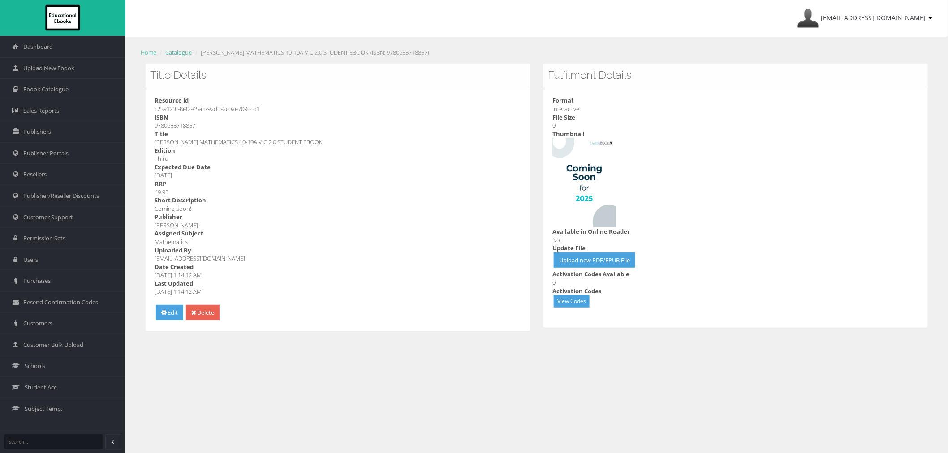
click at [167, 52] on link "Catalogue" at bounding box center [178, 52] width 26 height 8
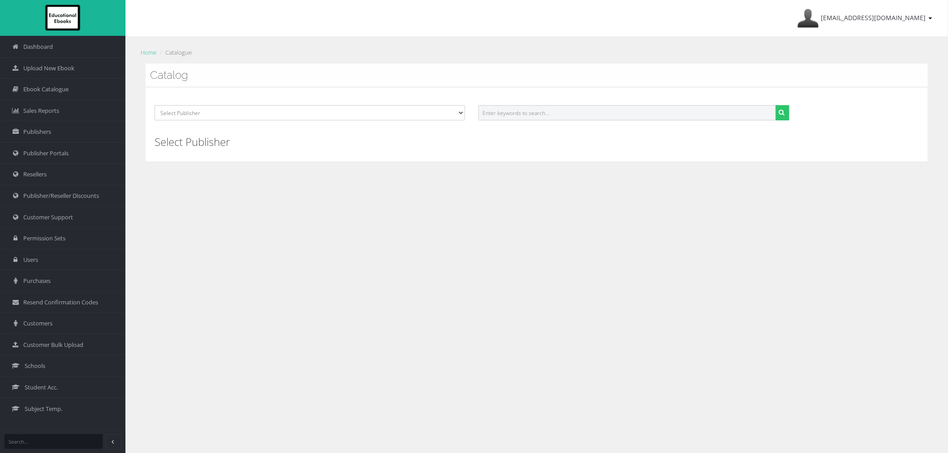
click at [583, 107] on input "text" at bounding box center [626, 112] width 297 height 15
paste input "9780655719793"
type input "9780655719793"
click at [775, 105] on button "submit" at bounding box center [782, 112] width 14 height 15
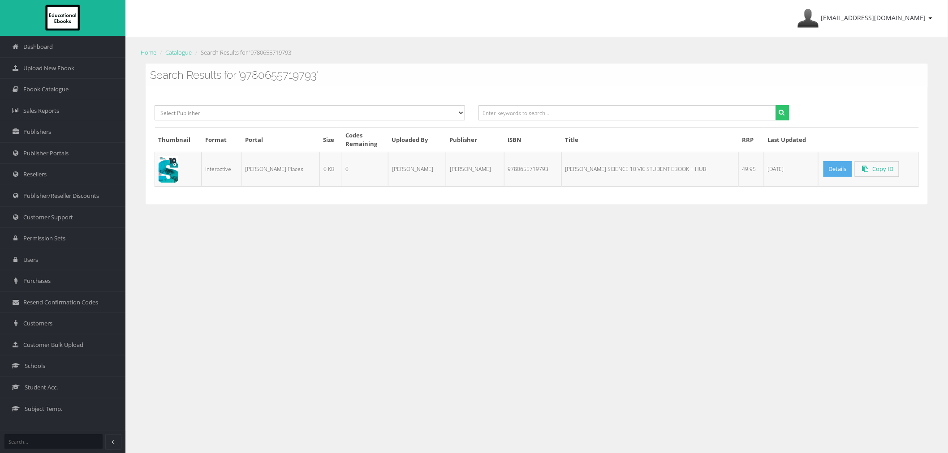
click at [823, 167] on link "Details" at bounding box center [837, 169] width 29 height 16
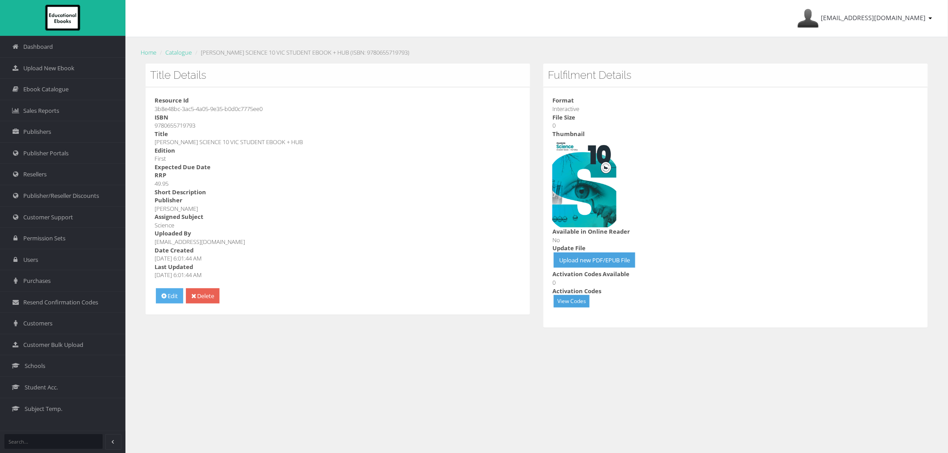
click at [162, 296] on icon at bounding box center [163, 296] width 5 height 6
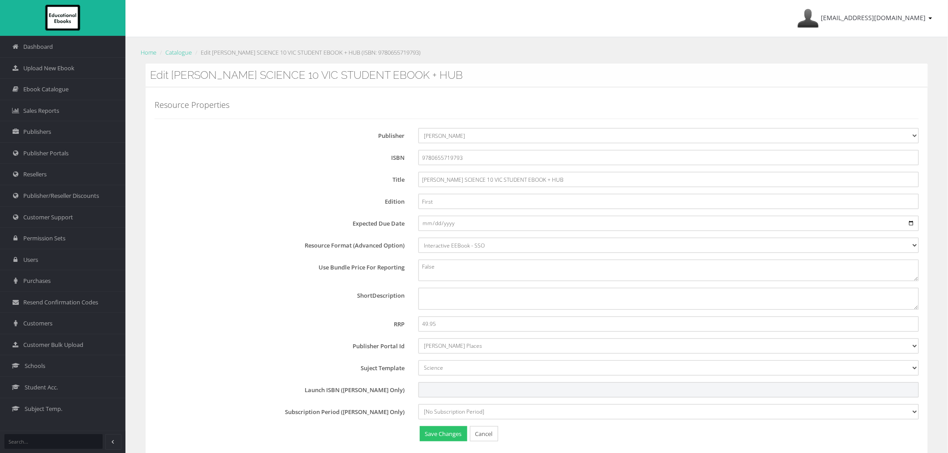
click at [429, 387] on input "Launch ISBN (Pearson Only)" at bounding box center [668, 389] width 500 height 15
paste input "PSP446805"
type input "PSP446805"
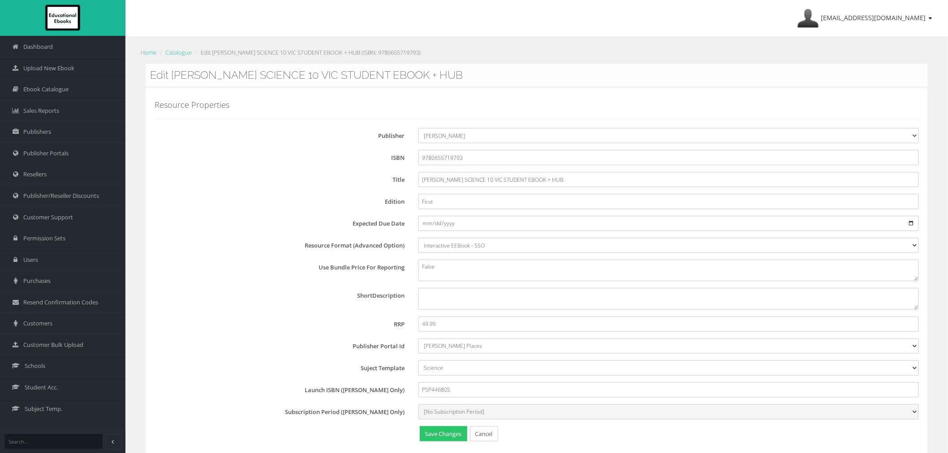
click at [451, 406] on select "[No Subscription Period] 15 27" at bounding box center [668, 411] width 500 height 15
select select "15"
click at [418, 404] on select "[No Subscription Period] 15 27" at bounding box center [668, 411] width 500 height 15
click at [449, 432] on button "Save Changes" at bounding box center [443, 434] width 47 height 16
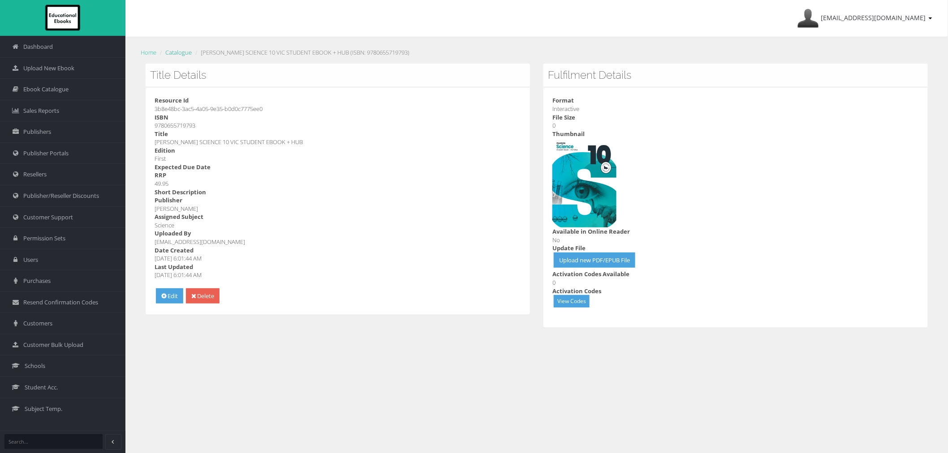
click at [171, 56] on link "Catalogue" at bounding box center [178, 52] width 26 height 8
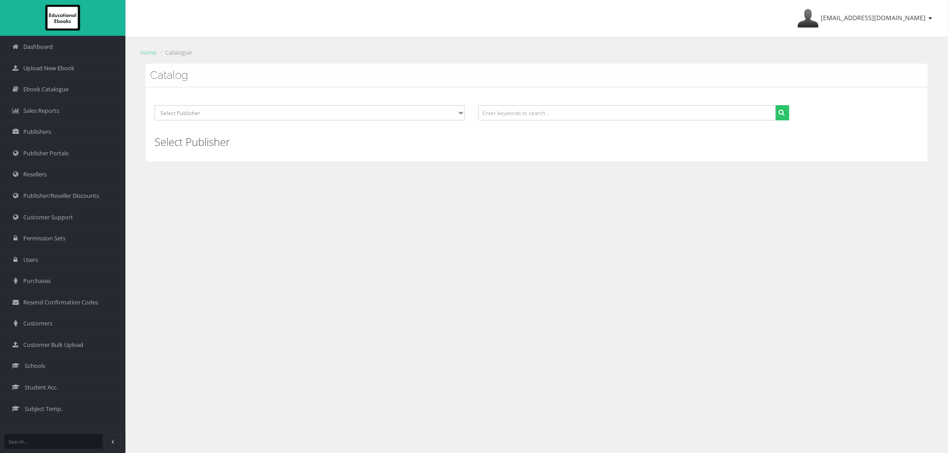
drag, startPoint x: 614, startPoint y: 101, endPoint x: 612, endPoint y: 113, distance: 12.7
click at [614, 102] on div "Select Publisher Resources for English Academic Learning (REAL) ATAR Notes Smar…" at bounding box center [537, 124] width 782 height 74
drag, startPoint x: 612, startPoint y: 113, endPoint x: 601, endPoint y: 102, distance: 15.5
click at [610, 114] on input "text" at bounding box center [626, 112] width 297 height 15
paste input "9781488661402"
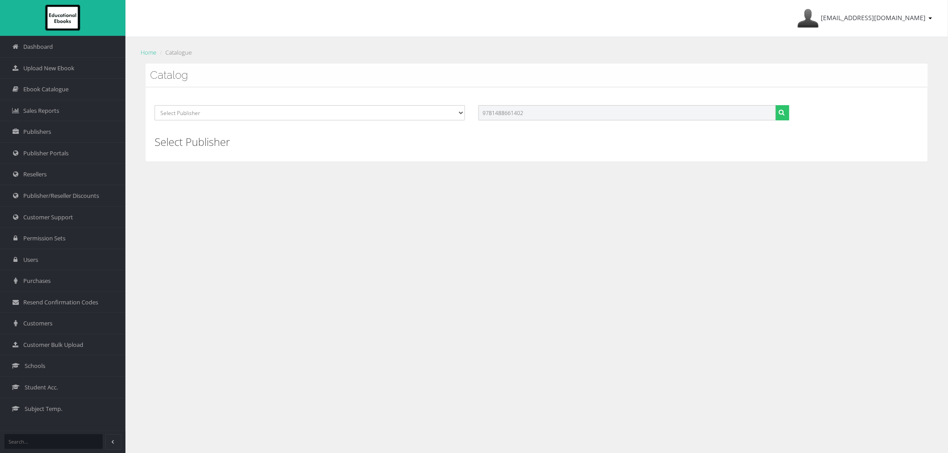
type input "9781488661402"
click at [775, 105] on button "submit" at bounding box center [782, 112] width 14 height 15
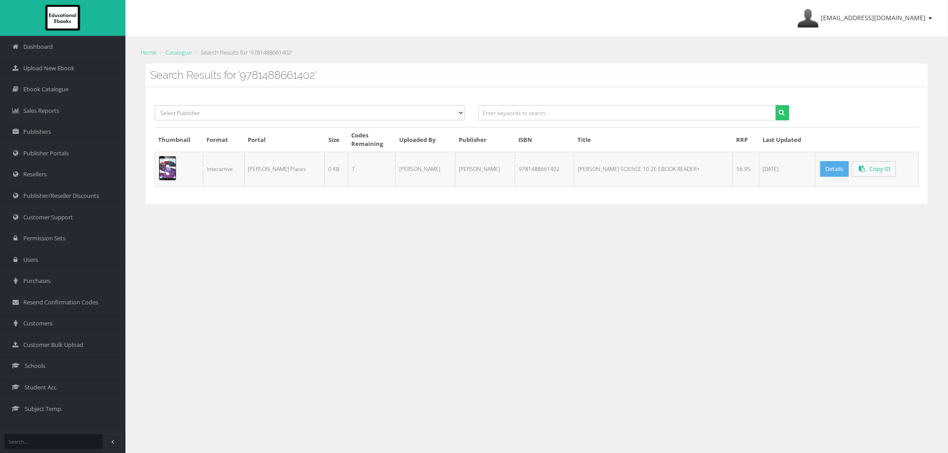
click at [821, 172] on link "Details" at bounding box center [834, 169] width 29 height 16
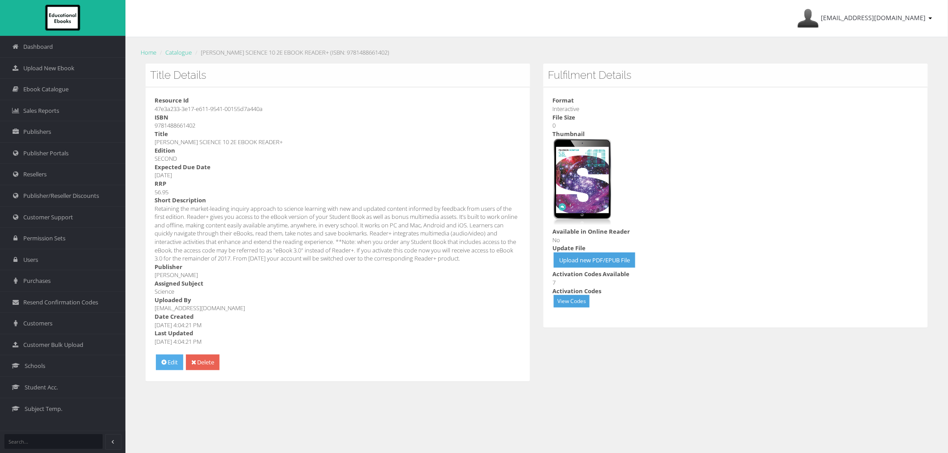
click at [167, 359] on link "Edit" at bounding box center [169, 363] width 27 height 16
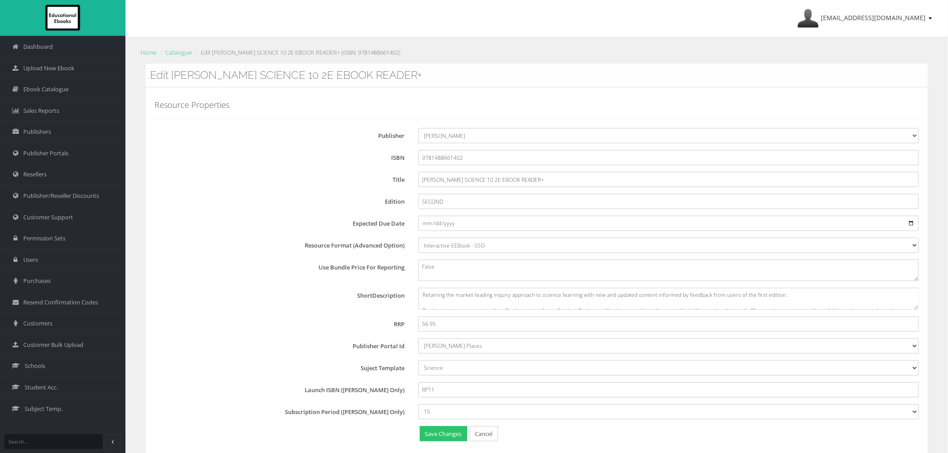
click at [183, 60] on div "Home Catalogue Edit [PERSON_NAME] SCIENCE 10 2E EBOOK READER+ (ISBN: 9781488661…" at bounding box center [536, 54] width 795 height 17
click at [186, 54] on link "Catalogue" at bounding box center [178, 52] width 26 height 8
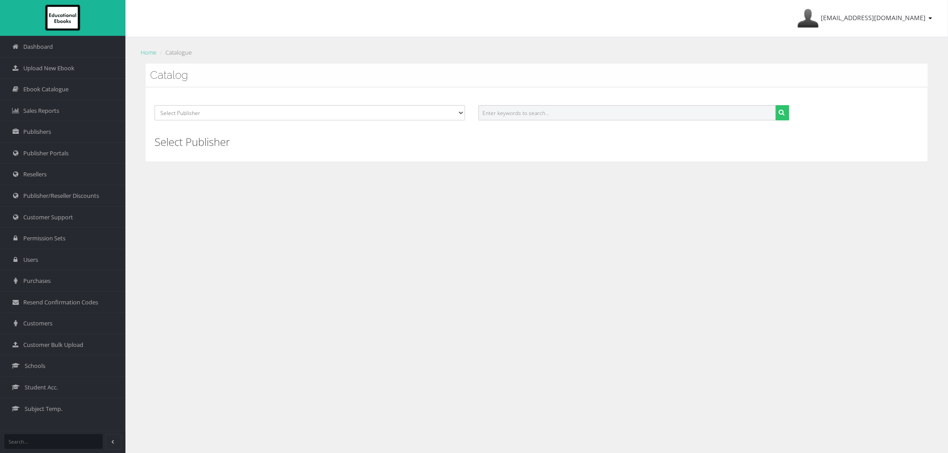
click at [577, 117] on input "text" at bounding box center [626, 112] width 297 height 15
paste input "9780655719755"
type input "9780655719755"
click at [775, 105] on button "submit" at bounding box center [782, 112] width 14 height 15
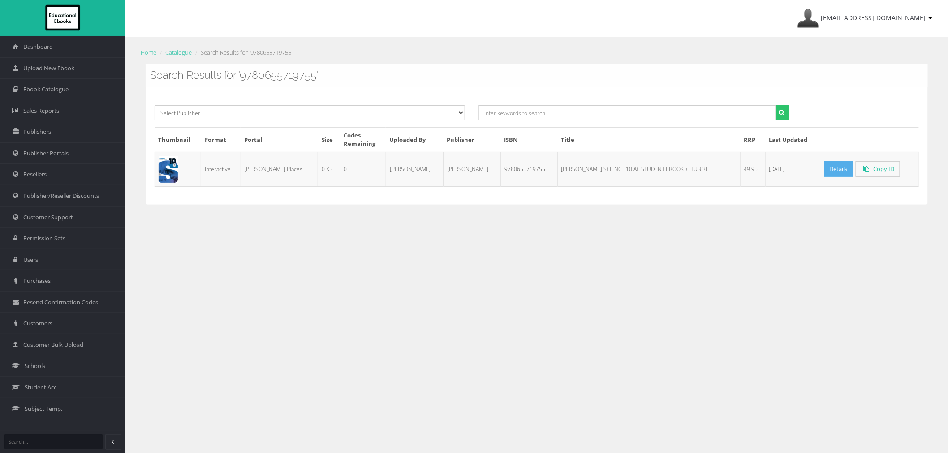
click at [828, 172] on link "Details" at bounding box center [838, 169] width 29 height 16
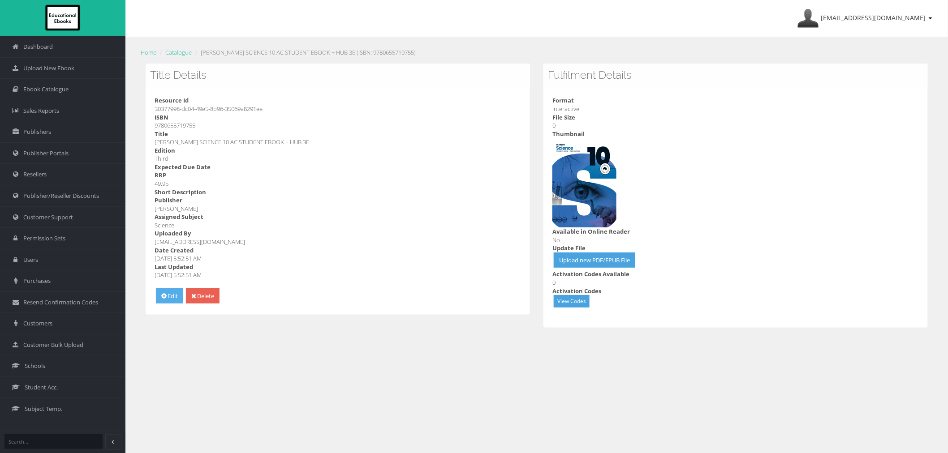
click at [163, 293] on icon at bounding box center [163, 296] width 5 height 6
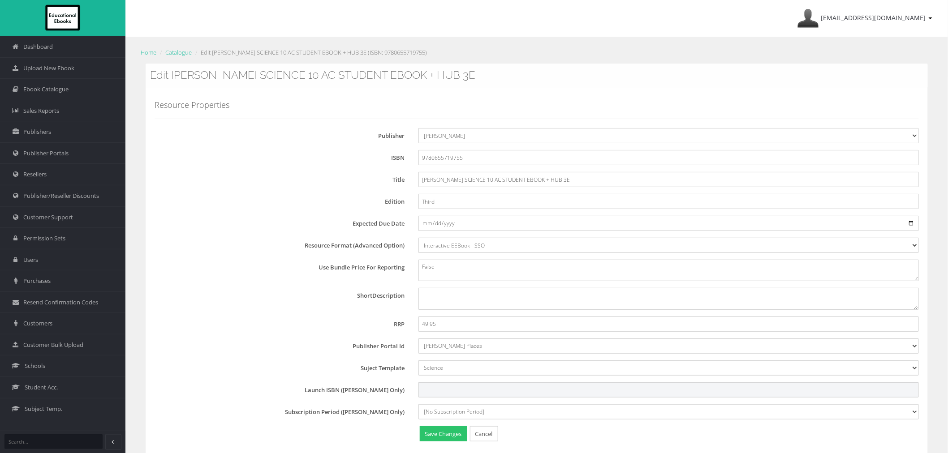
click at [460, 391] on input "Launch ISBN (Pearson Only)" at bounding box center [668, 389] width 500 height 15
paste input "PSP853637"
type input "PSP853637"
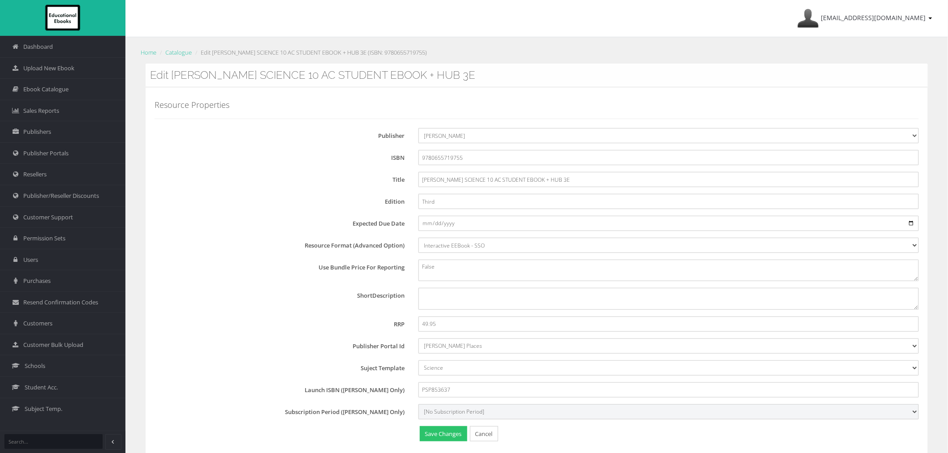
click at [459, 407] on select "[No Subscription Period] 15 27" at bounding box center [668, 411] width 500 height 15
select select "15"
click at [418, 404] on select "[No Subscription Period] 15 27" at bounding box center [668, 411] width 500 height 15
click at [451, 431] on button "Save Changes" at bounding box center [443, 434] width 47 height 16
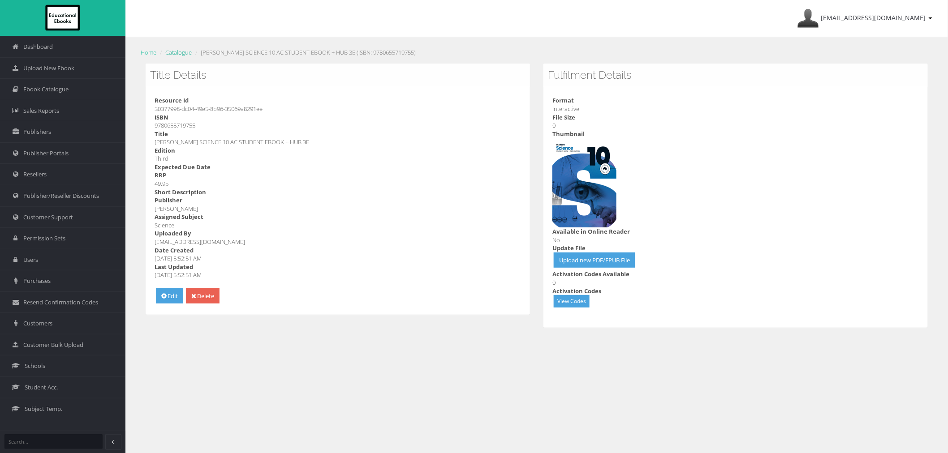
click at [180, 52] on link "Catalogue" at bounding box center [178, 52] width 26 height 8
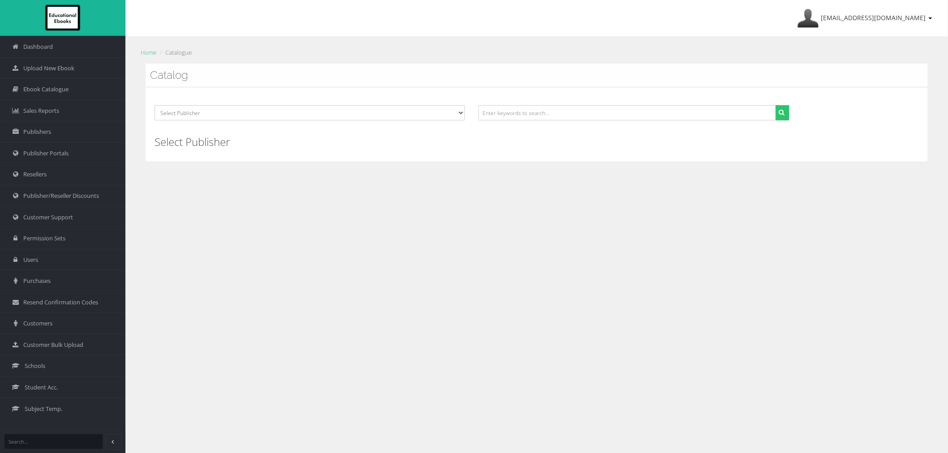
click at [546, 123] on div at bounding box center [634, 116] width 324 height 22
click at [539, 118] on input "text" at bounding box center [626, 112] width 297 height 15
paste input "9781488661419"
type input "9781488661419"
click at [775, 105] on button "submit" at bounding box center [782, 112] width 14 height 15
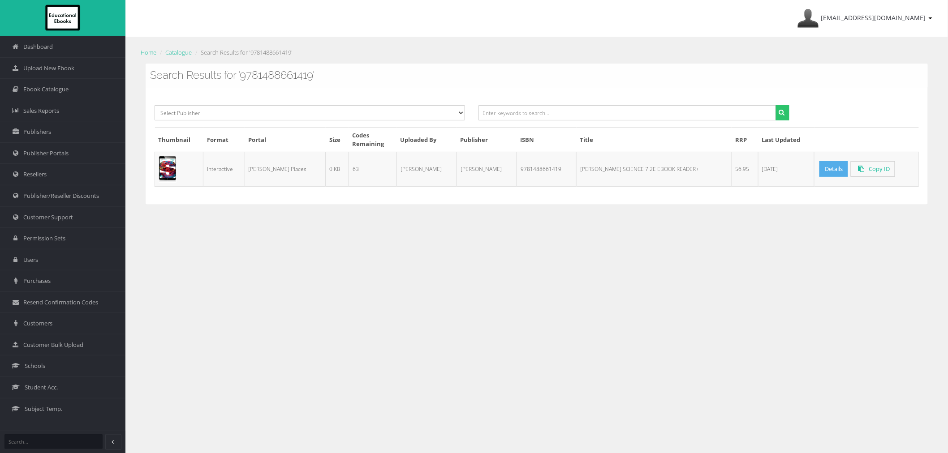
drag, startPoint x: 818, startPoint y: 163, endPoint x: 814, endPoint y: 167, distance: 4.8
click at [819, 163] on link "Details" at bounding box center [833, 169] width 29 height 16
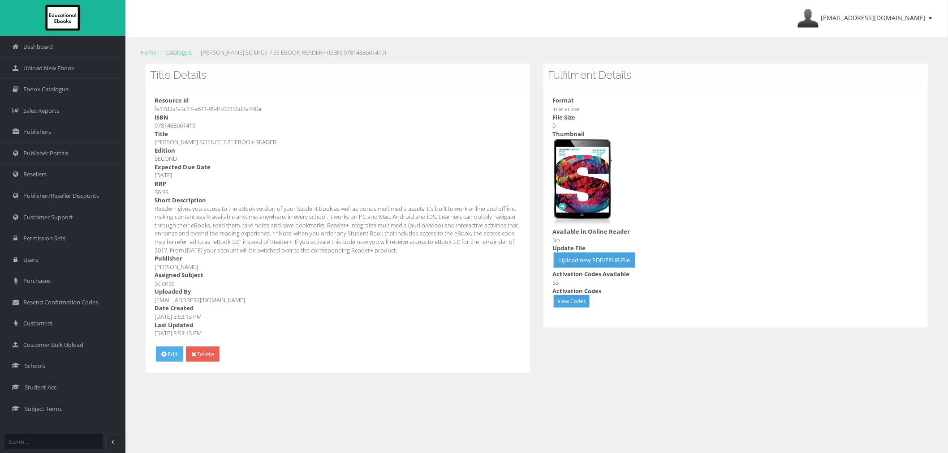
click at [172, 359] on link "Edit" at bounding box center [169, 355] width 27 height 16
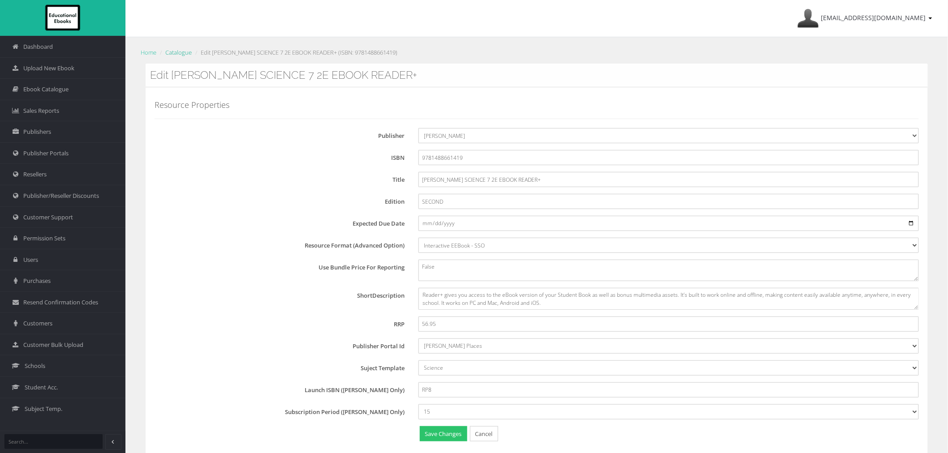
click at [181, 51] on link "Catalogue" at bounding box center [178, 52] width 26 height 8
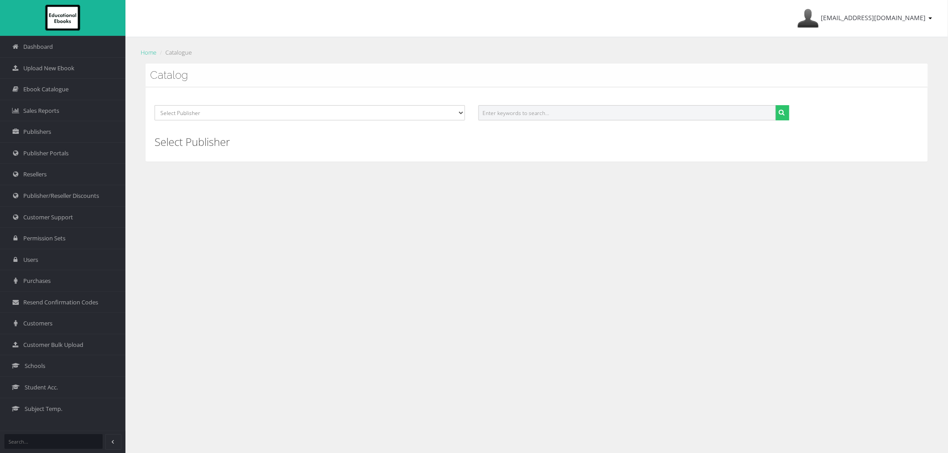
click at [516, 115] on input "text" at bounding box center [626, 112] width 297 height 15
paste input "9780655719724"
type input "9780655719724"
click at [775, 105] on button "submit" at bounding box center [782, 112] width 14 height 15
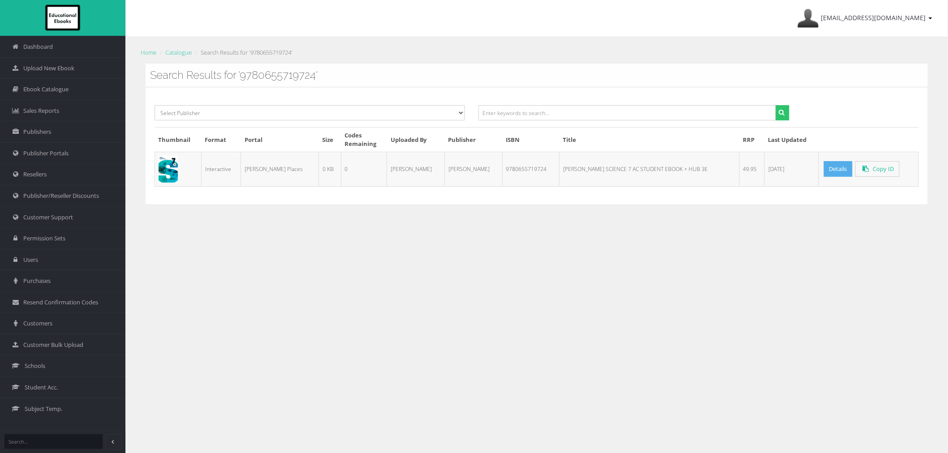
click at [824, 167] on link "Details" at bounding box center [838, 169] width 29 height 16
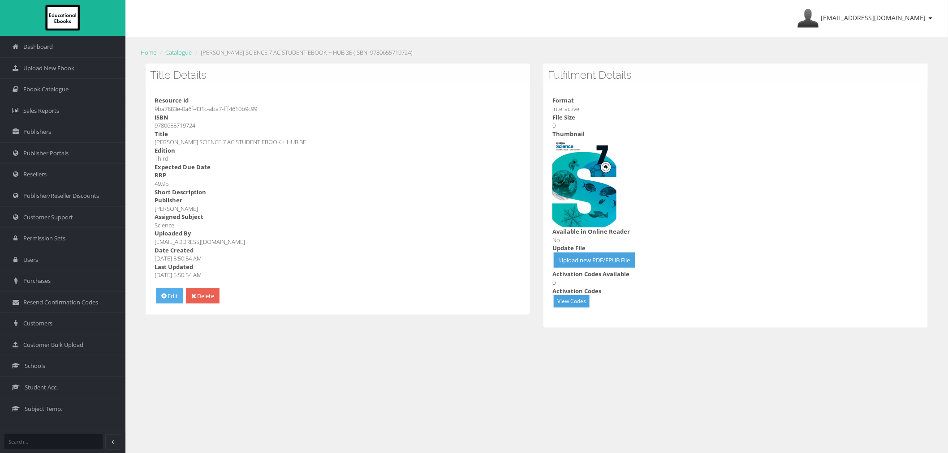
click at [162, 293] on link "Edit" at bounding box center [169, 296] width 27 height 16
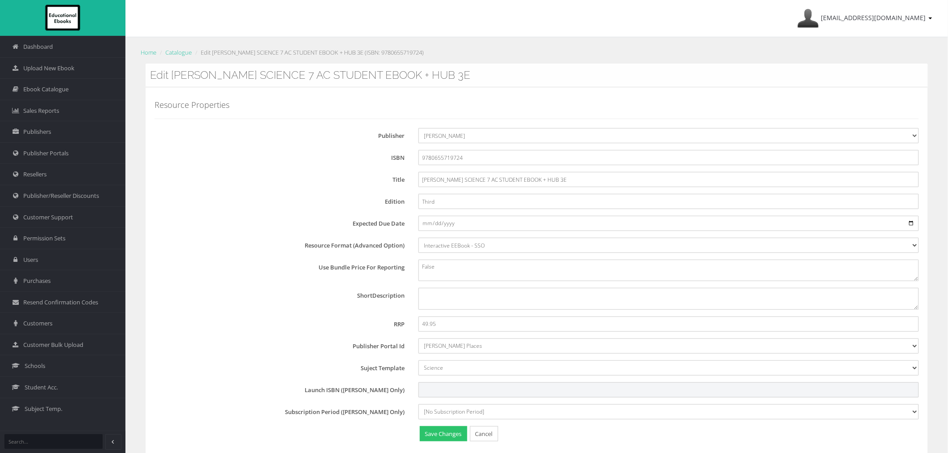
click at [431, 395] on input "Launch ISBN (Pearson Only)" at bounding box center [668, 389] width 500 height 15
paste input "PSP478843"
type input "PSP478843"
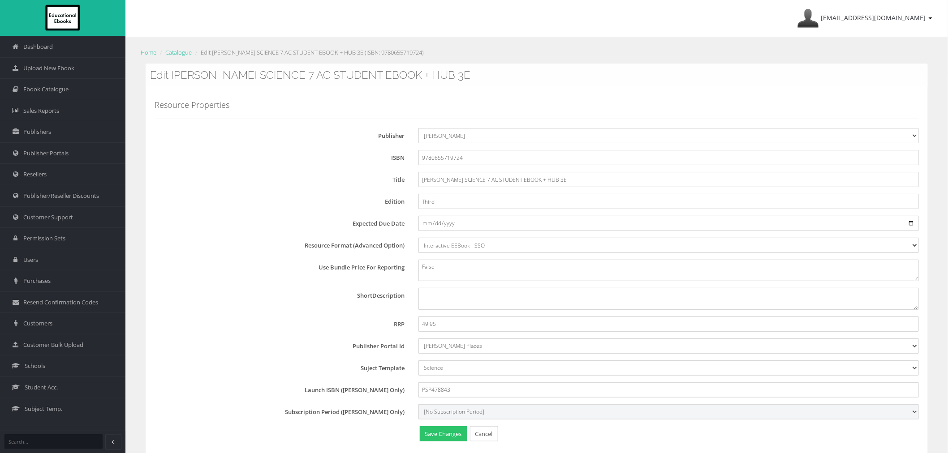
click at [441, 414] on select "[No Subscription Period] 15 27" at bounding box center [668, 411] width 500 height 15
select select "15"
click at [418, 404] on select "[No Subscription Period] 15 27" at bounding box center [668, 411] width 500 height 15
click at [443, 437] on button "Save Changes" at bounding box center [443, 434] width 47 height 16
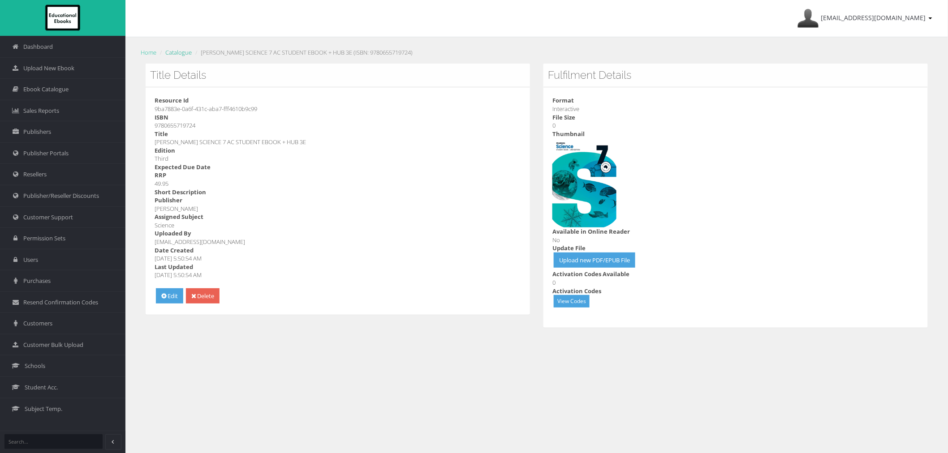
click at [178, 54] on link "Catalogue" at bounding box center [178, 52] width 26 height 8
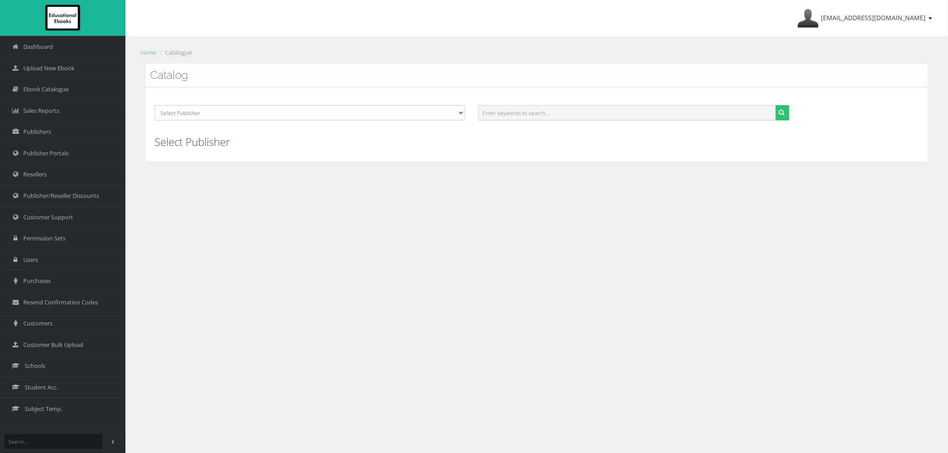
click at [584, 114] on input "text" at bounding box center [626, 112] width 297 height 15
paste input "9780655719762"
type input "9780655719762"
click at [775, 105] on button "submit" at bounding box center [782, 112] width 14 height 15
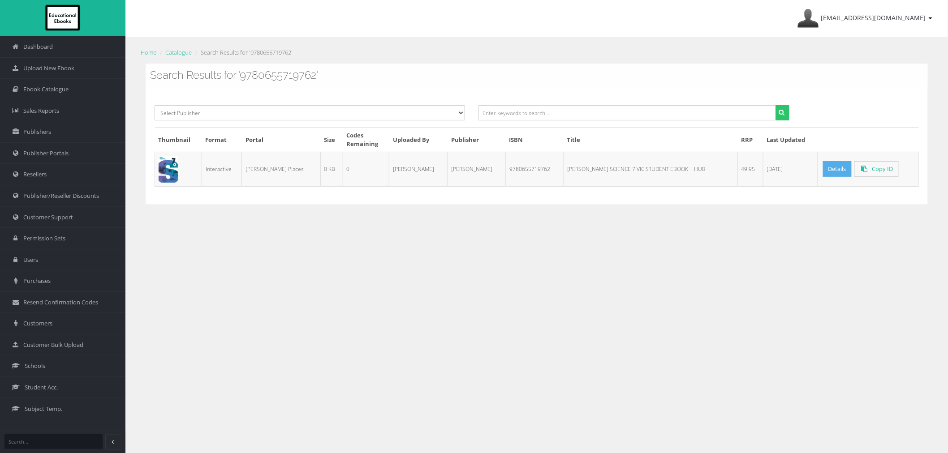
click at [823, 171] on link "Details" at bounding box center [837, 169] width 29 height 16
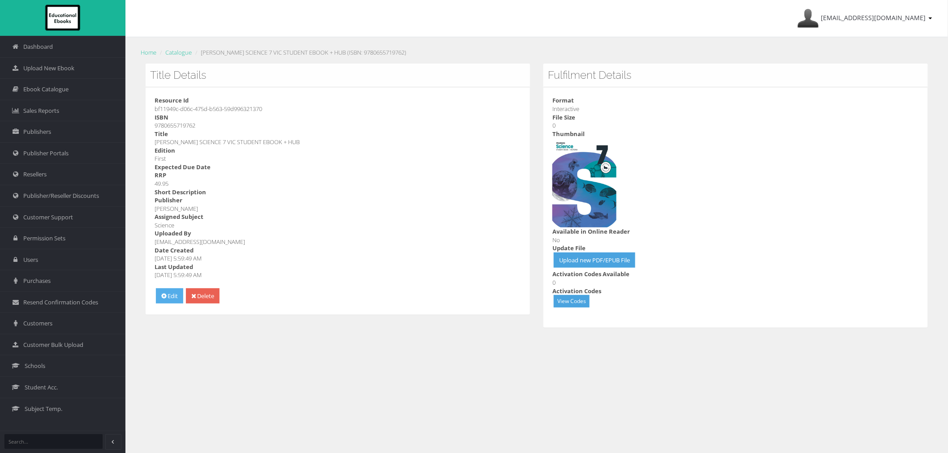
click at [171, 299] on link "Edit" at bounding box center [169, 296] width 27 height 16
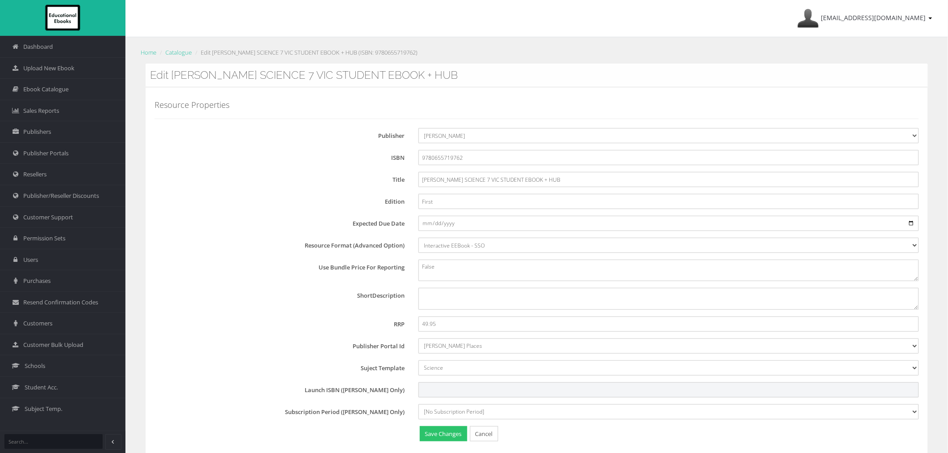
click at [431, 388] on input "Launch ISBN ([PERSON_NAME] Only)" at bounding box center [668, 389] width 500 height 15
paste input "PSP140986"
type input "PSP140986"
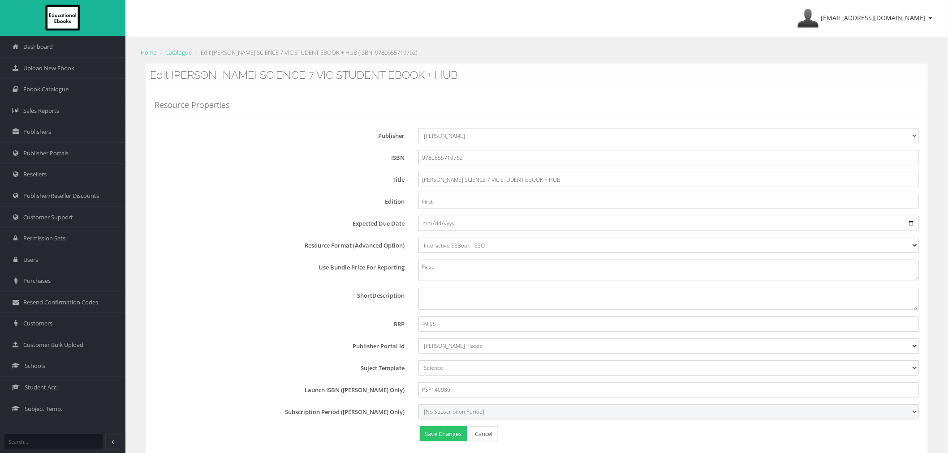
click at [435, 412] on select "[No Subscription Period] 15 27" at bounding box center [668, 411] width 500 height 15
select select "15"
click at [418, 404] on select "[No Subscription Period] 15 27" at bounding box center [668, 411] width 500 height 15
click button "Save Changes"
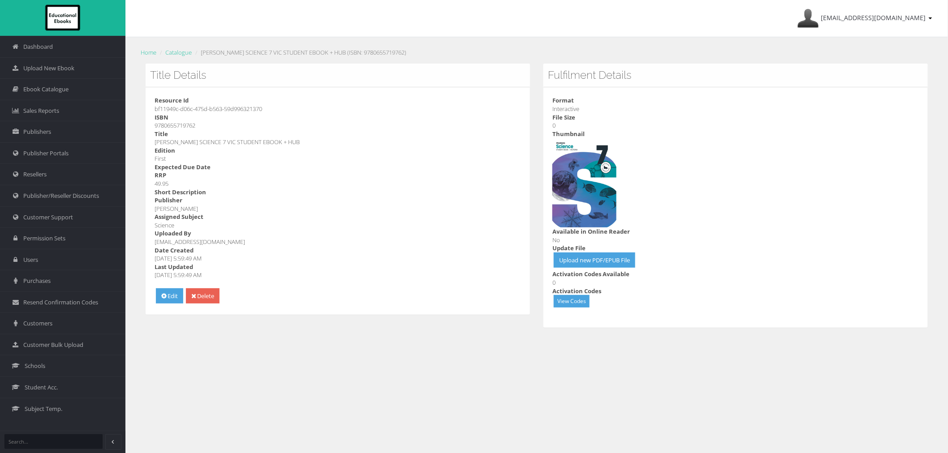
click at [191, 47] on ol "Home Catalogue PEARSON SCIENCE 7 VIC STUDENT EBOOK + HUB (ISBN: 9780655719762)" at bounding box center [536, 52] width 795 height 13
click at [189, 50] on link "Catalogue" at bounding box center [178, 52] width 26 height 8
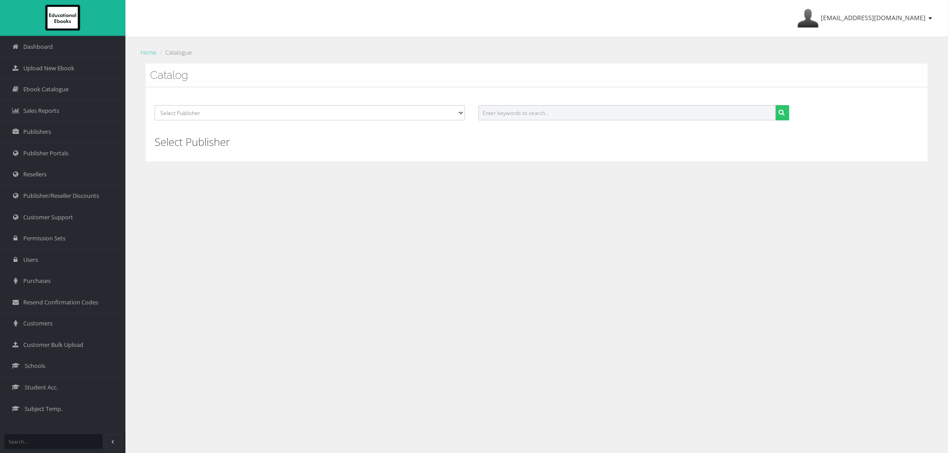
click at [507, 114] on input "text" at bounding box center [626, 112] width 297 height 15
paste input "9781488661426"
type input "9781488661426"
click at [775, 105] on button "submit" at bounding box center [782, 112] width 14 height 15
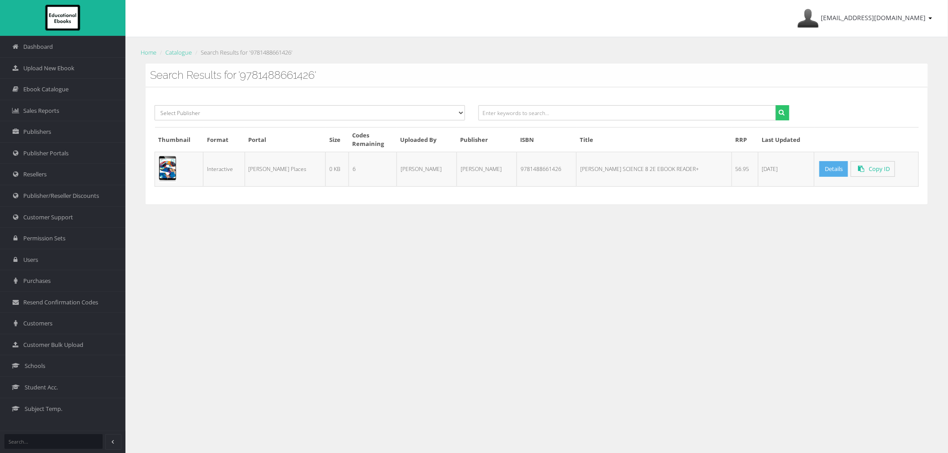
click at [823, 173] on link "Details" at bounding box center [833, 169] width 29 height 16
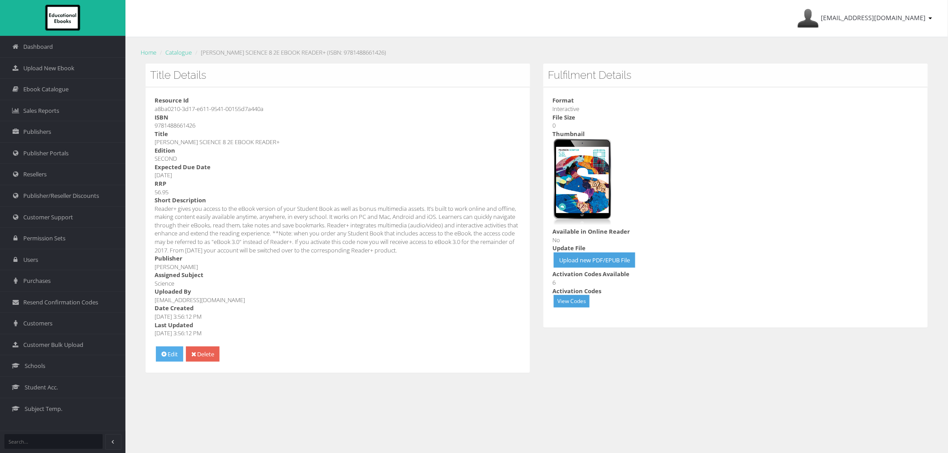
click at [170, 355] on link "Edit" at bounding box center [169, 355] width 27 height 16
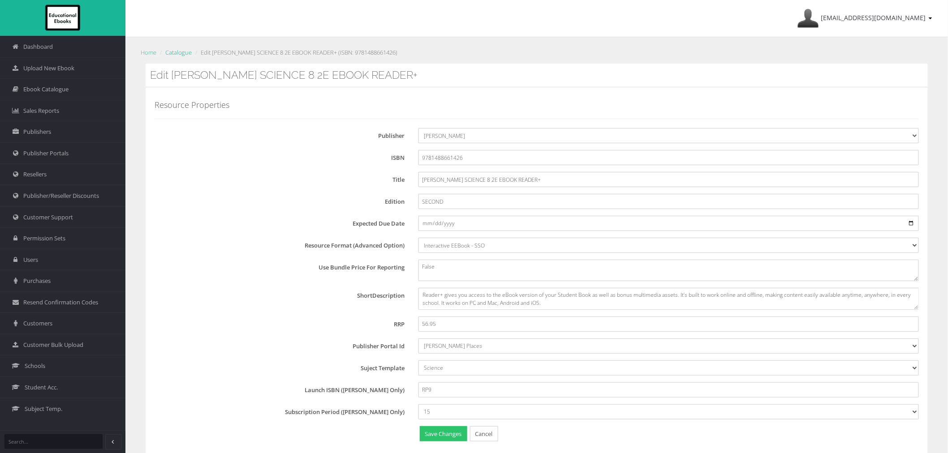
click at [185, 53] on link "Catalogue" at bounding box center [178, 52] width 26 height 8
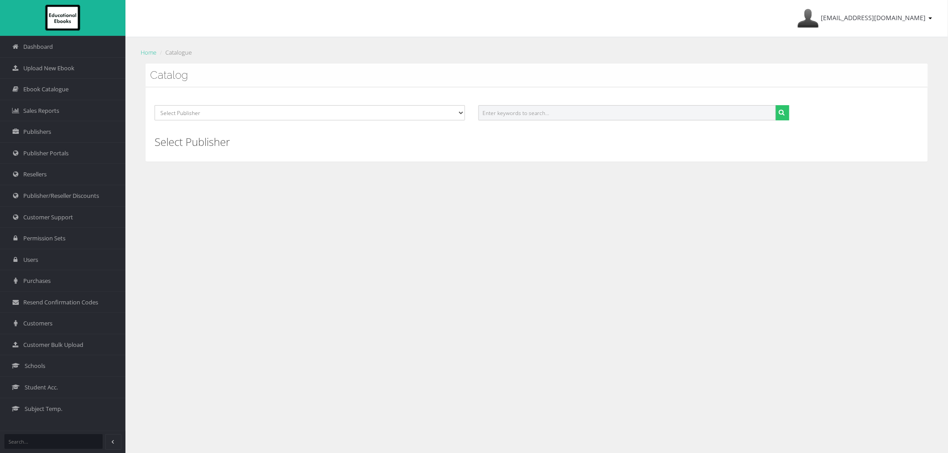
click at [556, 114] on input "text" at bounding box center [626, 112] width 297 height 15
paste input "9780655719731"
type input "9780655719731"
click at [775, 105] on button "submit" at bounding box center [782, 112] width 14 height 15
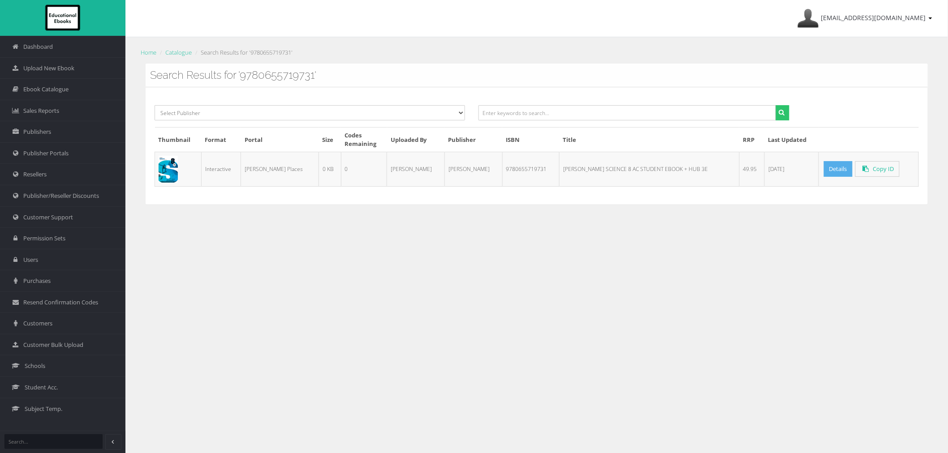
click at [824, 168] on link "Details" at bounding box center [838, 169] width 29 height 16
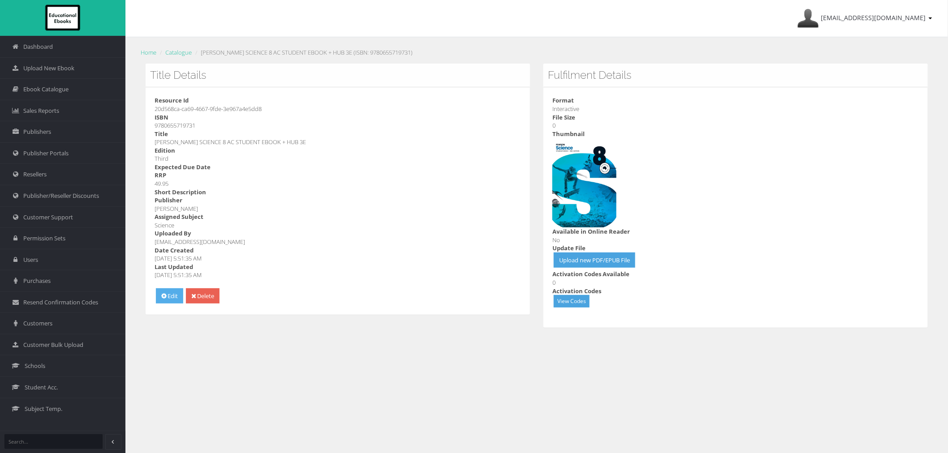
click at [169, 295] on link "Edit" at bounding box center [169, 296] width 27 height 16
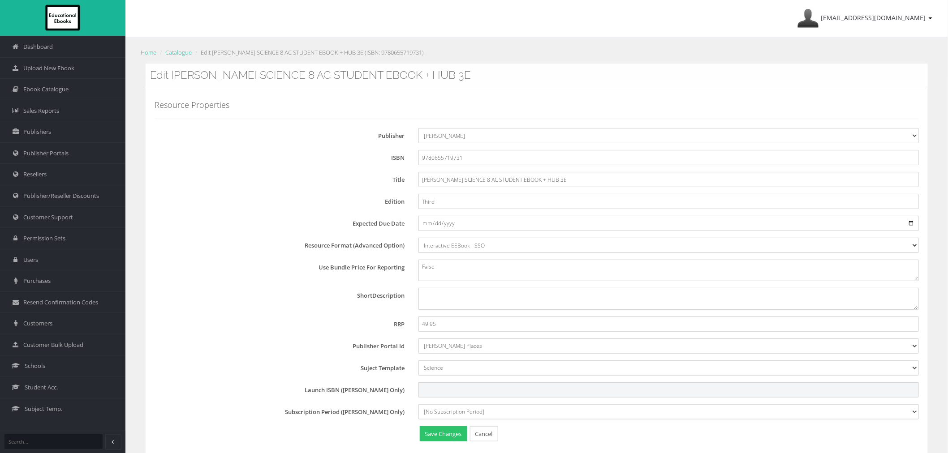
click at [446, 386] on input "Launch ISBN (Pearson Only)" at bounding box center [668, 389] width 500 height 15
paste input "PSP661911"
type input "PSP661911"
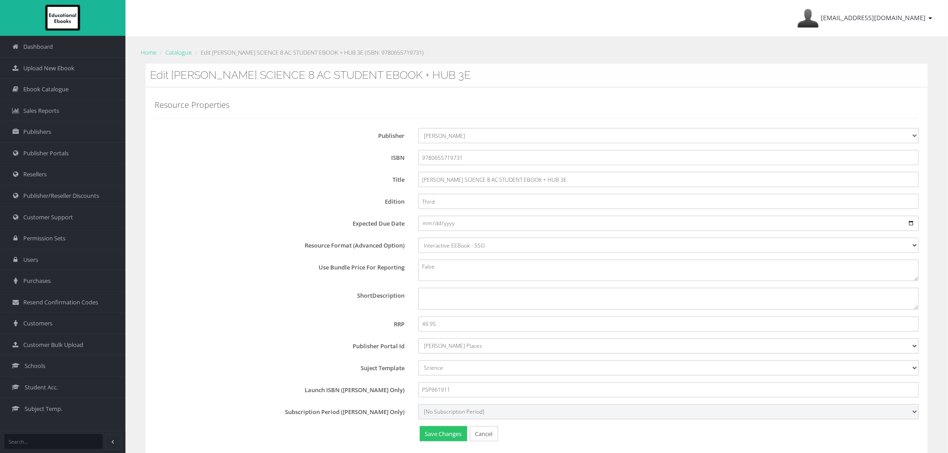
click at [449, 412] on select "[No Subscription Period] 15 27" at bounding box center [668, 411] width 500 height 15
select select "15"
click at [418, 404] on select "[No Subscription Period] 15 27" at bounding box center [668, 411] width 500 height 15
click button "Save Changes"
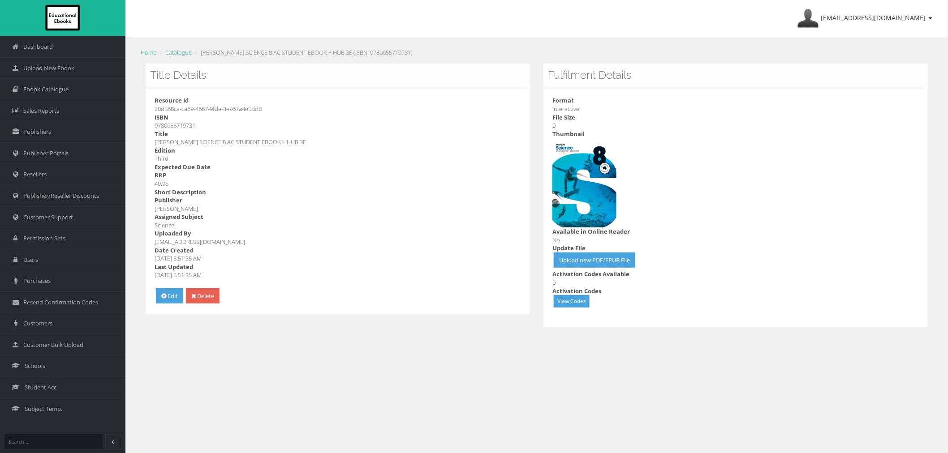
click at [172, 54] on link "Catalogue" at bounding box center [178, 52] width 26 height 8
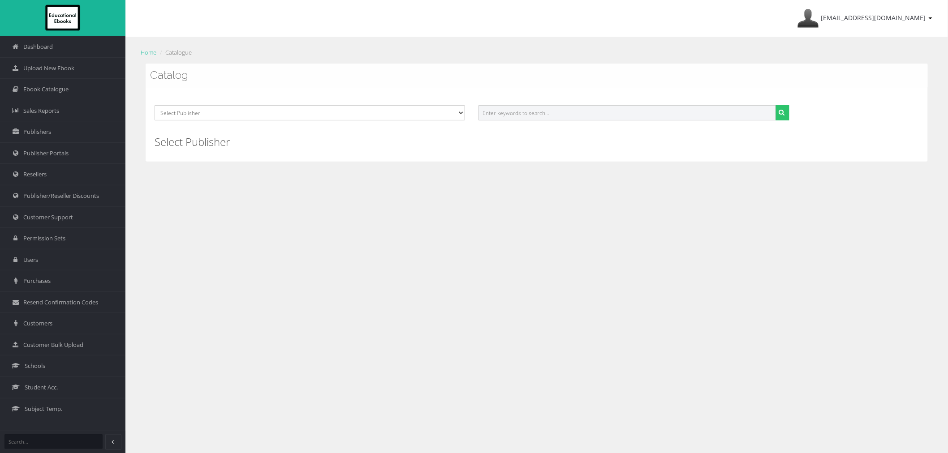
click at [575, 109] on input "text" at bounding box center [626, 112] width 297 height 15
paste input "9780655719779"
type input "9780655719779"
click at [775, 105] on button "submit" at bounding box center [782, 112] width 14 height 15
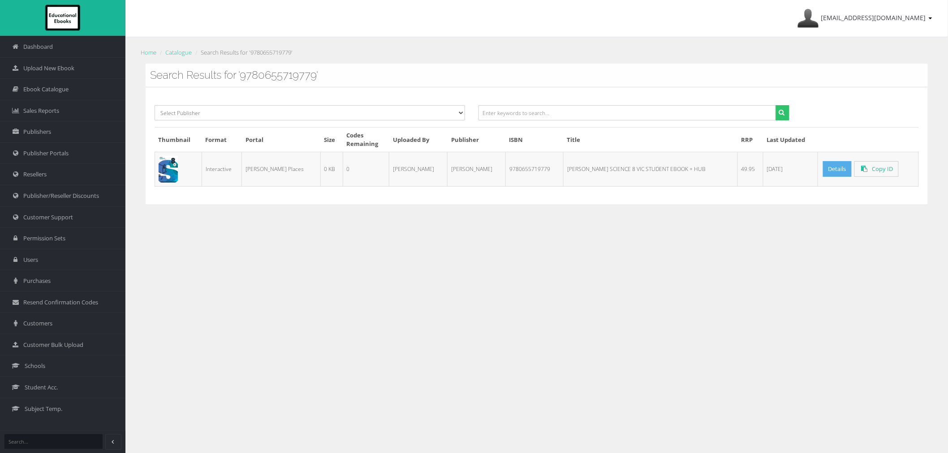
click at [823, 176] on link "Details" at bounding box center [837, 169] width 29 height 16
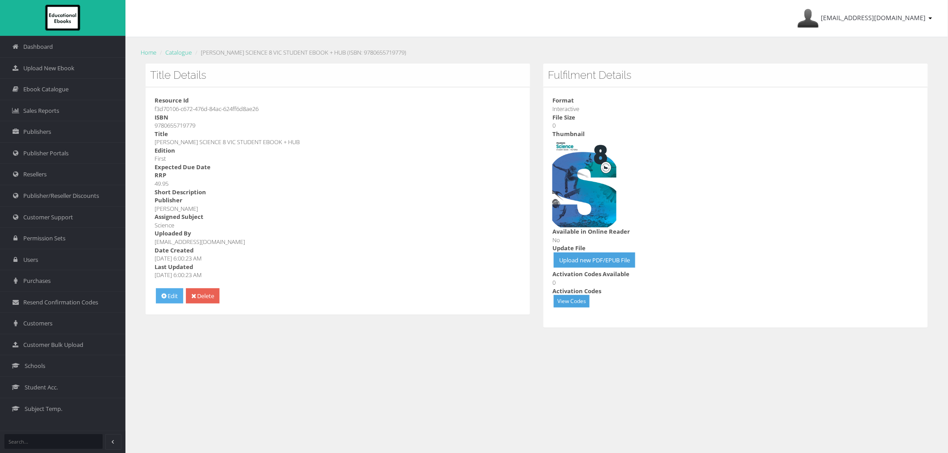
click at [177, 296] on link "Edit" at bounding box center [169, 296] width 27 height 16
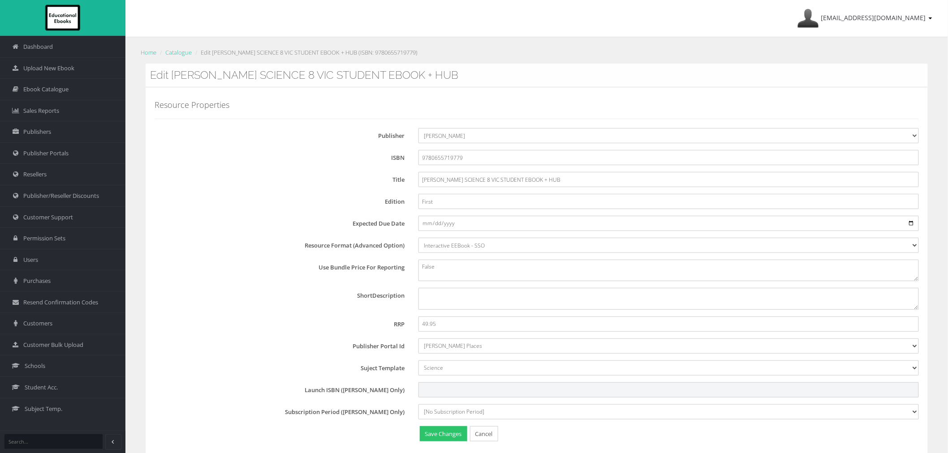
click at [446, 392] on input "Launch ISBN ([PERSON_NAME] Only)" at bounding box center [668, 389] width 500 height 15
paste input "PSP188152"
type input "PSP188152"
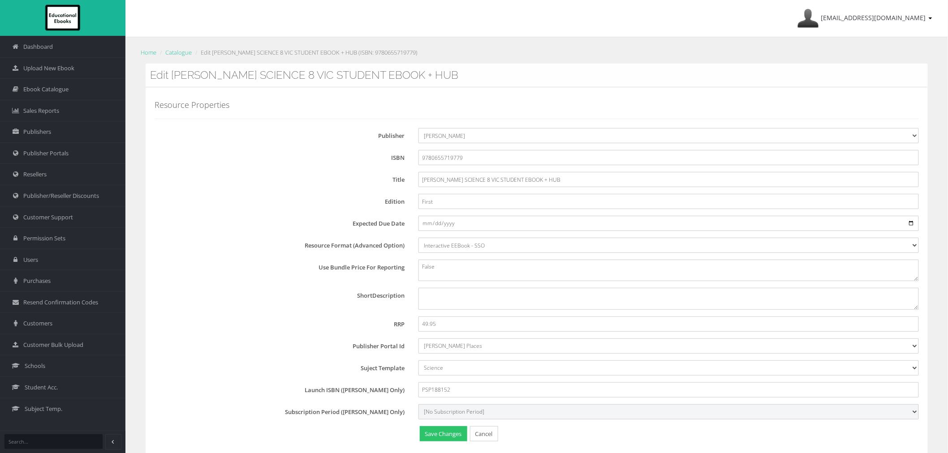
click at [442, 410] on select "[No Subscription Period] 15 27" at bounding box center [668, 411] width 500 height 15
select select "15"
click at [418, 404] on select "[No Subscription Period] 15 27" at bounding box center [668, 411] width 500 height 15
click at [440, 433] on button "Save Changes" at bounding box center [443, 434] width 47 height 16
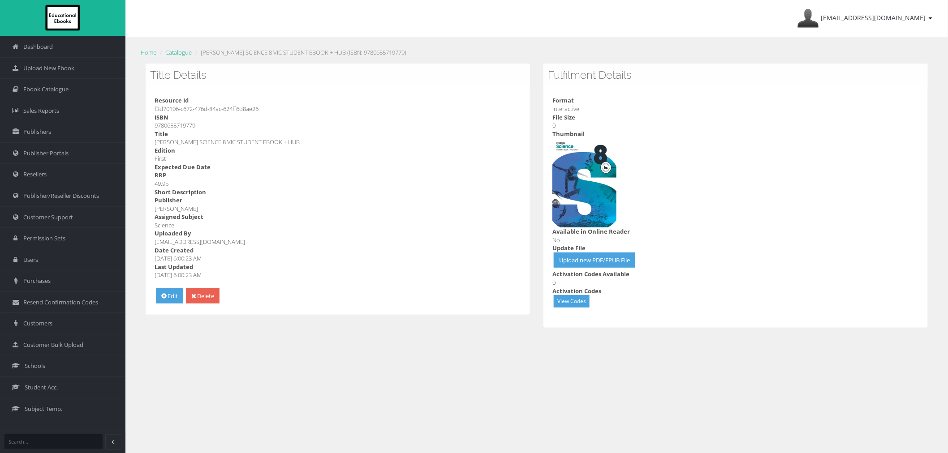
click at [185, 53] on link "Catalogue" at bounding box center [178, 52] width 26 height 8
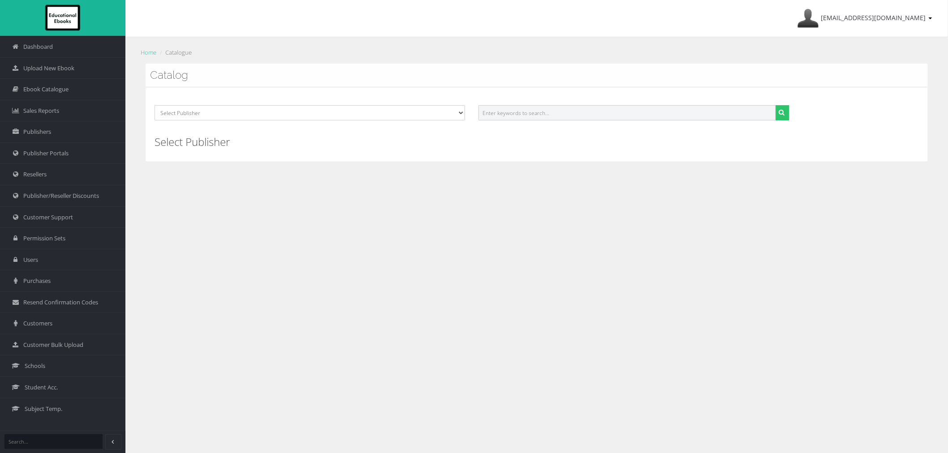
click at [580, 119] on input "text" at bounding box center [626, 112] width 297 height 15
paste input "9780655719748"
type input "9780655719748"
click at [775, 105] on button "submit" at bounding box center [782, 112] width 14 height 15
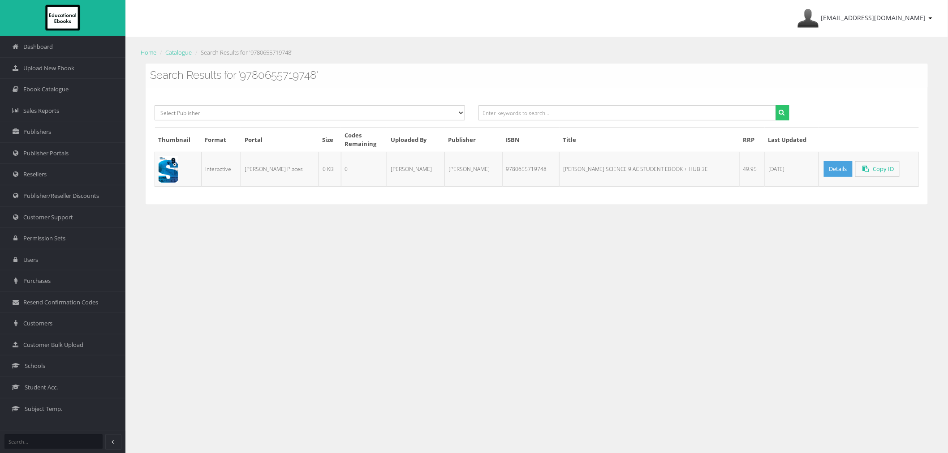
click at [818, 172] on td "Details Copy ID" at bounding box center [868, 169] width 100 height 34
click at [824, 169] on link "Details" at bounding box center [838, 169] width 29 height 16
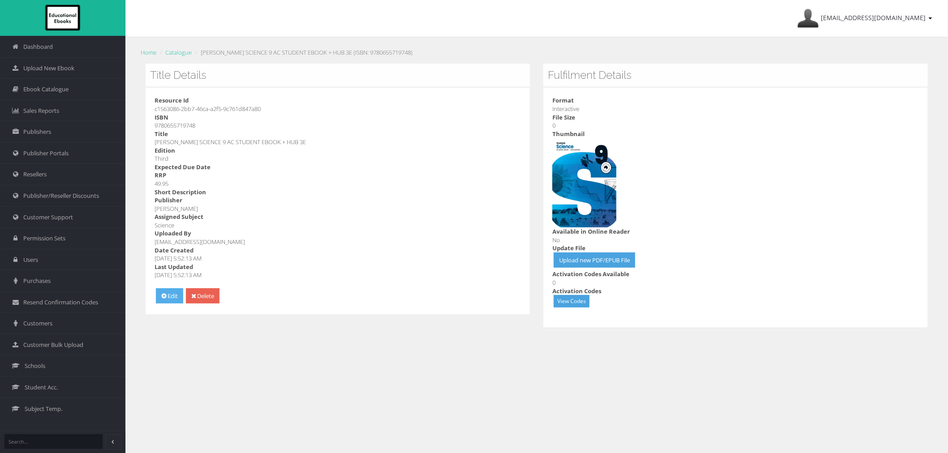
click at [175, 296] on link "Edit" at bounding box center [169, 296] width 27 height 16
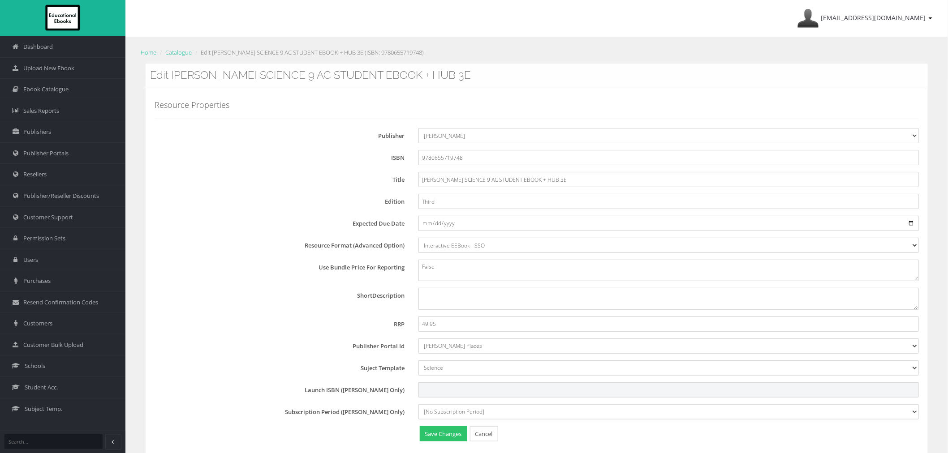
click at [442, 383] on input "Launch ISBN (Pearson Only)" at bounding box center [668, 389] width 500 height 15
paste input "PSP770300"
type input "PSP770300"
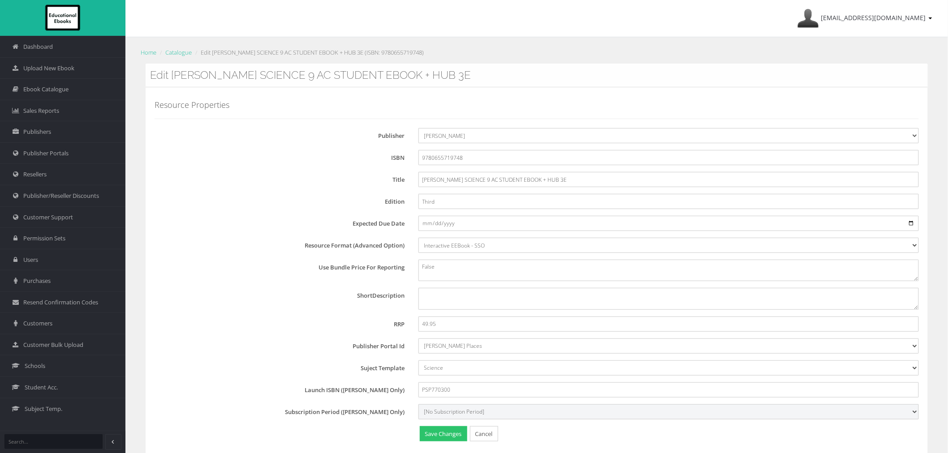
click at [442, 412] on select "[No Subscription Period] 15 27" at bounding box center [668, 411] width 500 height 15
select select "15"
click at [418, 404] on select "[No Subscription Period] 15 27" at bounding box center [668, 411] width 500 height 15
click at [442, 432] on button "Save Changes" at bounding box center [443, 434] width 47 height 16
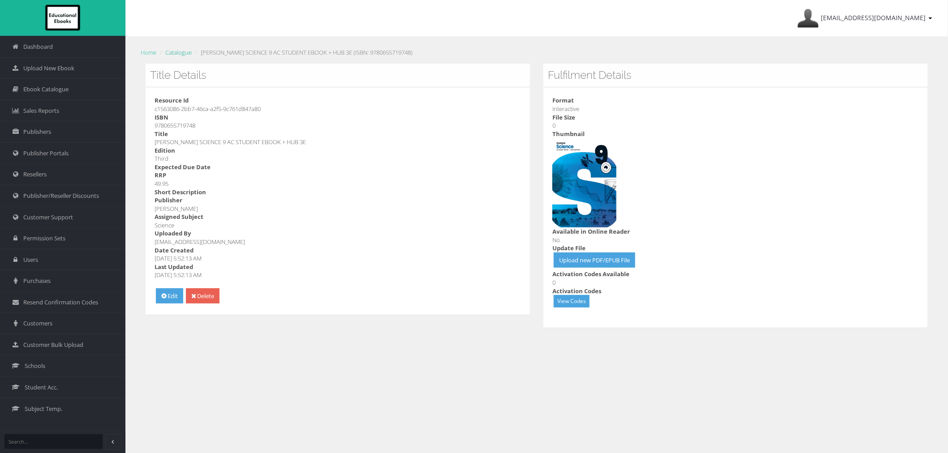
click at [181, 50] on link "Catalogue" at bounding box center [178, 52] width 26 height 8
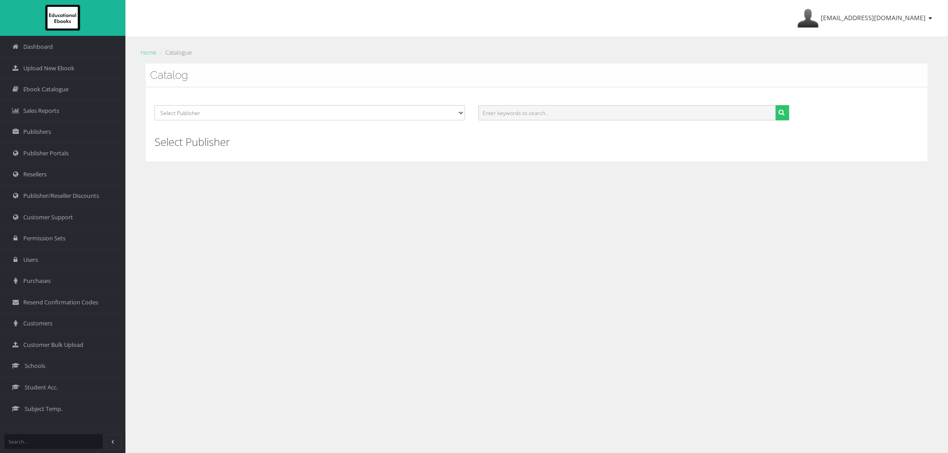
click at [634, 117] on input "text" at bounding box center [626, 112] width 297 height 15
paste input "9780655719786"
type input "9780655719786"
click at [775, 105] on button "submit" at bounding box center [782, 112] width 14 height 15
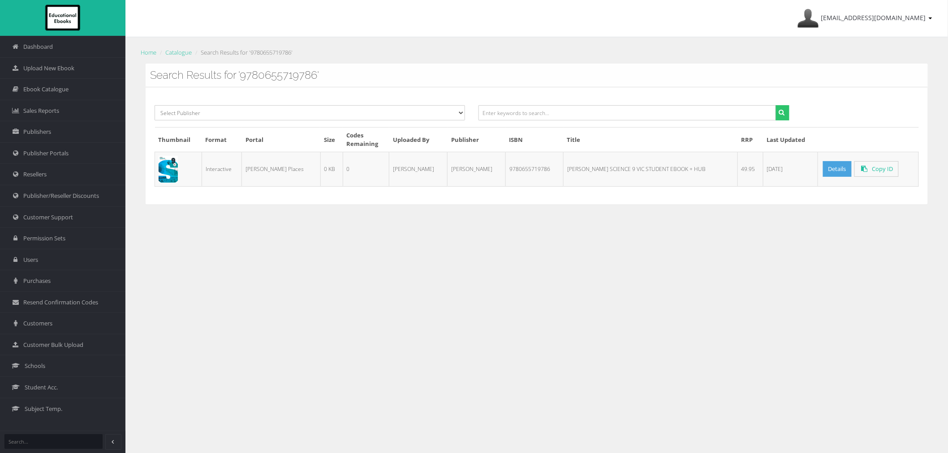
click at [832, 178] on td "Details Copy ID" at bounding box center [867, 169] width 101 height 34
click at [828, 172] on link "Details" at bounding box center [837, 169] width 29 height 16
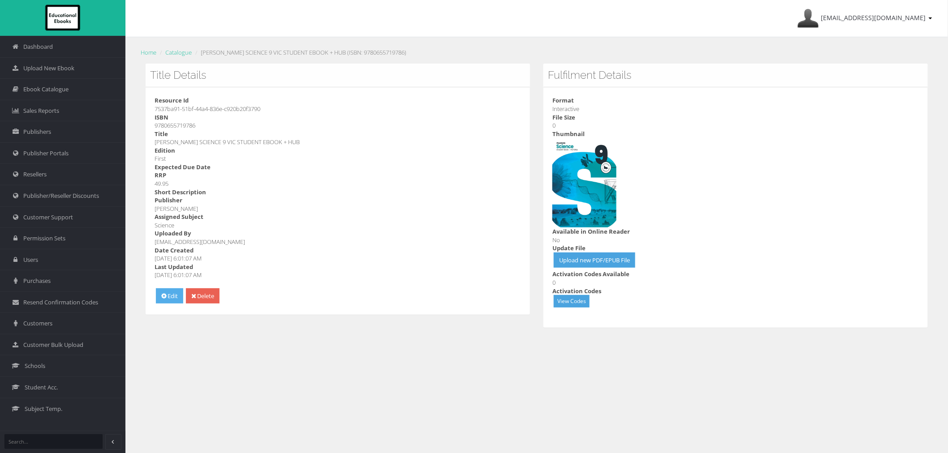
click at [172, 292] on link "Edit" at bounding box center [169, 296] width 27 height 16
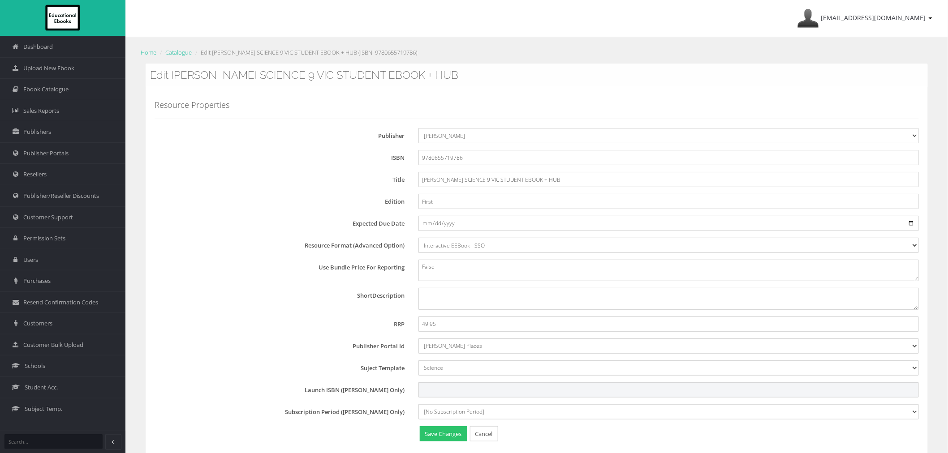
click at [429, 387] on input "Launch ISBN (Pearson Only)" at bounding box center [668, 389] width 500 height 15
paste input "PSP510400"
type input "PSP510400"
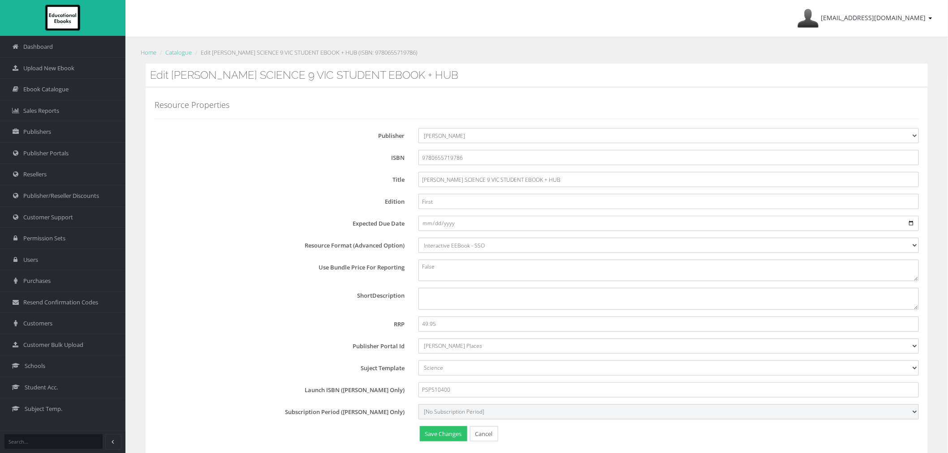
click at [442, 408] on select "[No Subscription Period] 15 27" at bounding box center [668, 411] width 500 height 15
select select "15"
click at [418, 404] on select "[No Subscription Period] 15 27" at bounding box center [668, 411] width 500 height 15
click at [448, 431] on button "Save Changes" at bounding box center [443, 434] width 47 height 16
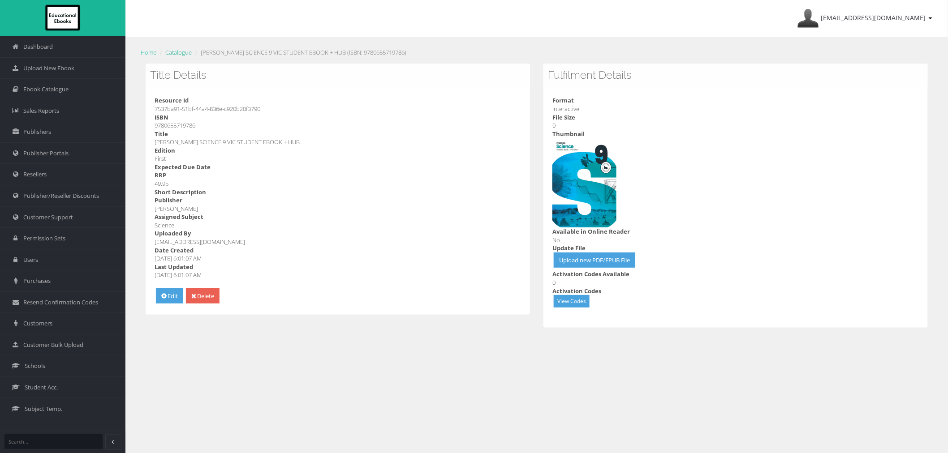
click at [181, 53] on link "Catalogue" at bounding box center [178, 52] width 26 height 8
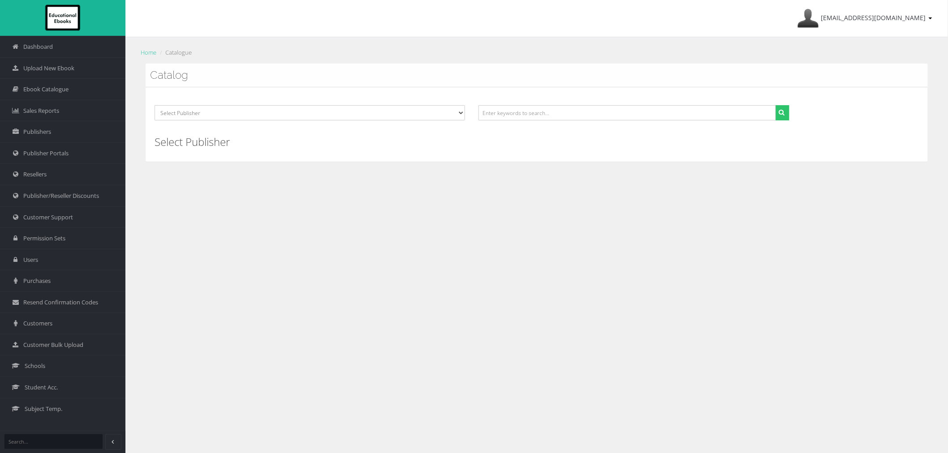
drag, startPoint x: 498, startPoint y: 101, endPoint x: 505, endPoint y: 104, distance: 8.0
click at [504, 104] on div "Select Publisher Resources for English Academic Learning (REAL) ATAR Notes Smar…" at bounding box center [537, 124] width 782 height 74
click at [508, 112] on input "text" at bounding box center [626, 112] width 297 height 15
paste input "9780655720744"
type input "9780655720744"
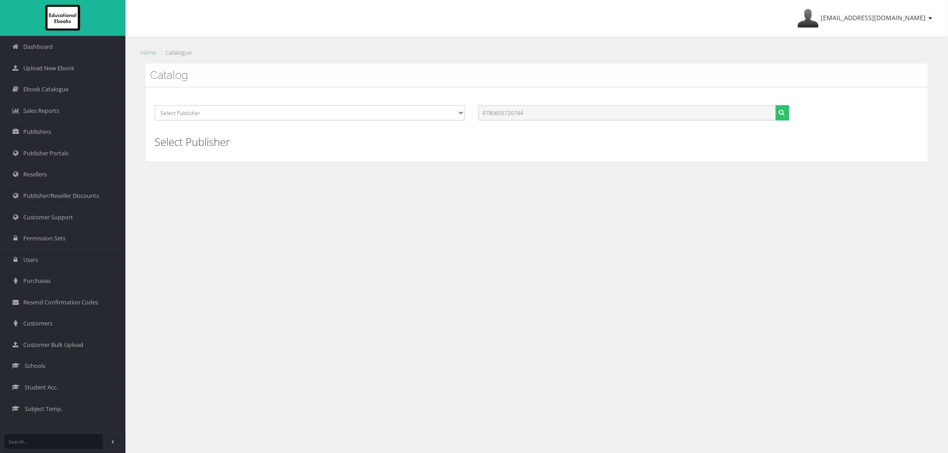
click at [775, 105] on button "submit" at bounding box center [782, 112] width 14 height 15
click at [560, 120] on input "text" at bounding box center [626, 112] width 297 height 15
paste input "9780655790129"
type input "9780655790129"
click at [775, 105] on button "submit" at bounding box center [782, 112] width 14 height 15
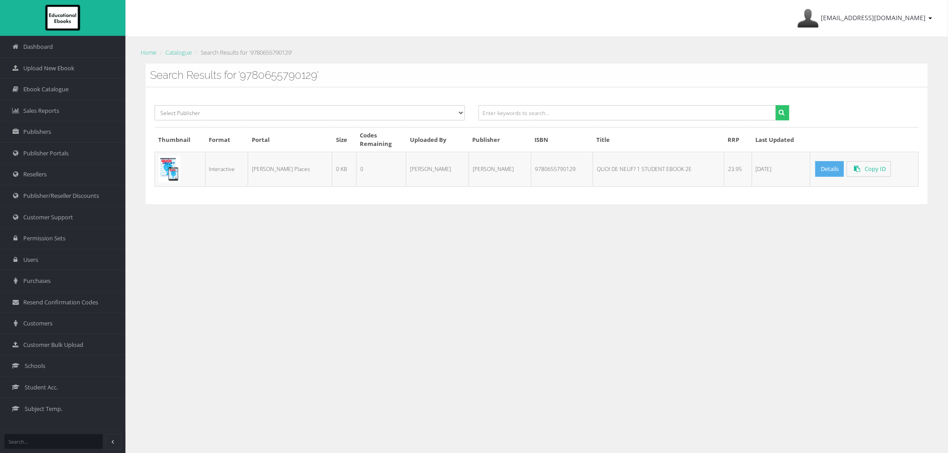
click at [815, 167] on link "Details" at bounding box center [829, 169] width 29 height 16
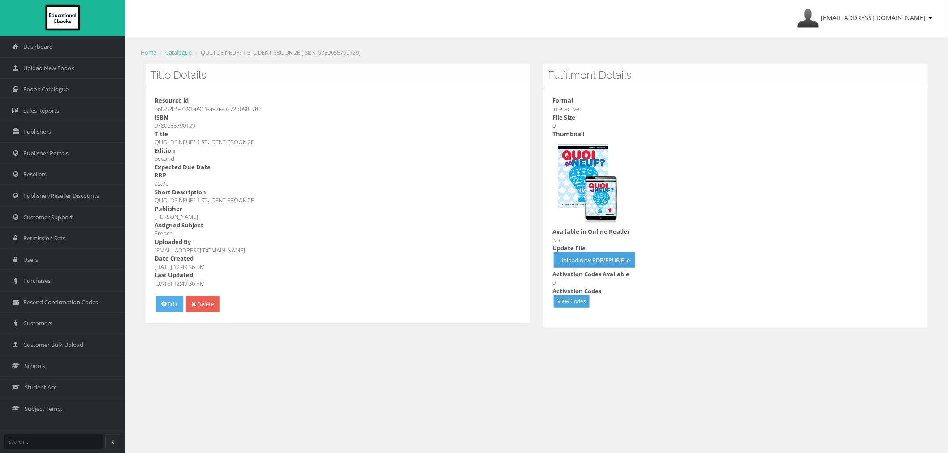
click at [180, 303] on link "Edit" at bounding box center [169, 304] width 27 height 16
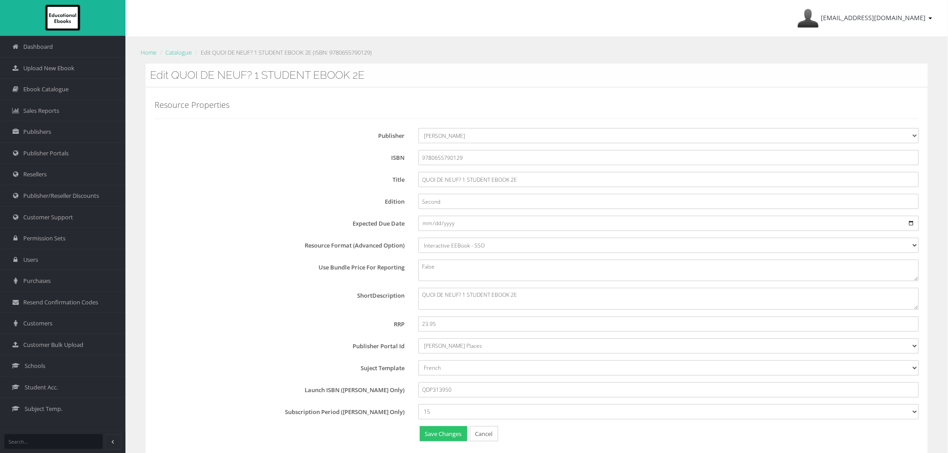
click at [163, 53] on li "Catalogue" at bounding box center [175, 52] width 34 height 9
click at [178, 51] on link "Catalogue" at bounding box center [178, 52] width 26 height 8
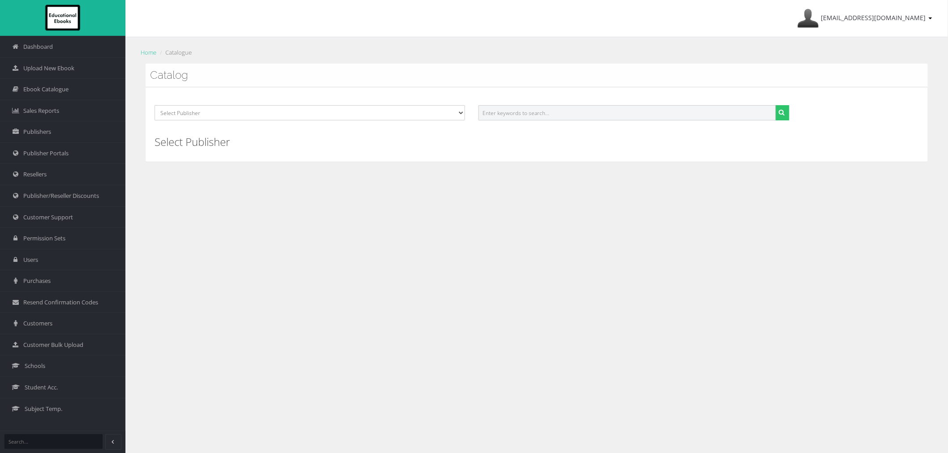
click at [670, 111] on input "text" at bounding box center [626, 112] width 297 height 15
paste input "9780655790136"
click at [775, 105] on button "submit" at bounding box center [782, 112] width 14 height 15
type input "9780655790136"
click at [775, 105] on button "submit" at bounding box center [782, 112] width 14 height 15
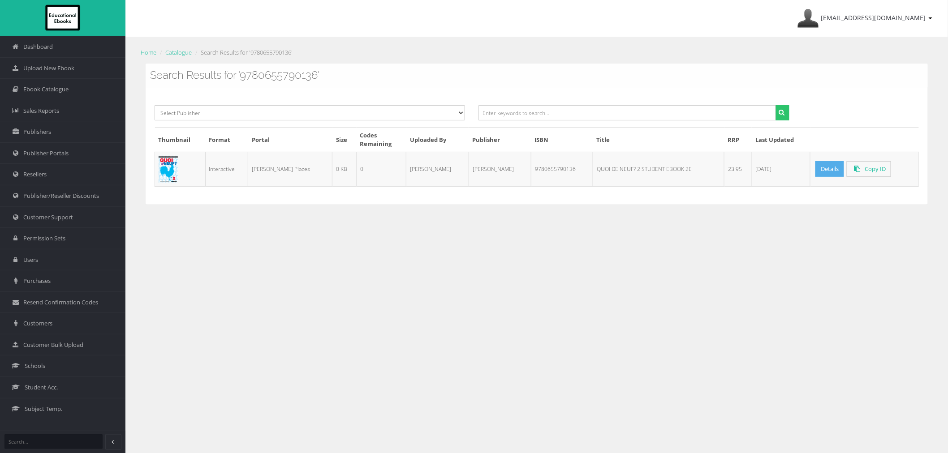
click at [815, 174] on link "Details" at bounding box center [829, 169] width 29 height 16
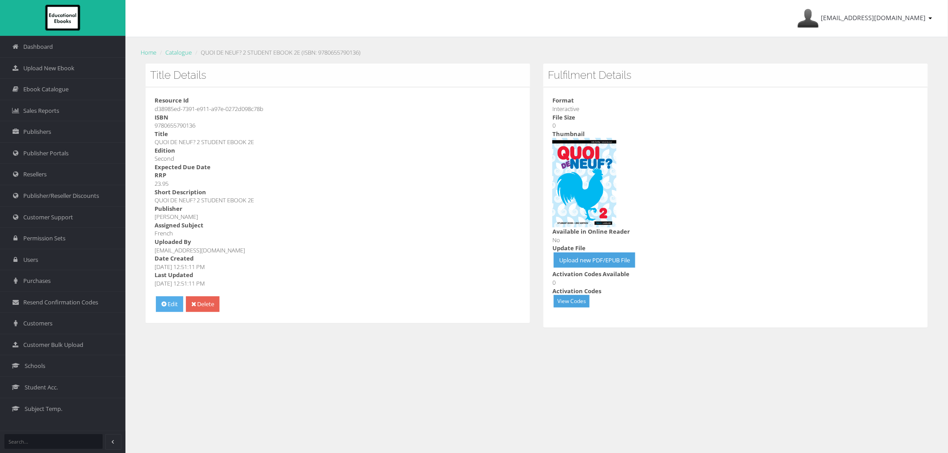
click at [162, 302] on icon at bounding box center [163, 304] width 5 height 6
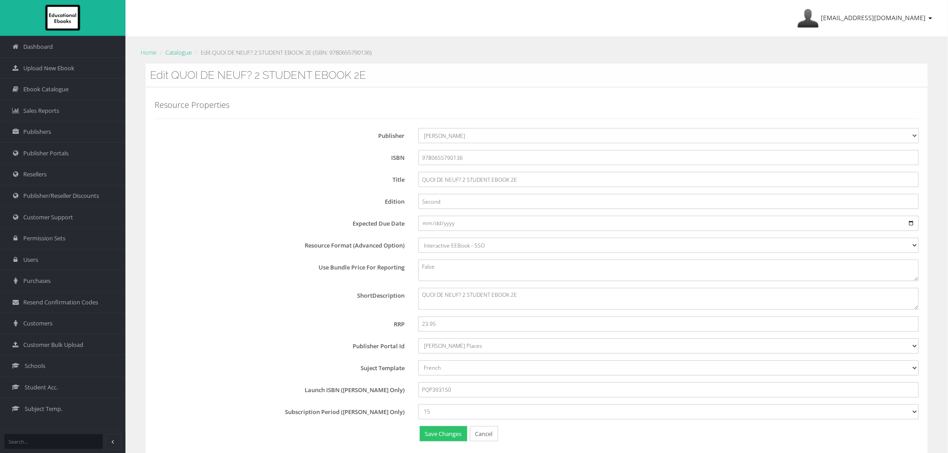
click at [189, 54] on link "Catalogue" at bounding box center [178, 52] width 26 height 8
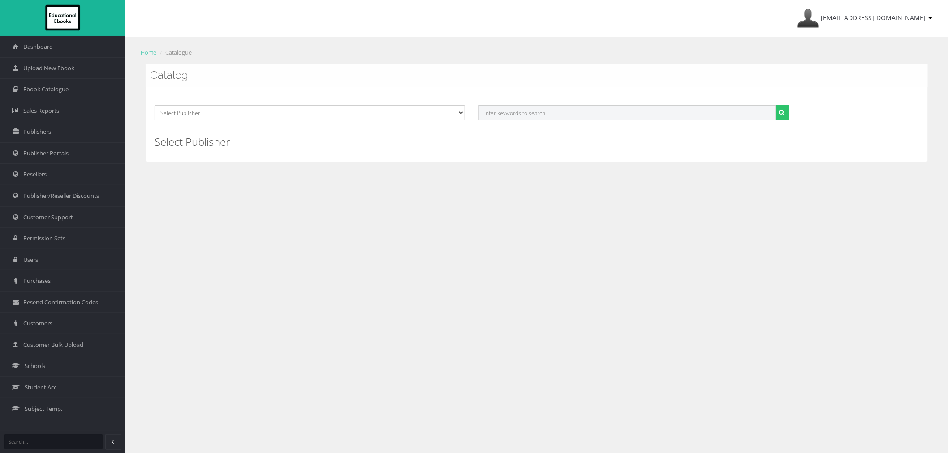
click at [684, 113] on input "text" at bounding box center [626, 112] width 297 height 15
paste input "9780655790143"
type input "9780655790143"
click at [775, 105] on button "submit" at bounding box center [782, 112] width 14 height 15
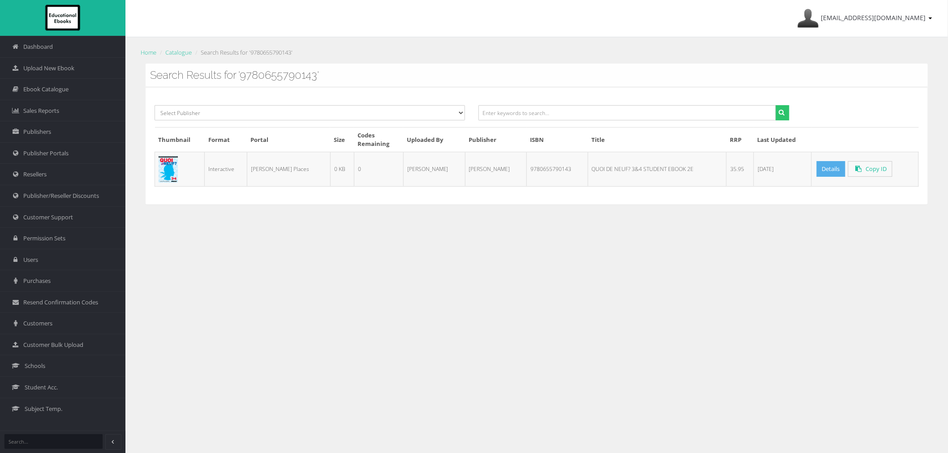
click at [817, 167] on link "Details" at bounding box center [830, 169] width 29 height 16
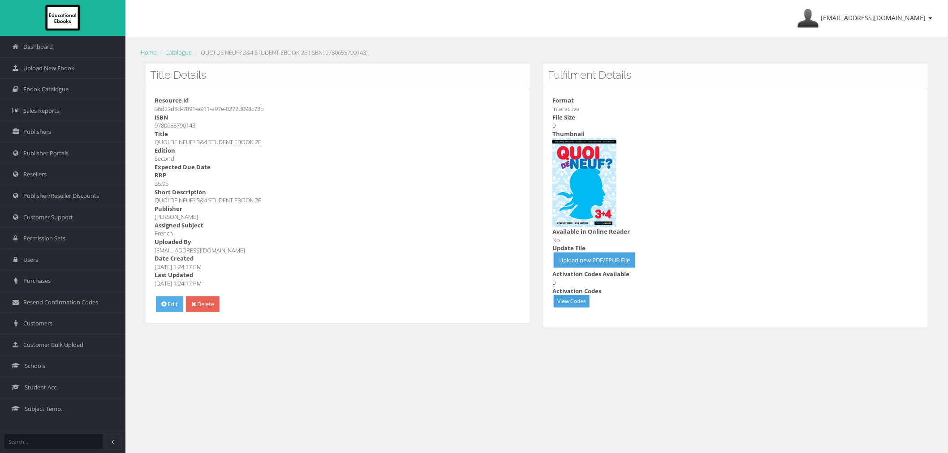
click at [172, 307] on link "Edit" at bounding box center [169, 304] width 27 height 16
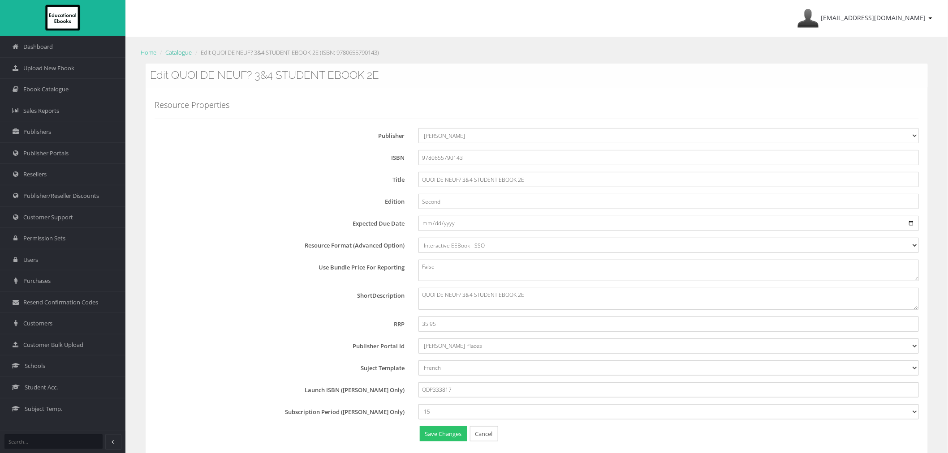
click at [176, 52] on link "Catalogue" at bounding box center [178, 52] width 26 height 8
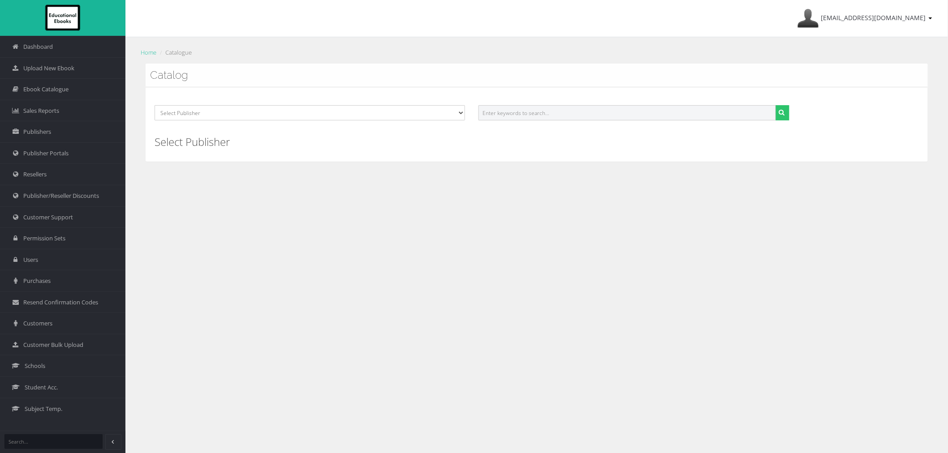
click at [520, 112] on input "text" at bounding box center [626, 112] width 297 height 15
paste input "9780655790860"
type input "9780655790860"
click at [775, 105] on button "submit" at bounding box center [782, 112] width 14 height 15
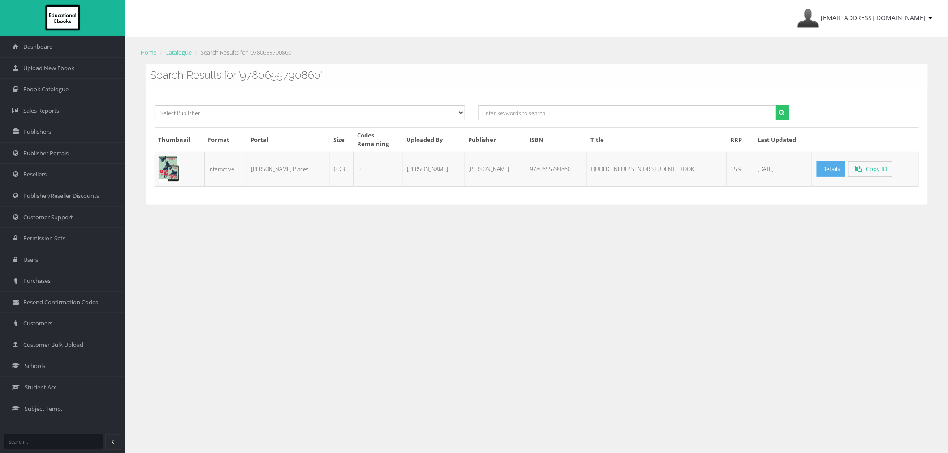
click at [822, 168] on link "Details" at bounding box center [830, 169] width 29 height 16
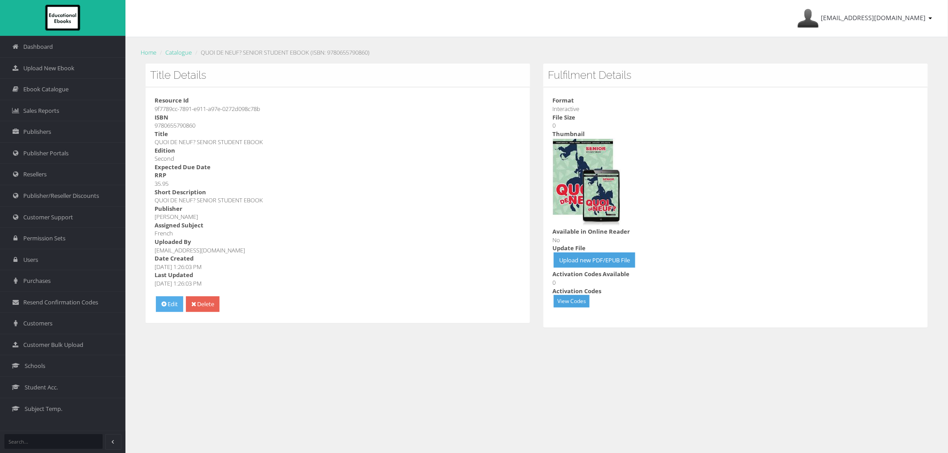
click at [173, 302] on link "Edit" at bounding box center [169, 304] width 27 height 16
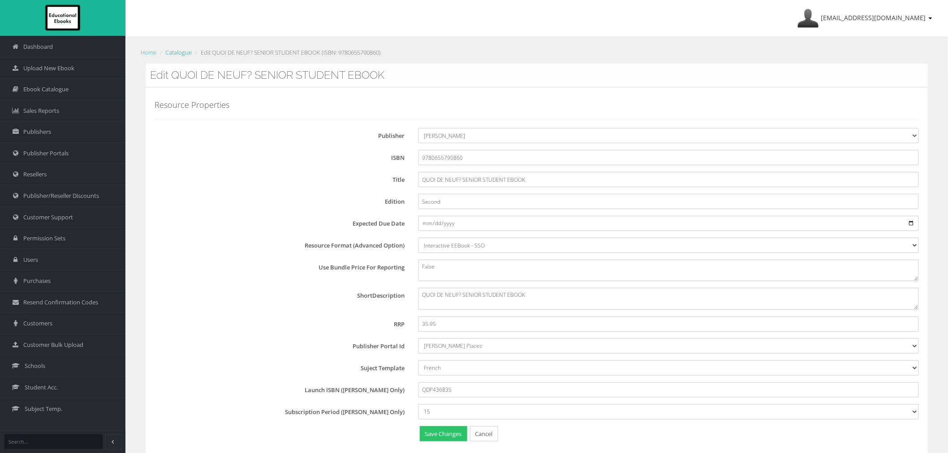
click at [173, 52] on link "Catalogue" at bounding box center [178, 52] width 26 height 8
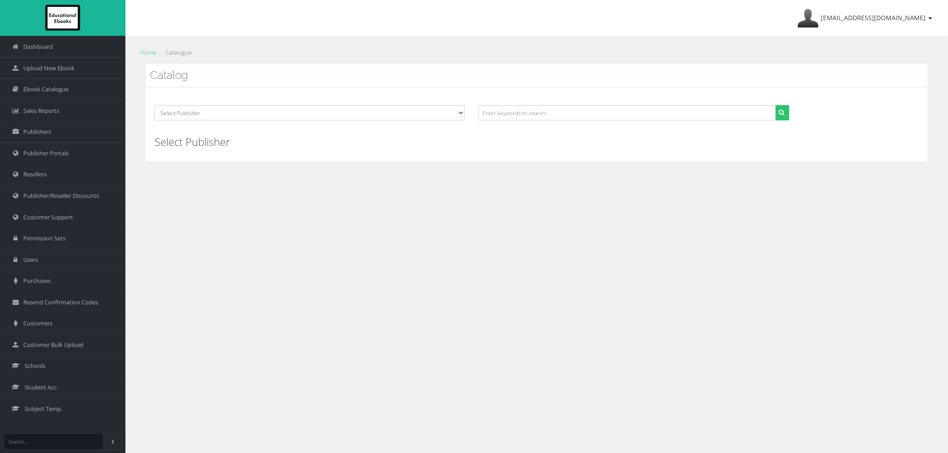
drag, startPoint x: 620, startPoint y: 105, endPoint x: 616, endPoint y: 102, distance: 5.2
click at [621, 105] on div "Select Publisher Resources for English Academic Learning (REAL) ATAR Notes Smar…" at bounding box center [537, 124] width 782 height 74
click at [611, 106] on input "text" at bounding box center [626, 112] width 297 height 15
paste input "9780655716242"
type input "9780655716242"
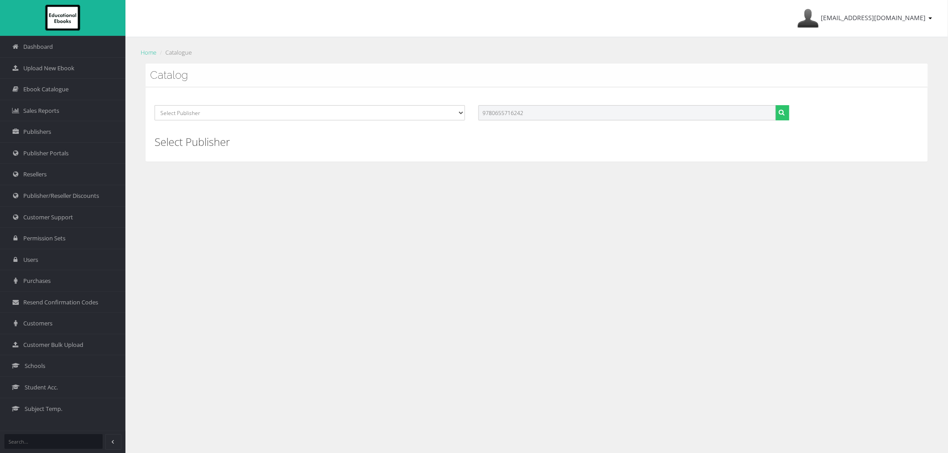
click at [775, 105] on button "submit" at bounding box center [782, 112] width 14 height 15
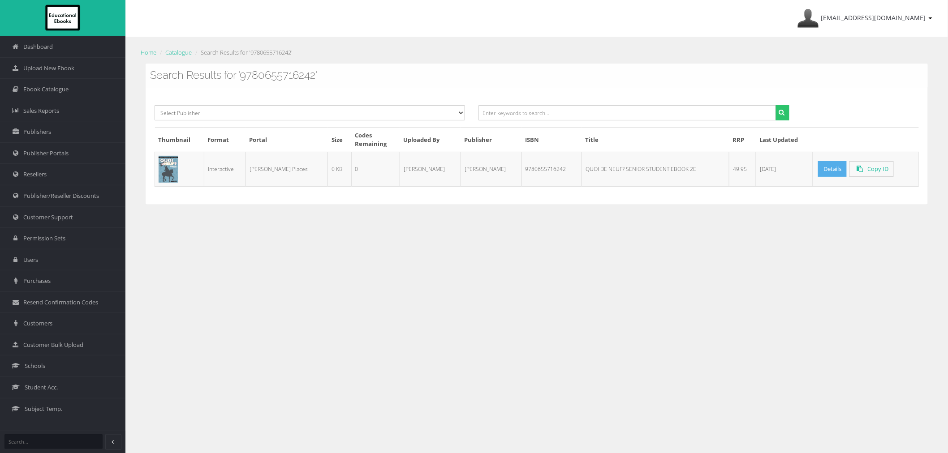
click at [825, 162] on link "Details" at bounding box center [832, 169] width 29 height 16
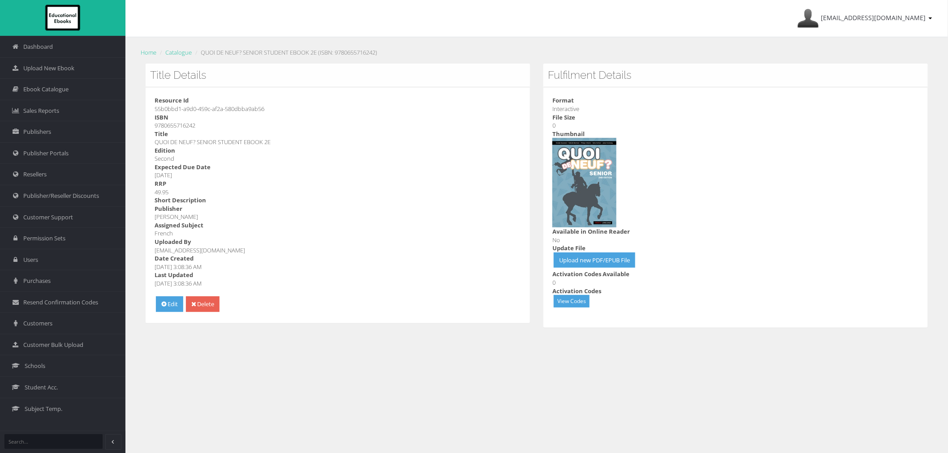
click at [186, 300] on div "Resource Id 55b0bbd1-a9d0-459c-af2a-580dbba9ab56 ISBN 9780655716242 Title QUOI …" at bounding box center [338, 205] width 384 height 236
click at [175, 301] on link "Edit" at bounding box center [169, 304] width 27 height 16
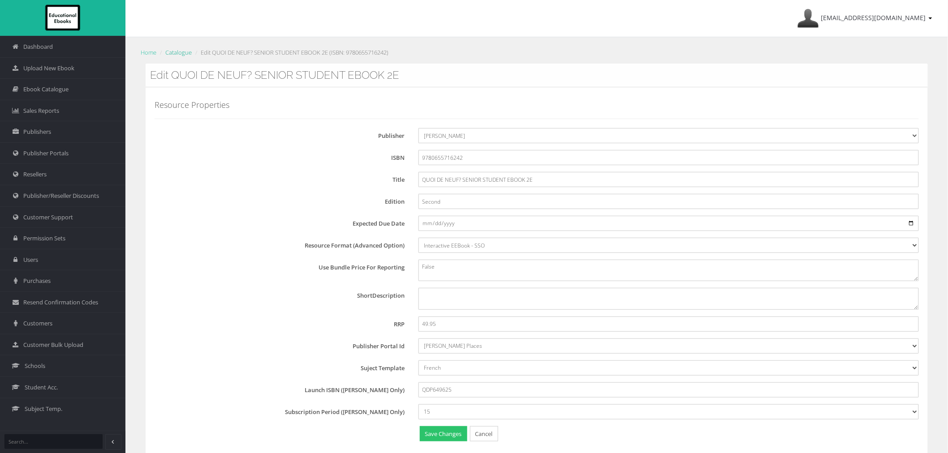
click at [190, 52] on link "Catalogue" at bounding box center [178, 52] width 26 height 8
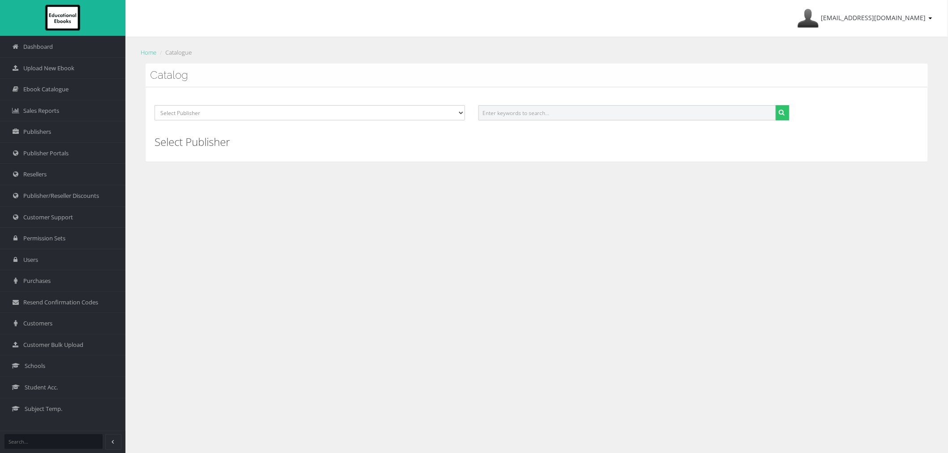
click at [585, 107] on input "text" at bounding box center [626, 112] width 297 height 15
paste input "9781488661655"
type input "9781488661655"
click at [775, 105] on button "submit" at bounding box center [782, 112] width 14 height 15
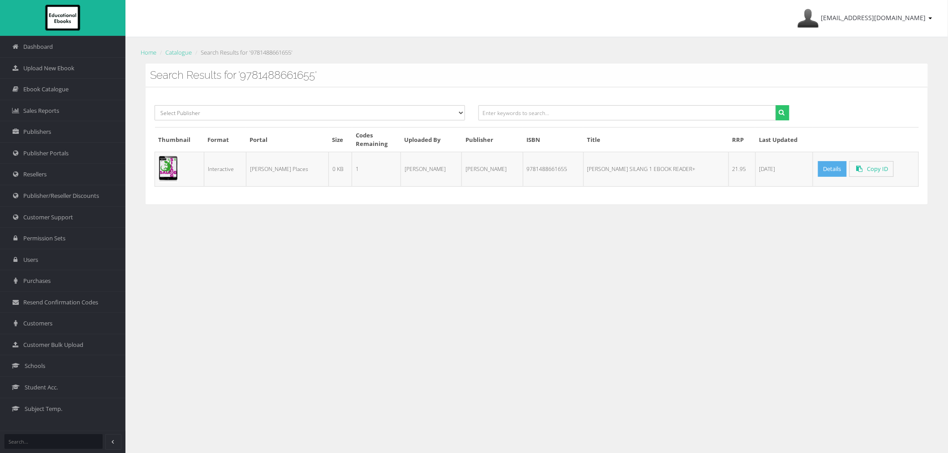
click at [818, 172] on link "Details" at bounding box center [832, 169] width 29 height 16
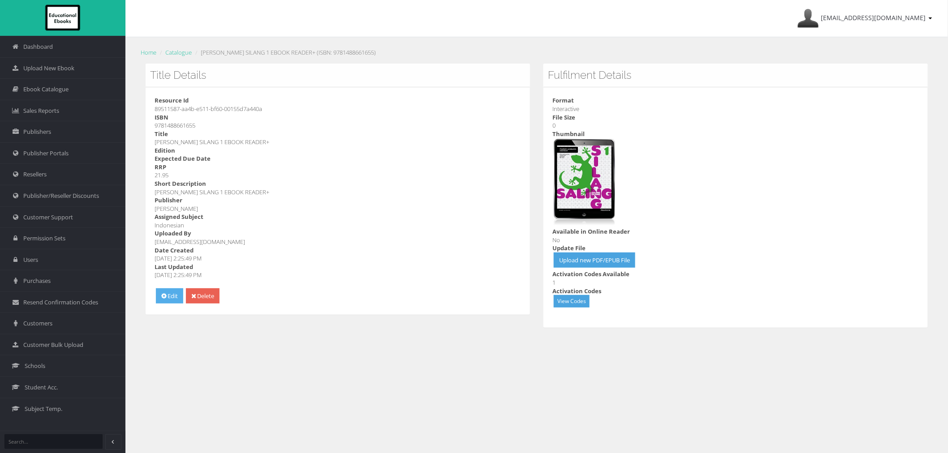
click at [171, 292] on link "Edit" at bounding box center [169, 296] width 27 height 16
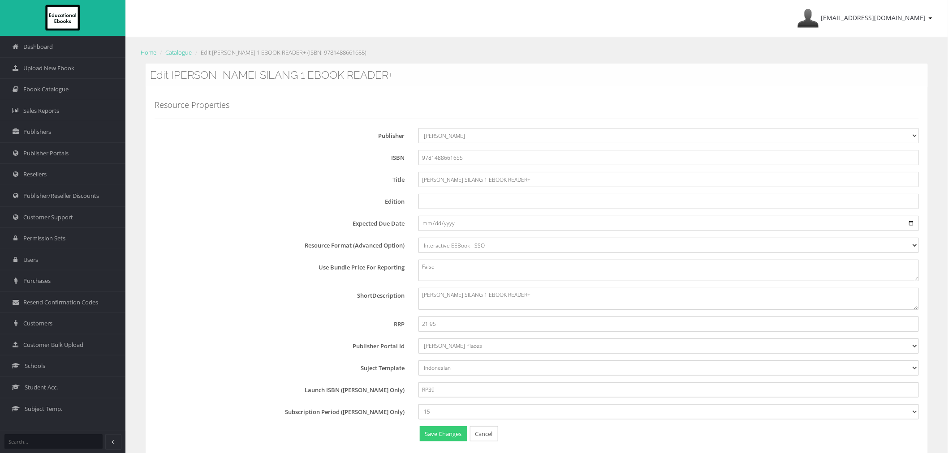
click at [432, 435] on button "Save Changes" at bounding box center [443, 434] width 47 height 16
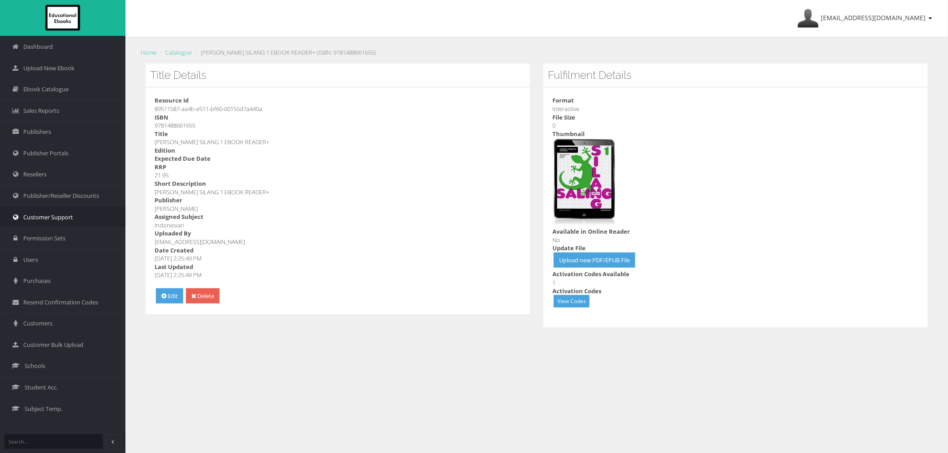
click at [47, 217] on span "Customer Support" at bounding box center [48, 217] width 50 height 9
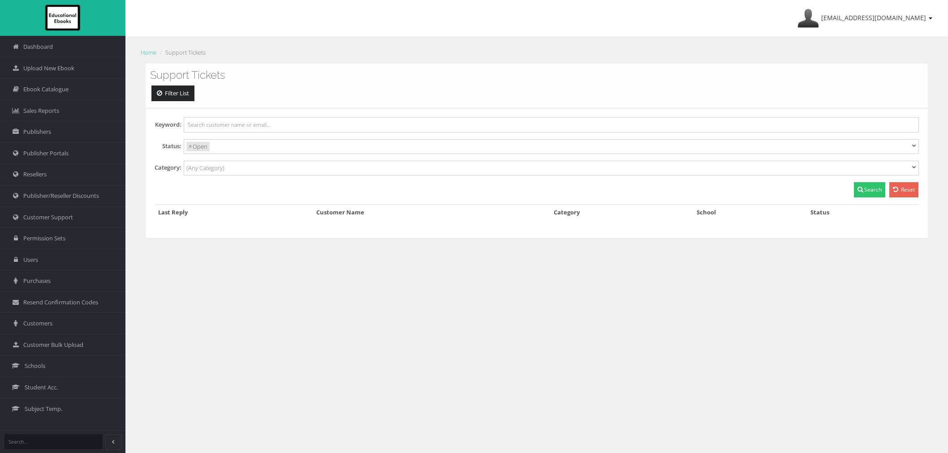
select select
